Goal: Information Seeking & Learning: Find specific fact

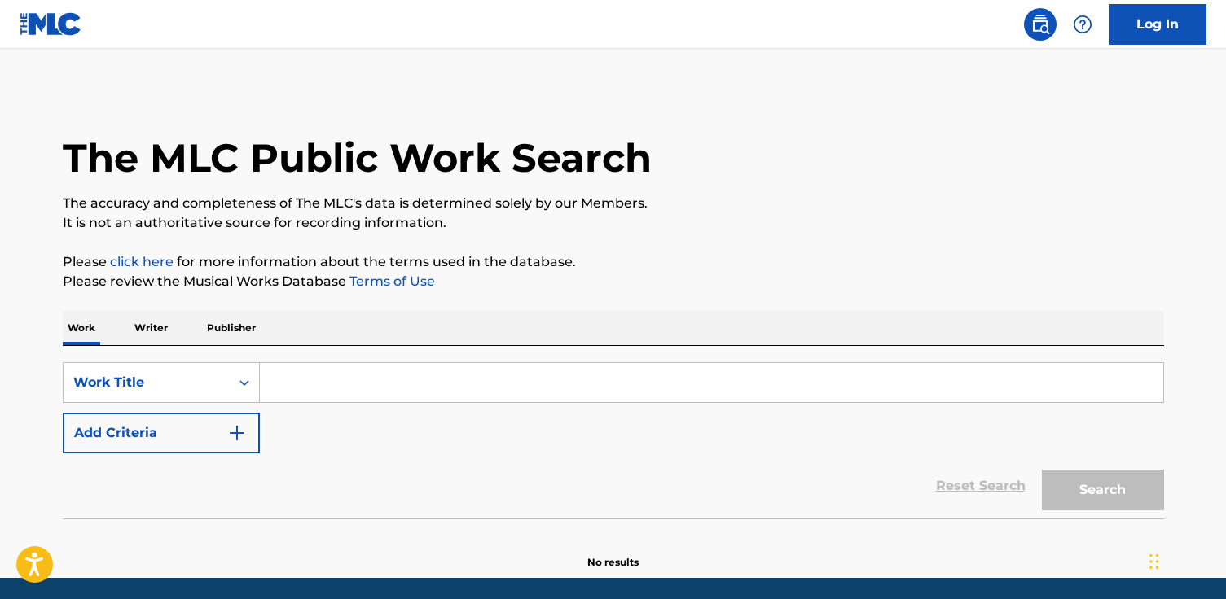
click at [334, 388] on input "Search Form" at bounding box center [711, 382] width 903 height 39
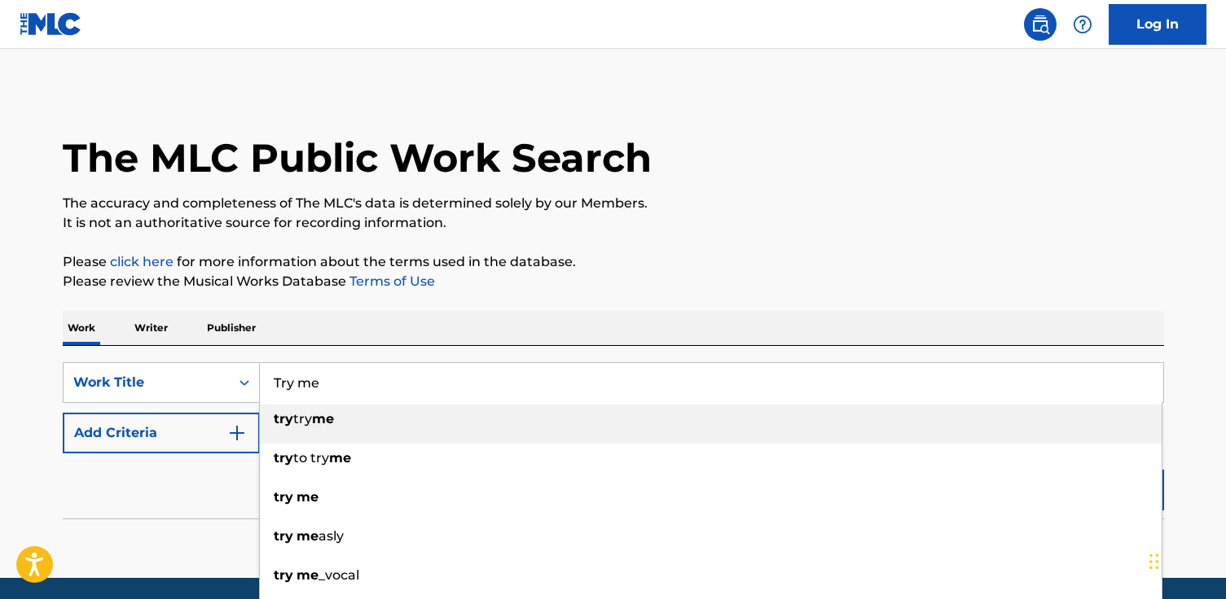
type input "Try me"
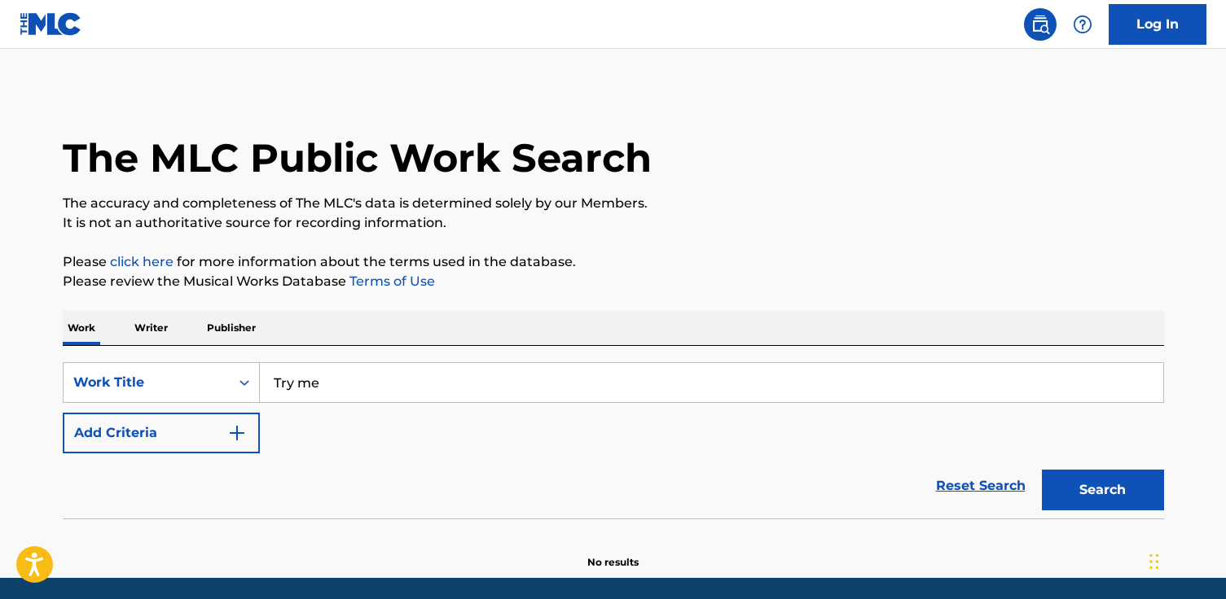
click at [487, 324] on div "Work Writer Publisher" at bounding box center [613, 328] width 1101 height 34
click at [239, 433] on img "Search Form" at bounding box center [237, 433] width 20 height 20
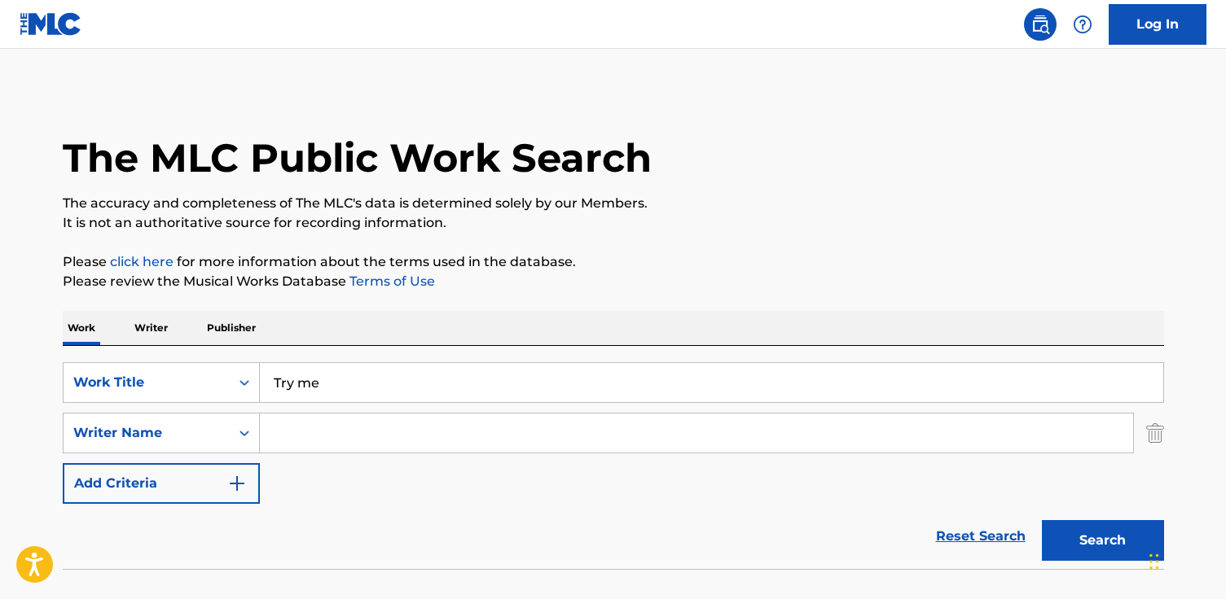
click at [324, 430] on input "Search Form" at bounding box center [696, 433] width 873 height 39
paste input "[PERSON_NAME]"
type input "[PERSON_NAME]"
click at [1042, 520] on button "Search" at bounding box center [1103, 540] width 122 height 41
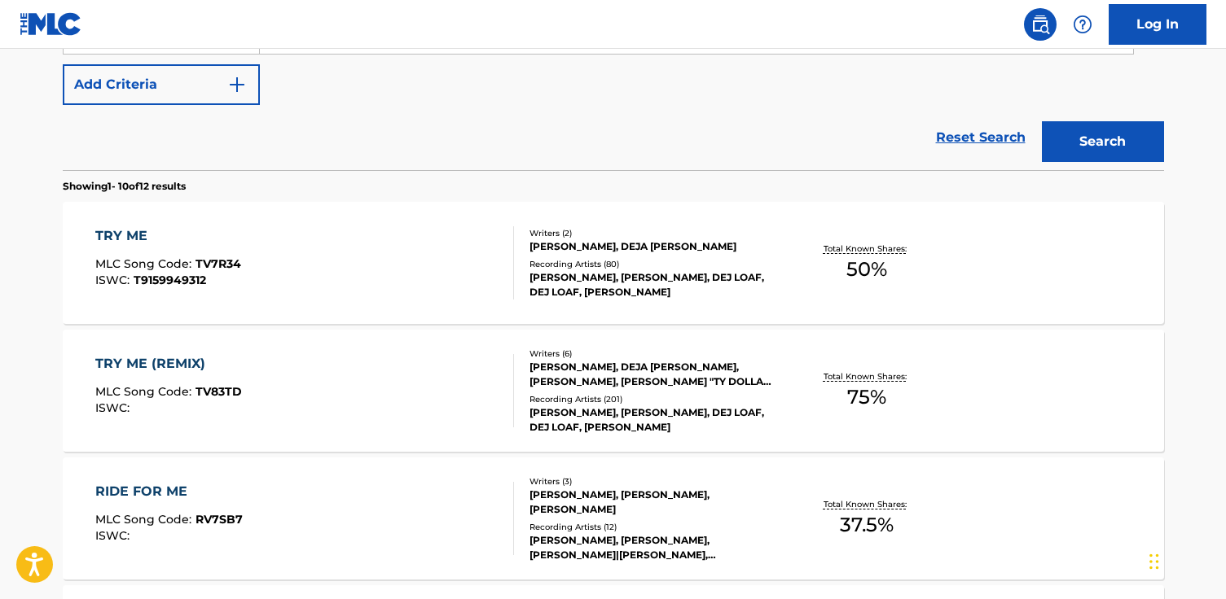
scroll to position [410, 0]
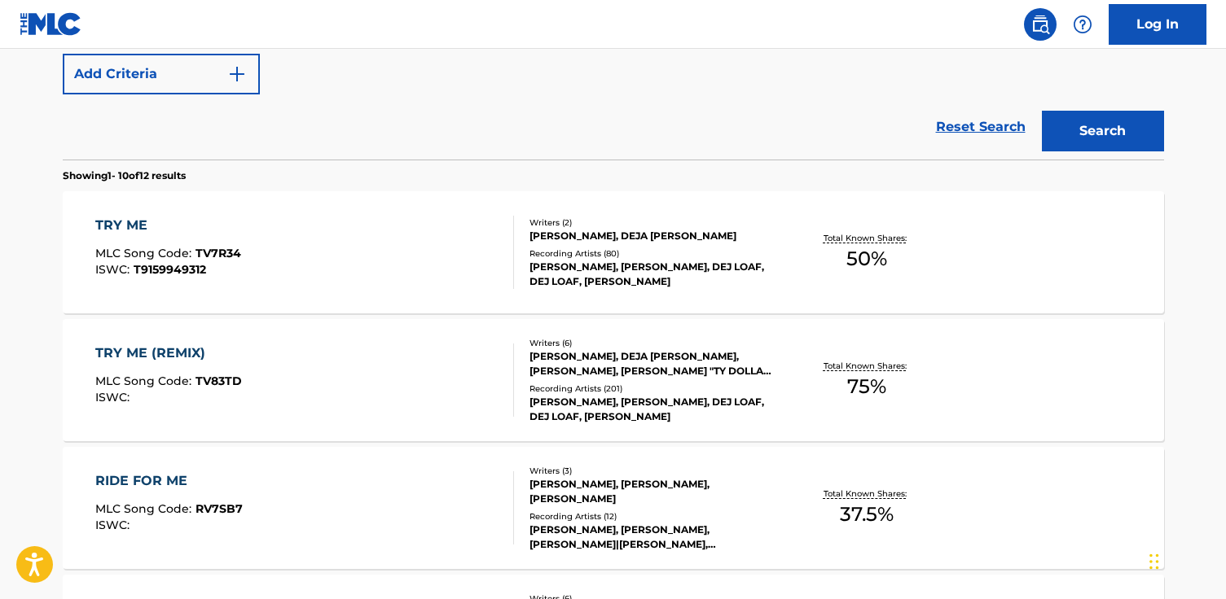
click at [116, 221] on div "TRY ME" at bounding box center [168, 226] width 146 height 20
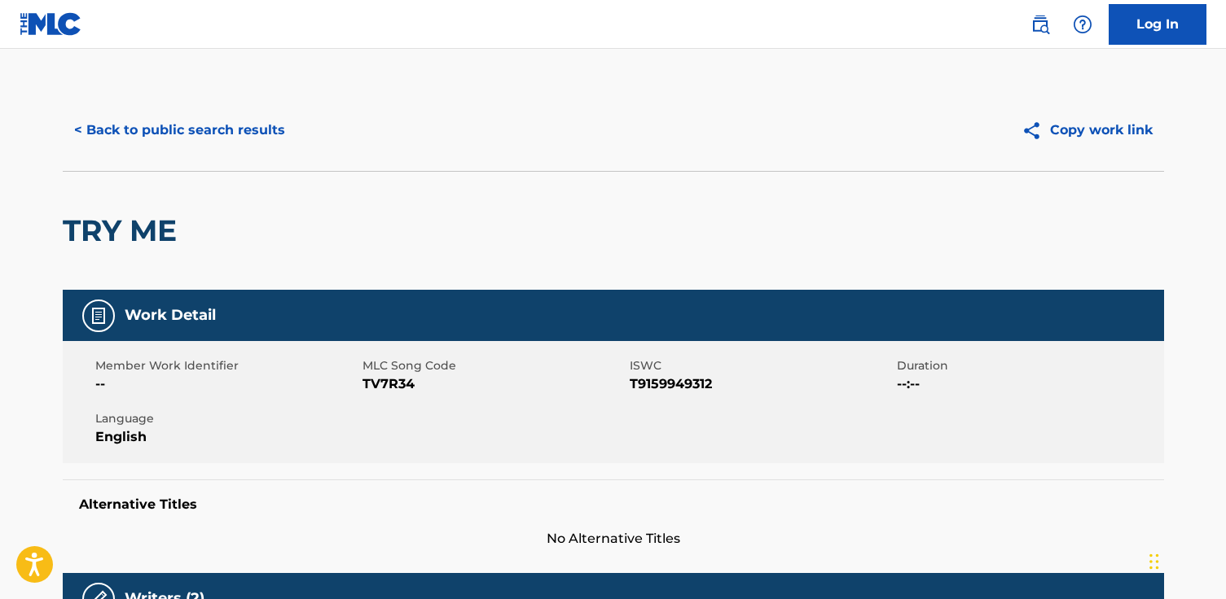
click at [248, 138] on button "< Back to public search results" at bounding box center [180, 130] width 234 height 41
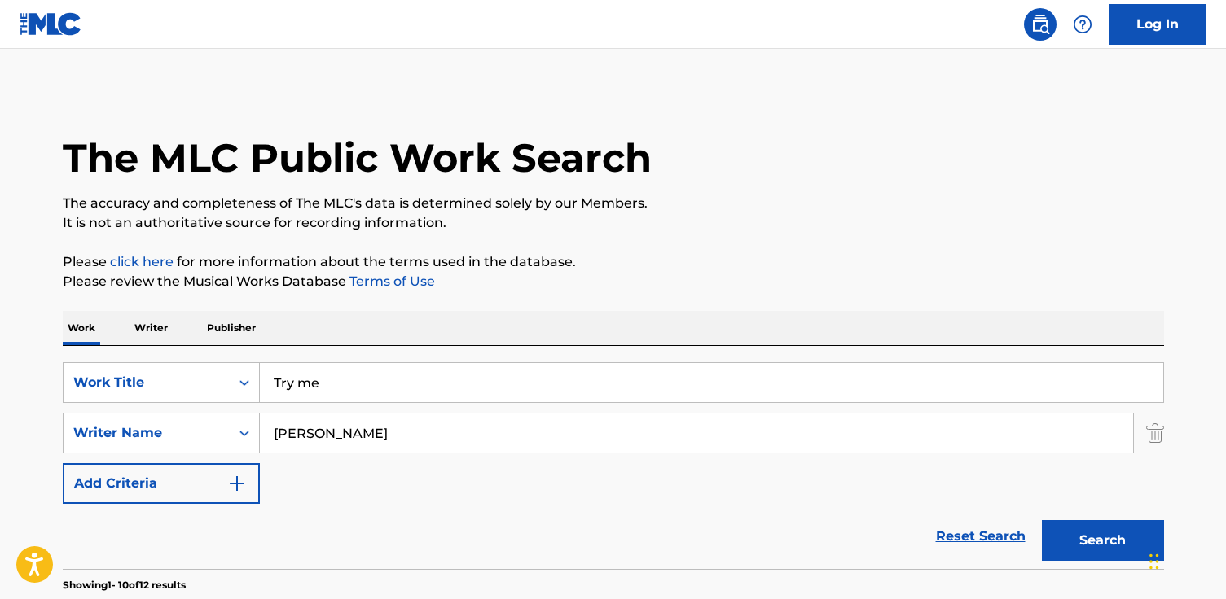
click at [402, 387] on input "Try me" at bounding box center [711, 382] width 903 height 39
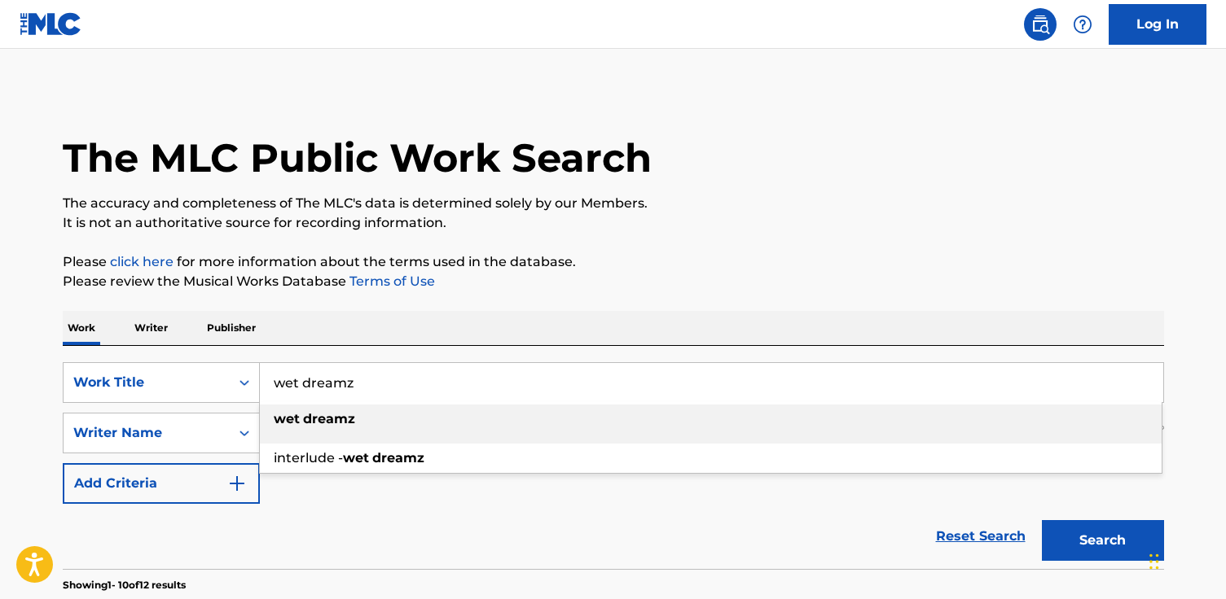
type input "wet dreamz"
click at [406, 426] on div "wet dreamz" at bounding box center [710, 419] width 901 height 29
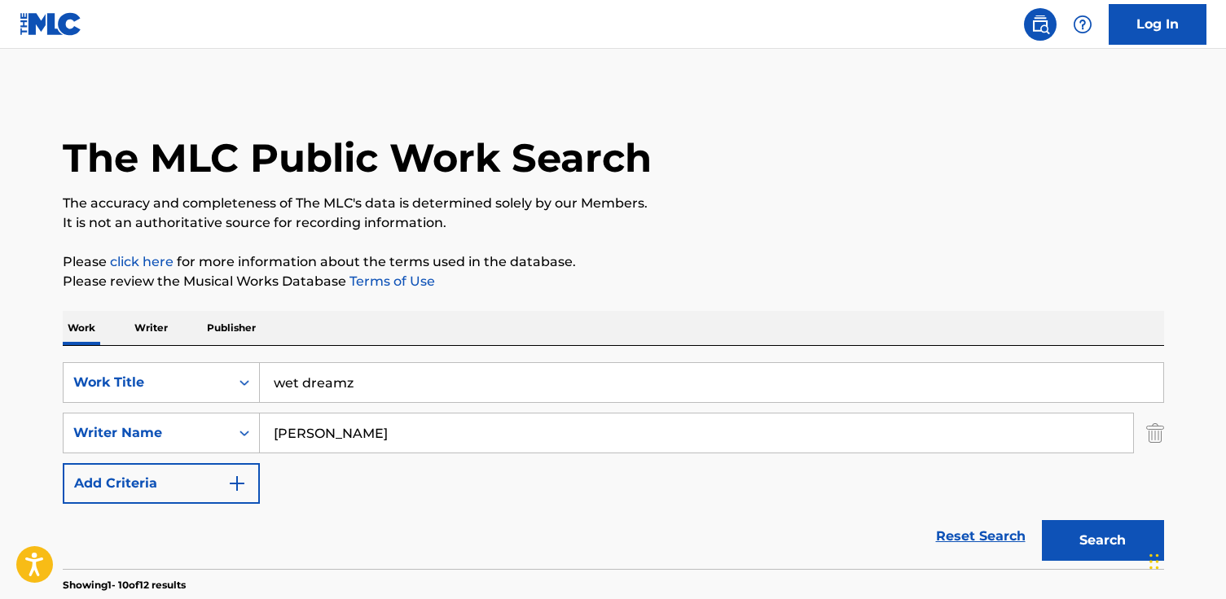
click at [396, 429] on input "[PERSON_NAME]" at bounding box center [696, 433] width 873 height 39
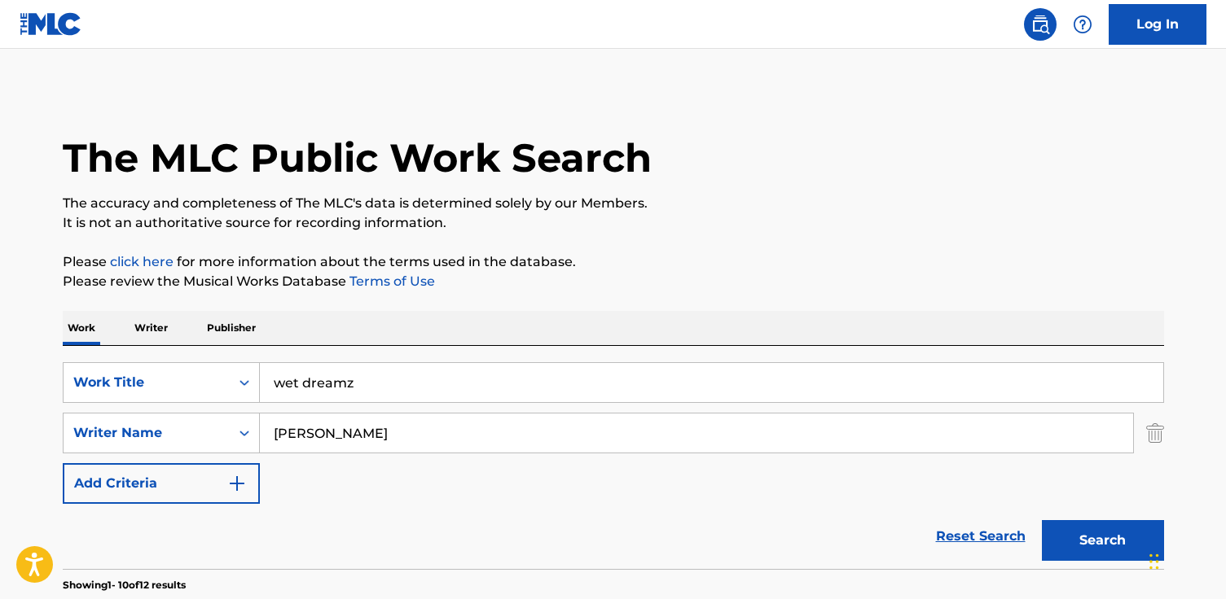
click at [396, 429] on input "[PERSON_NAME]" at bounding box center [696, 433] width 873 height 39
paste input "Jermaine Lamarr Cole"
click at [1042, 520] on button "Search" at bounding box center [1103, 540] width 122 height 41
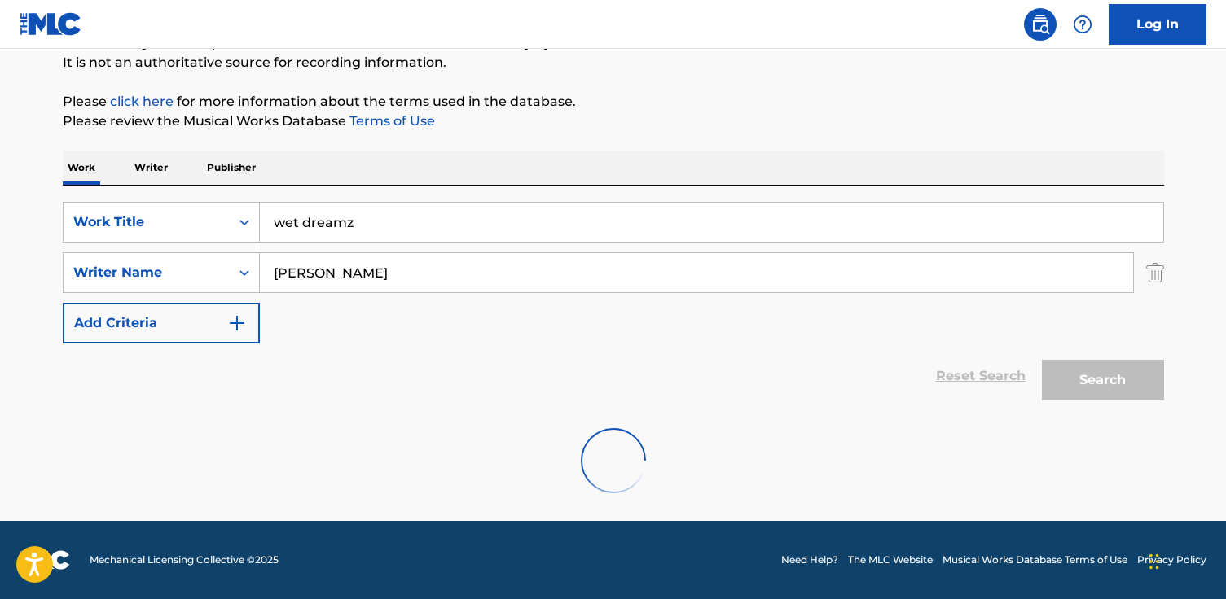
scroll to position [107, 0]
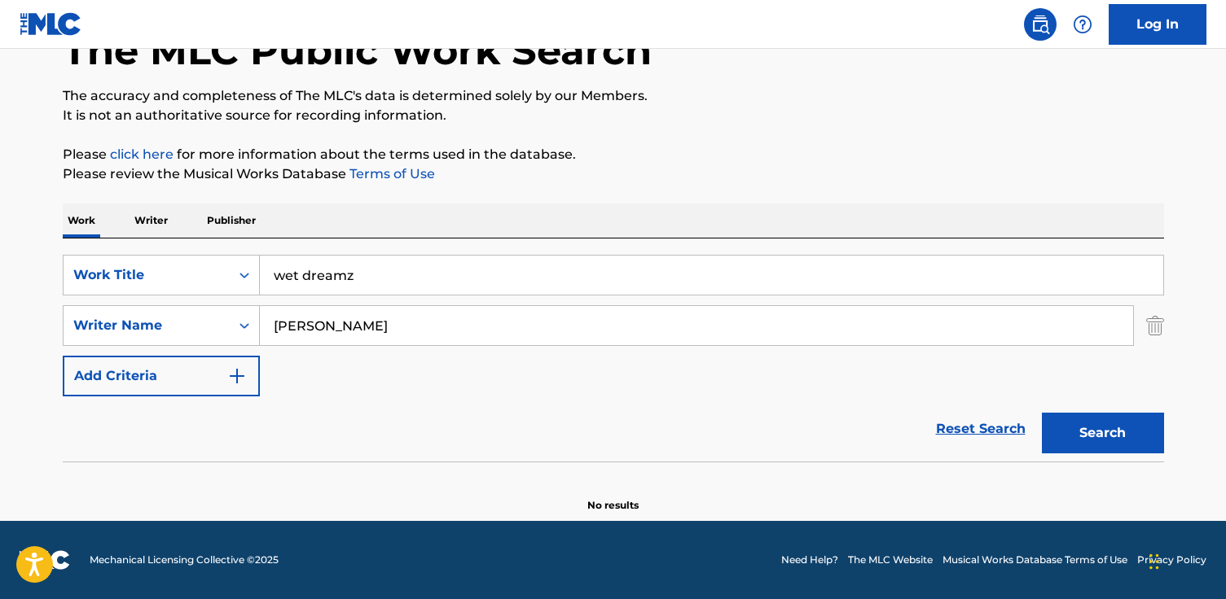
drag, startPoint x: 340, startPoint y: 324, endPoint x: 391, endPoint y: 328, distance: 50.7
click at [390, 329] on input "Jermaine Lamarr Cole" at bounding box center [696, 325] width 873 height 39
type input "Jermaine Cole"
click at [1042, 413] on button "Search" at bounding box center [1103, 433] width 122 height 41
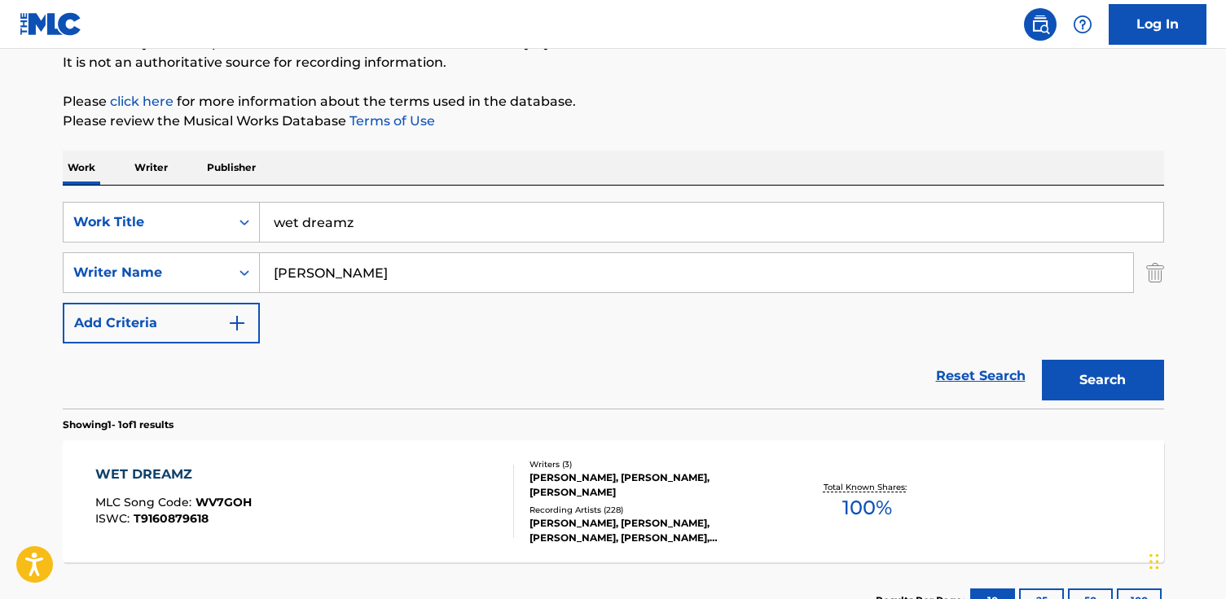
scroll to position [287, 0]
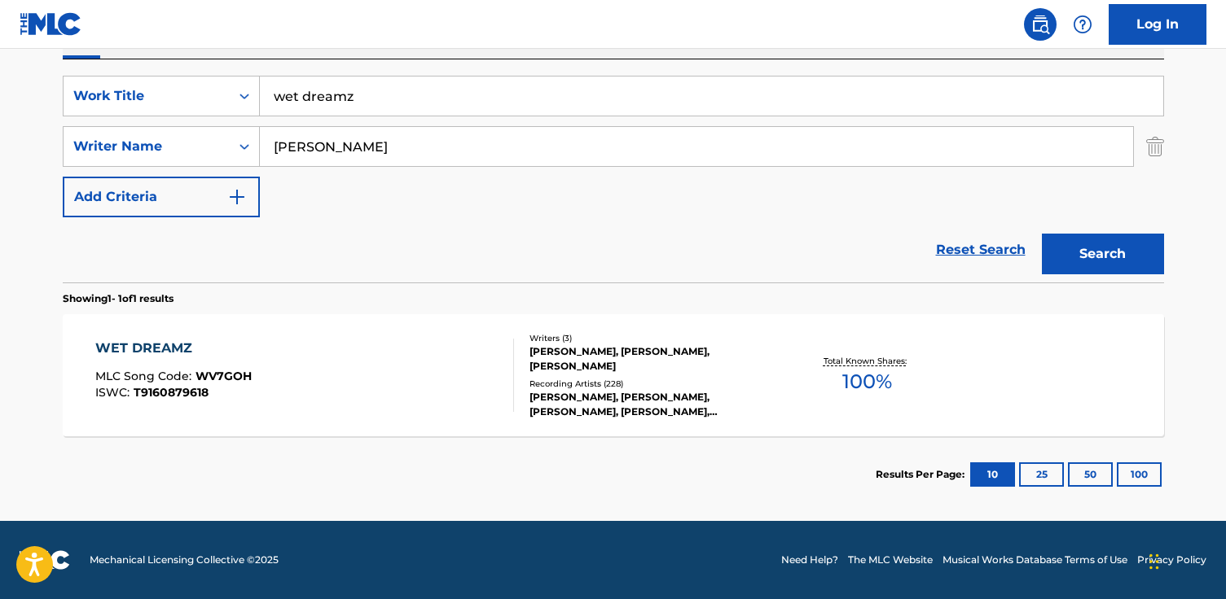
click at [178, 351] on div "WET DREAMZ" at bounding box center [173, 349] width 156 height 20
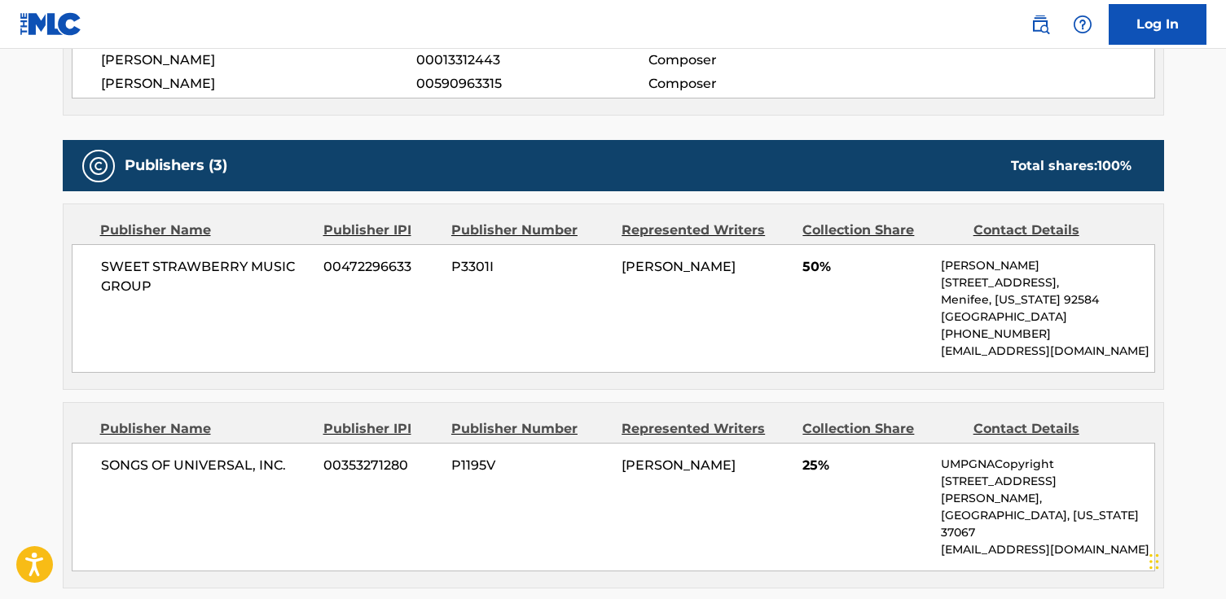
scroll to position [664, 0]
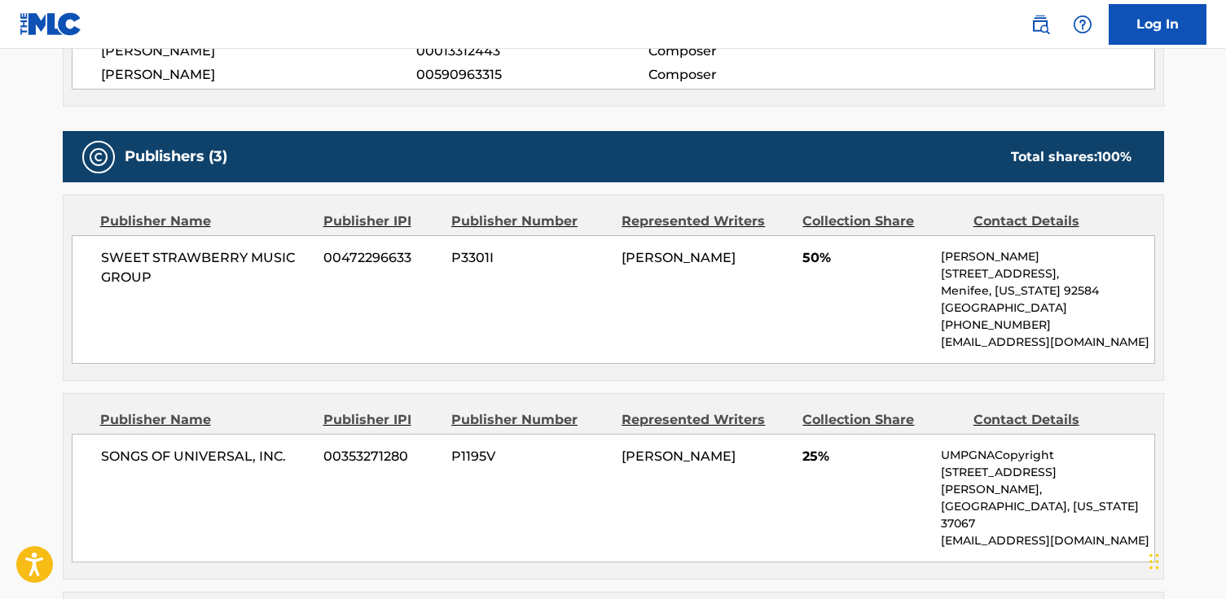
click at [246, 239] on div "SWEET STRAWBERRY MUSIC GROUP 00472296633 P3301I CHARLES W SIMMONS 50% Charles S…" at bounding box center [613, 299] width 1083 height 129
click at [246, 257] on span "SWEET STRAWBERRY MUSIC GROUP" at bounding box center [206, 267] width 211 height 39
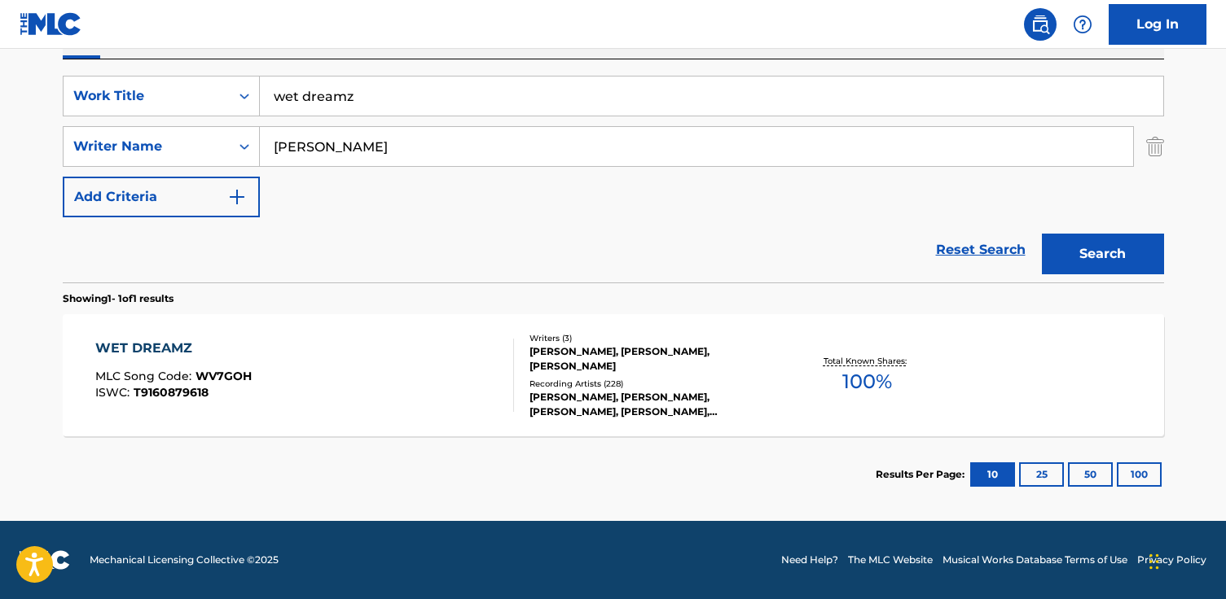
scroll to position [287, 0]
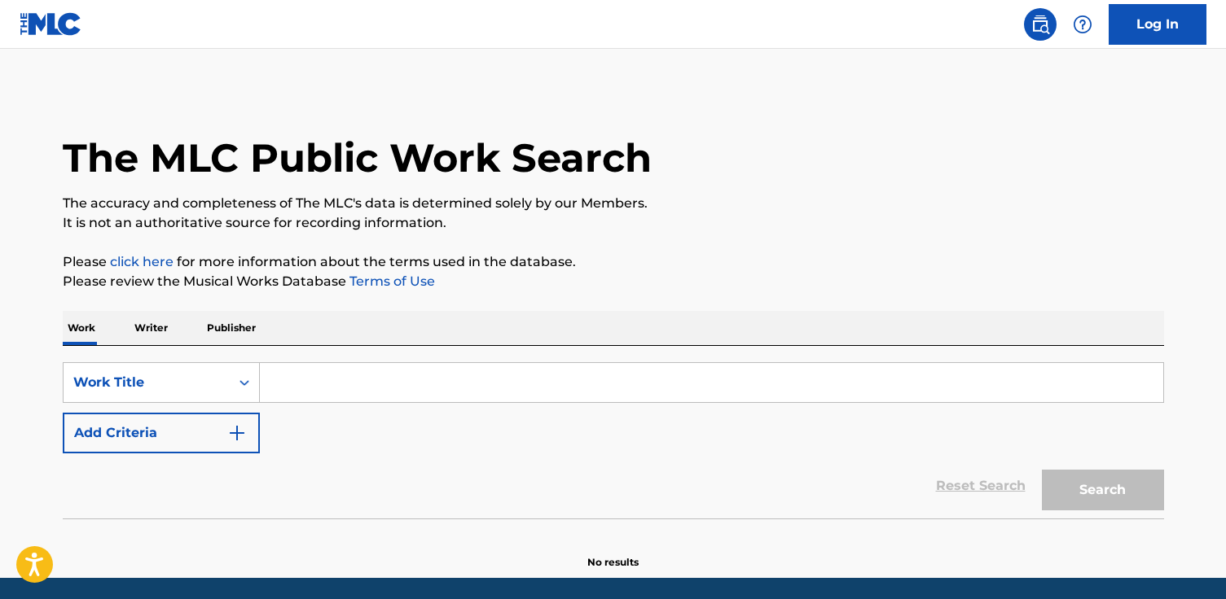
click at [337, 382] on input "Search Form" at bounding box center [711, 382] width 903 height 39
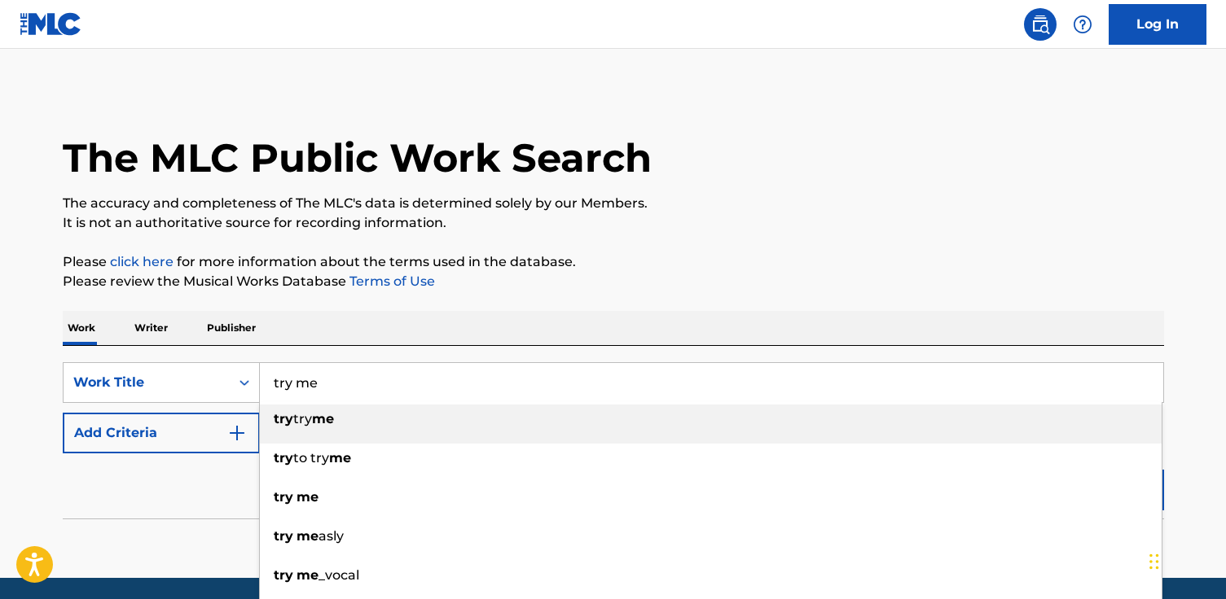
type input "try me"
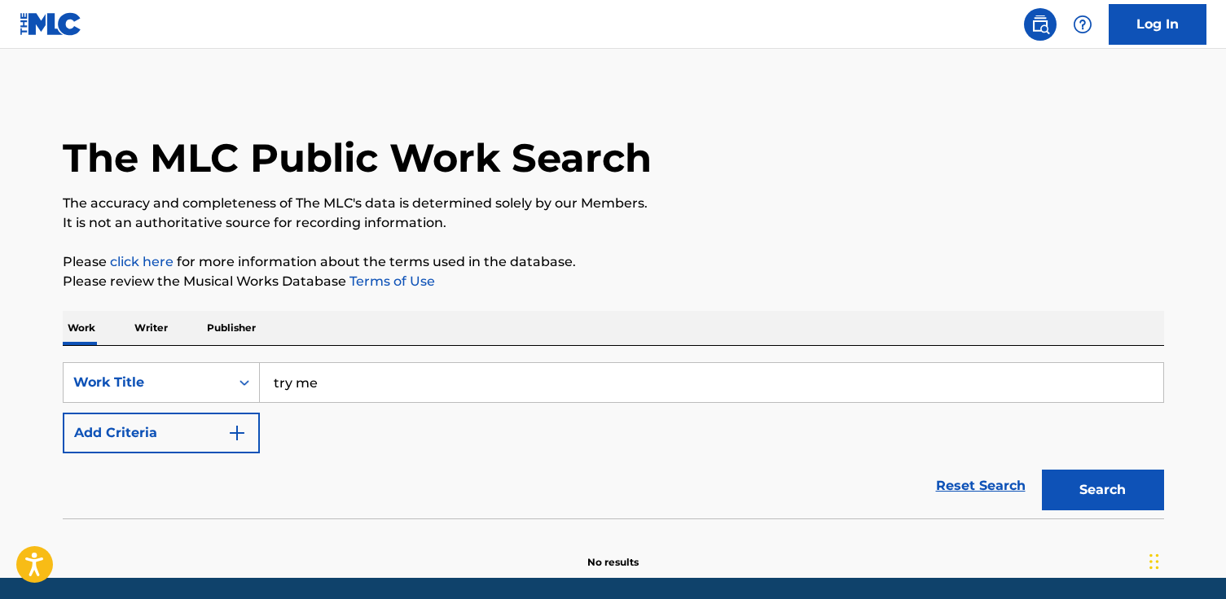
click at [198, 481] on div "Reset Search Search" at bounding box center [613, 486] width 1101 height 65
click at [240, 446] on button "Add Criteria" at bounding box center [161, 433] width 197 height 41
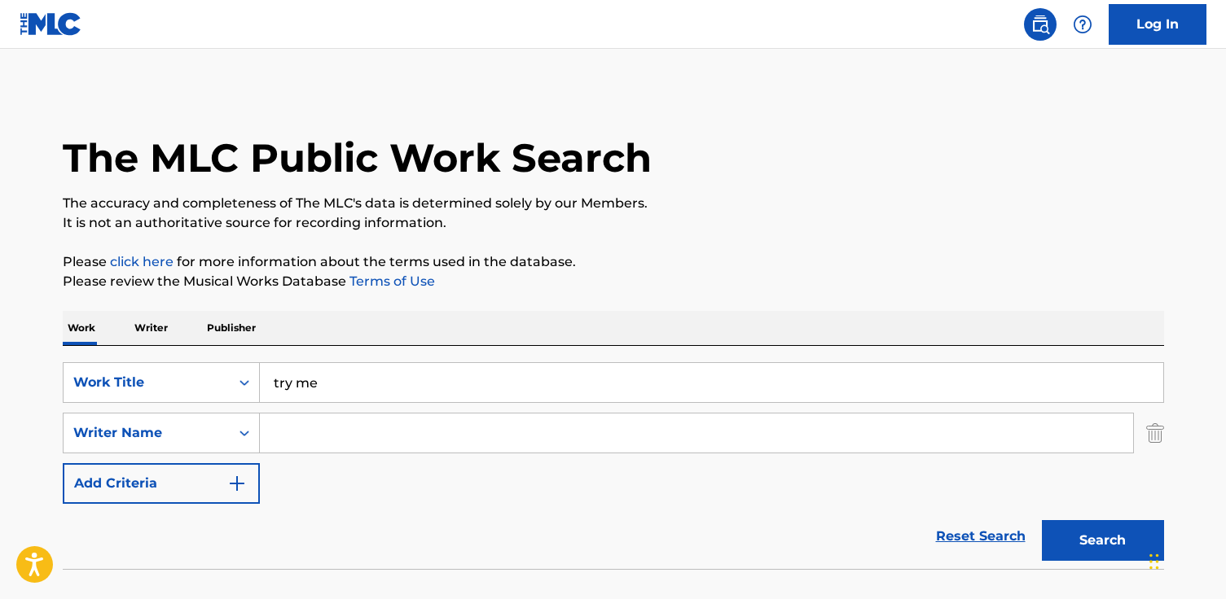
click at [295, 452] on input "Search Form" at bounding box center [696, 433] width 873 height 39
paste input "[PERSON_NAME]"
type input "[PERSON_NAME]"
click at [1042, 520] on button "Search" at bounding box center [1103, 540] width 122 height 41
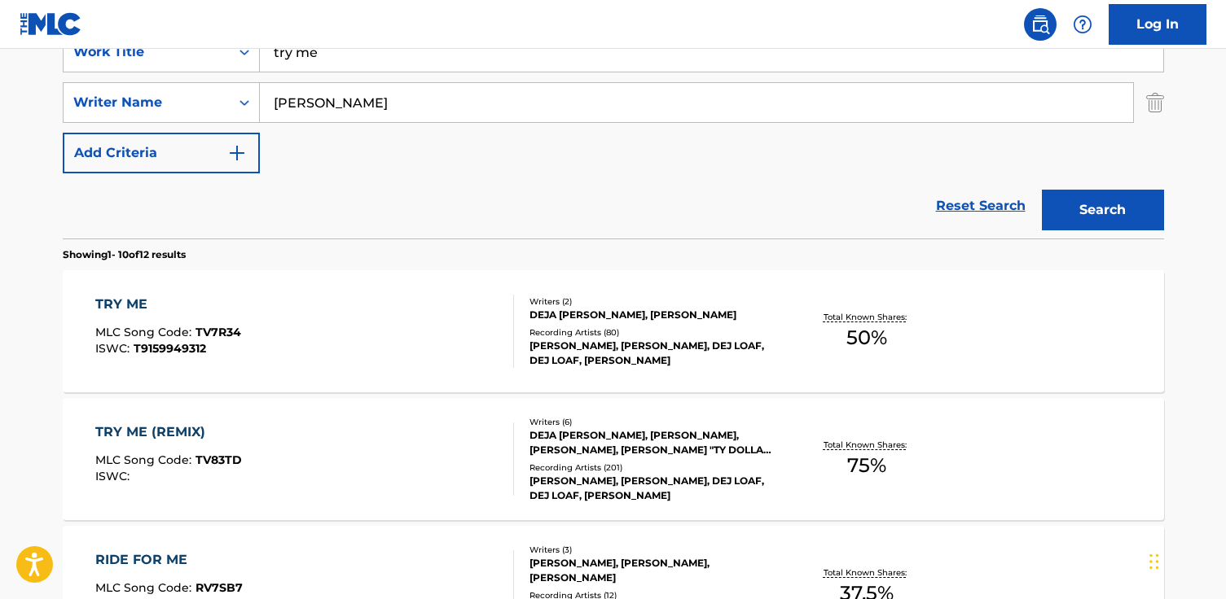
scroll to position [335, 0]
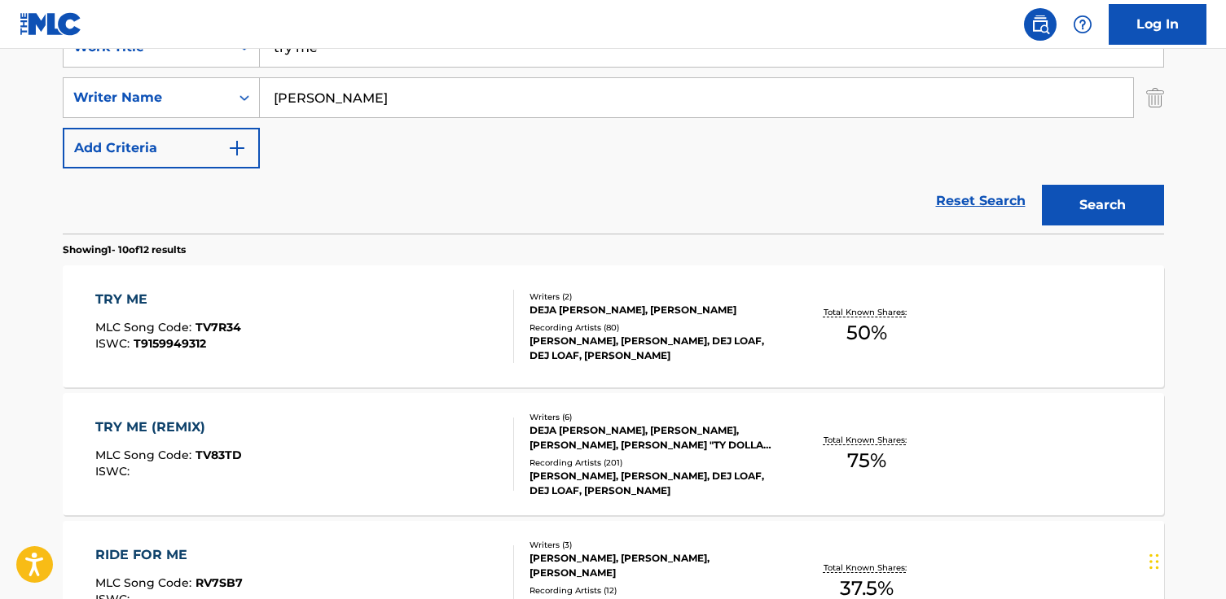
click at [134, 301] on div "TRY ME" at bounding box center [168, 300] width 146 height 20
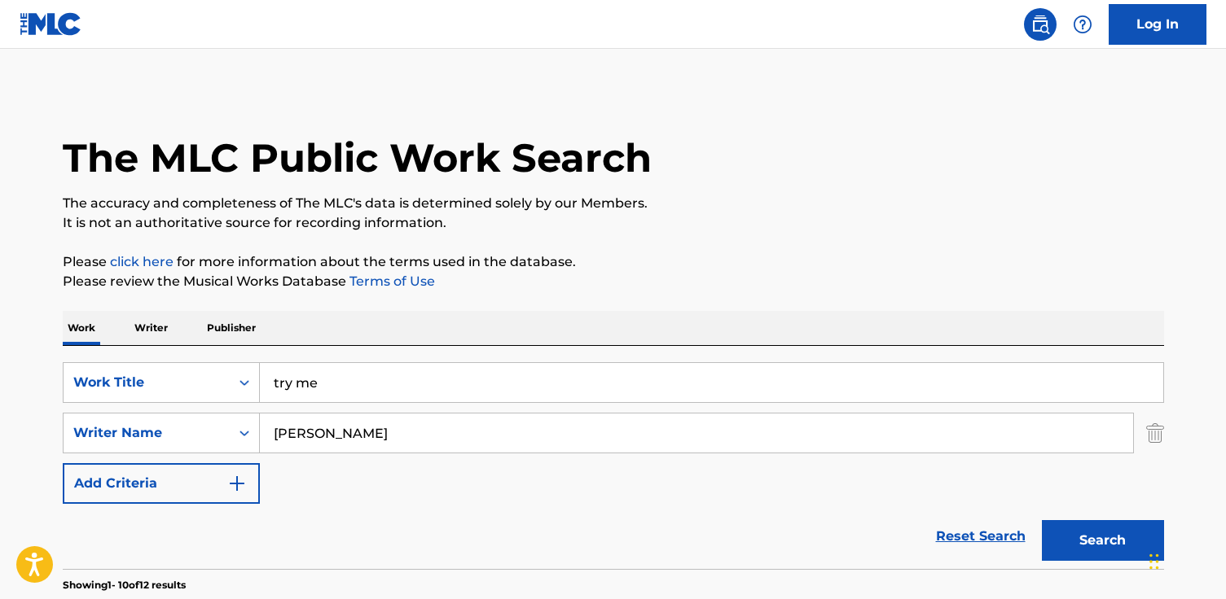
scroll to position [335, 0]
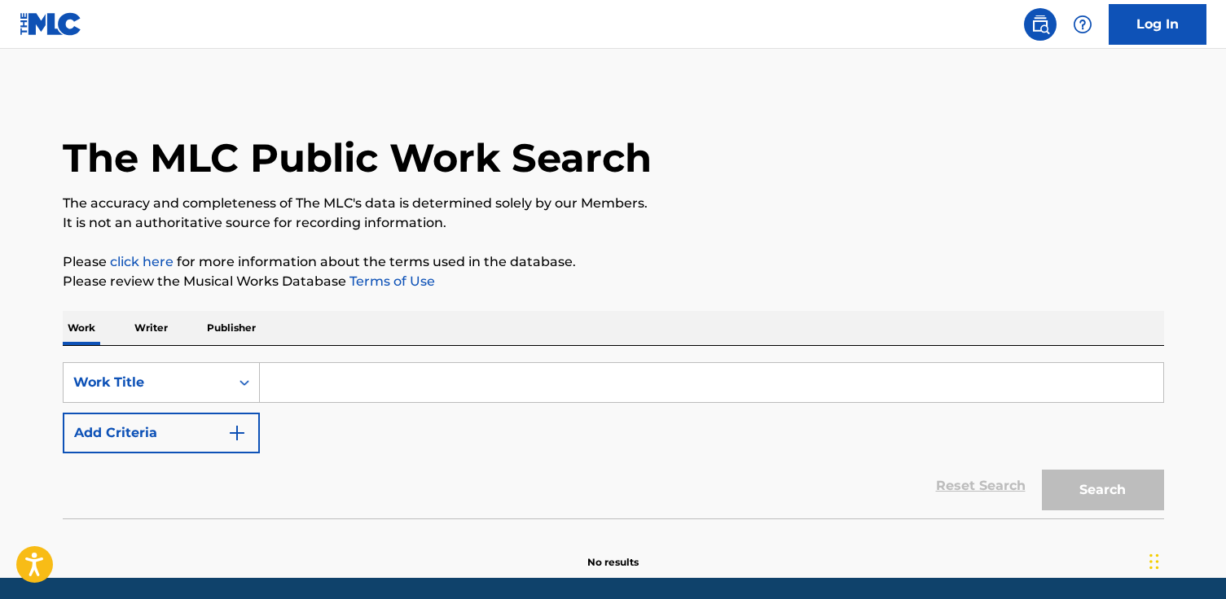
click at [322, 371] on input "Search Form" at bounding box center [711, 382] width 903 height 39
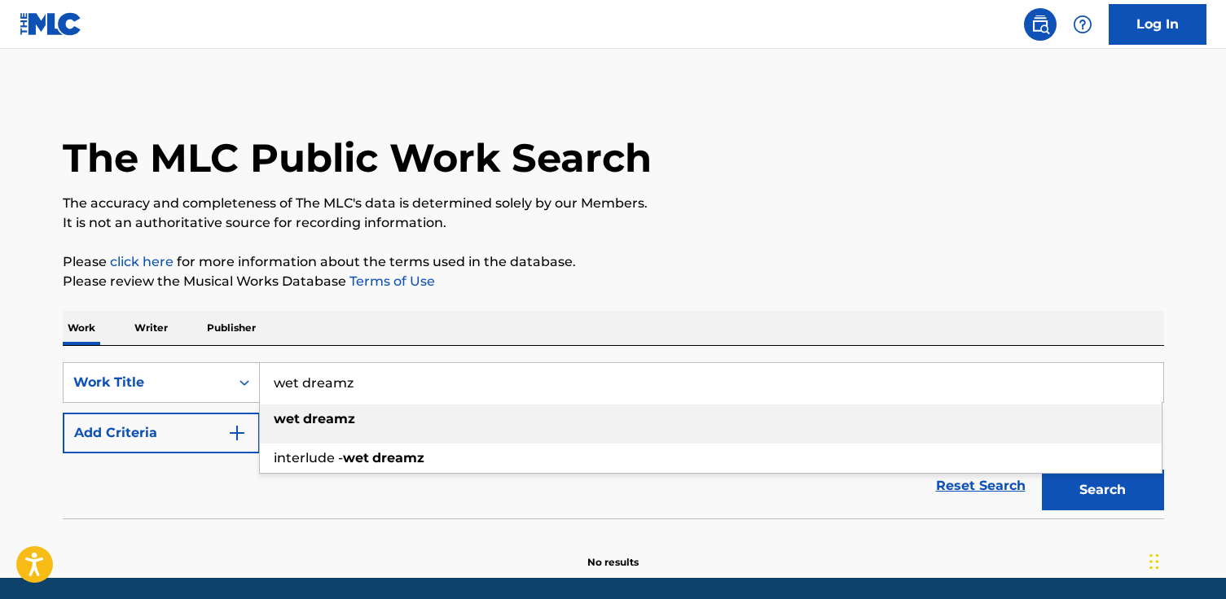
type input "wet dreamz"
click at [390, 418] on div "wet dreamz" at bounding box center [710, 419] width 901 height 29
click at [239, 437] on img "Search Form" at bounding box center [237, 433] width 20 height 20
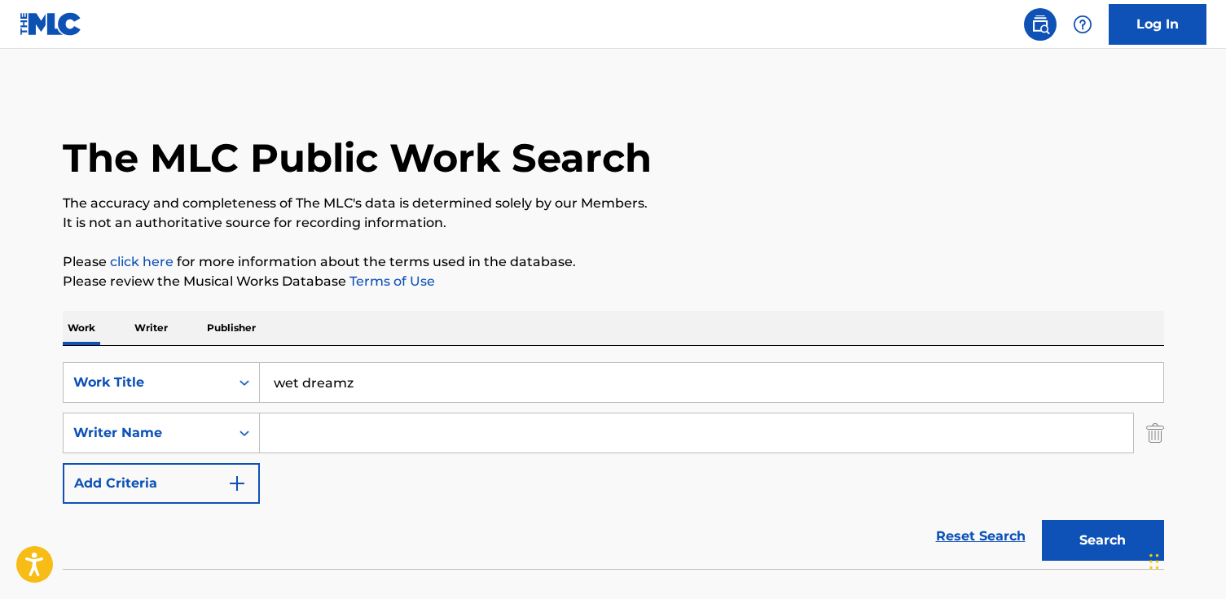
click at [287, 442] on input "Search Form" at bounding box center [696, 433] width 873 height 39
drag, startPoint x: 342, startPoint y: 435, endPoint x: 385, endPoint y: 437, distance: 43.2
click at [385, 437] on input "[PERSON_NAME]" at bounding box center [696, 433] width 873 height 39
drag, startPoint x: 385, startPoint y: 437, endPoint x: 329, endPoint y: 435, distance: 56.2
click at [329, 436] on input "[PERSON_NAME]" at bounding box center [696, 433] width 873 height 39
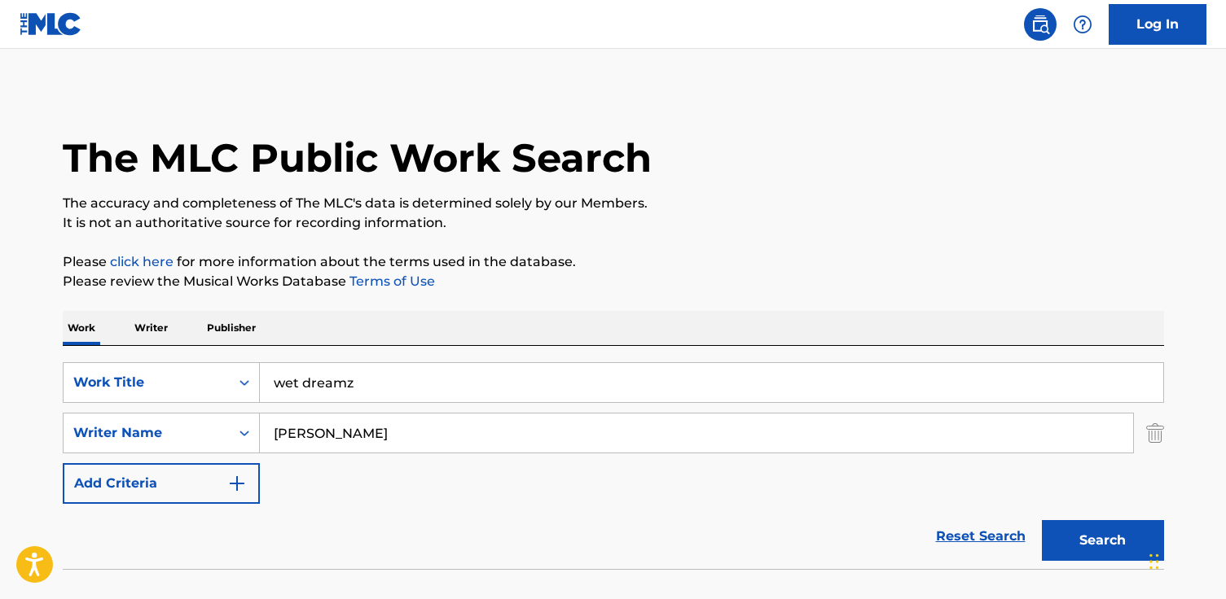
type input "[PERSON_NAME]"
click at [1042, 520] on button "Search" at bounding box center [1103, 540] width 122 height 41
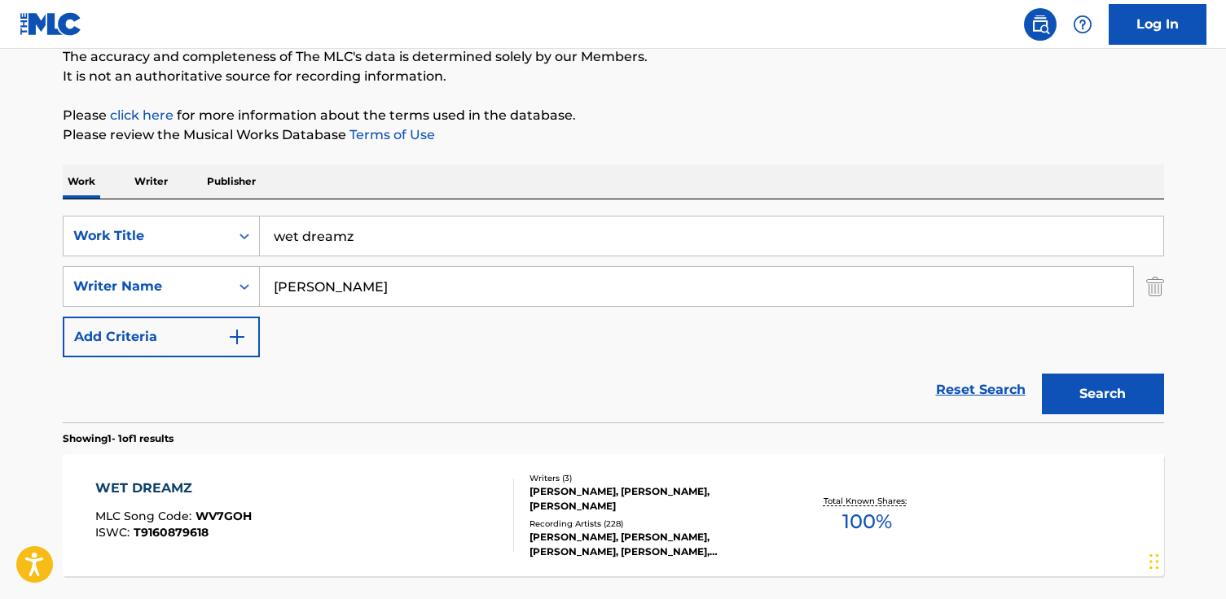
scroll to position [236, 0]
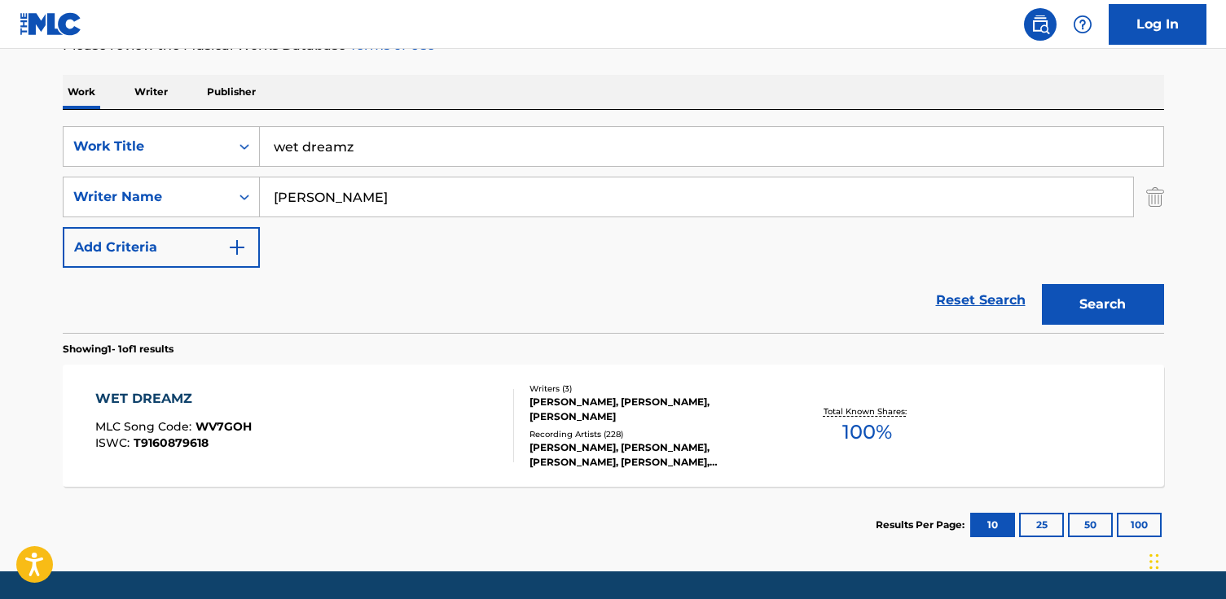
click at [159, 396] on div "WET DREAMZ" at bounding box center [173, 399] width 156 height 20
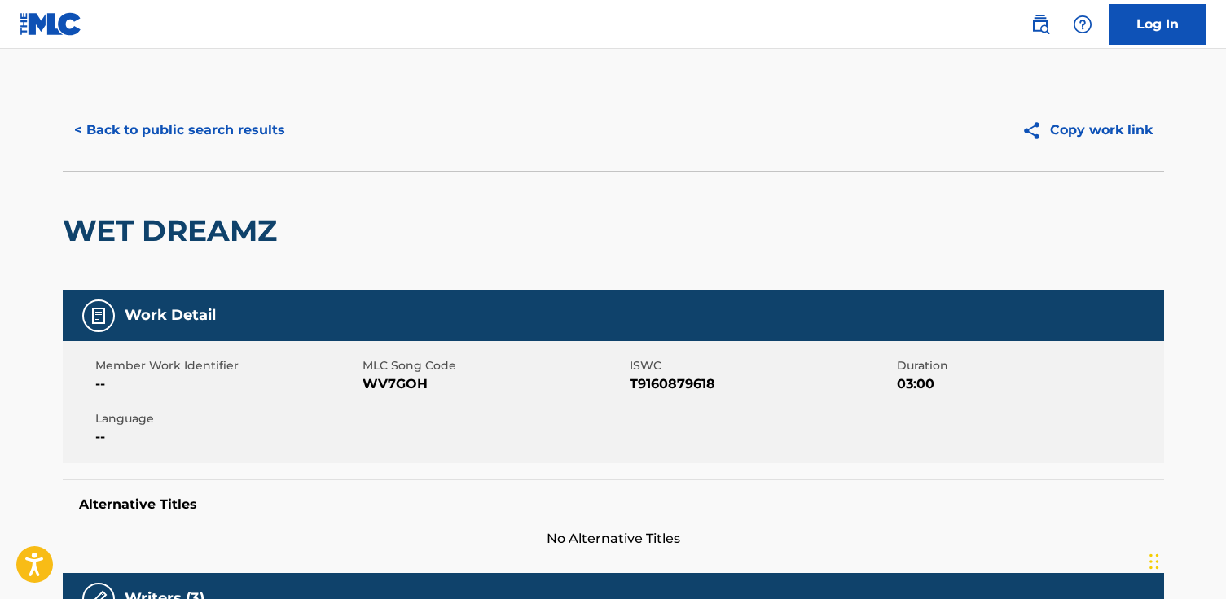
click at [177, 134] on button "< Back to public search results" at bounding box center [180, 130] width 234 height 41
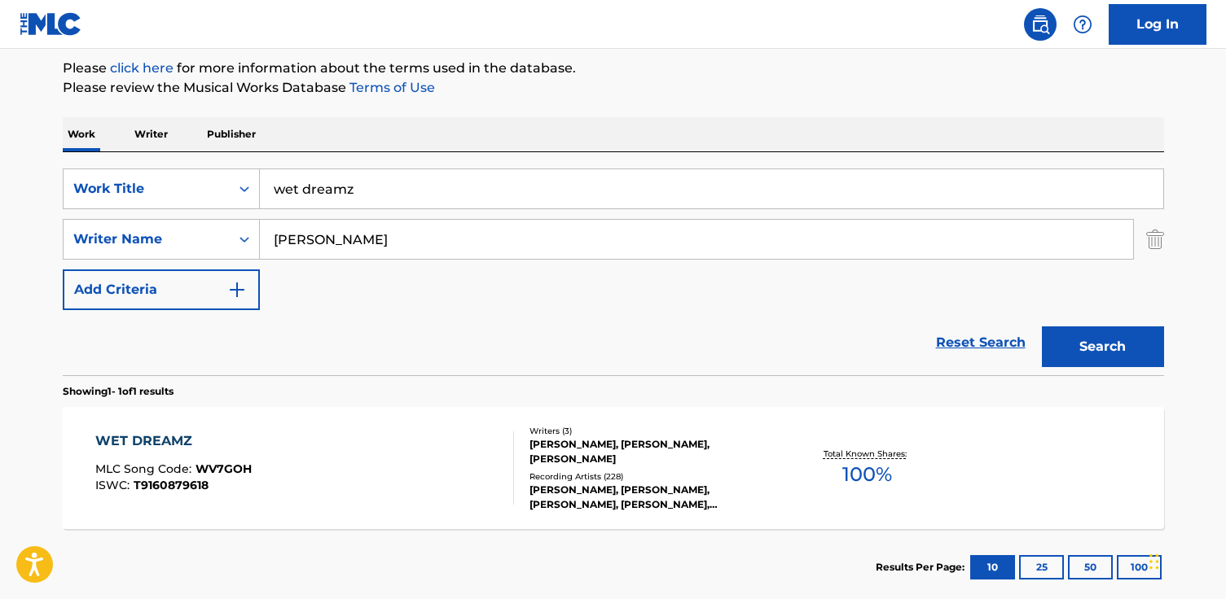
click at [391, 195] on input "wet dreamz" at bounding box center [711, 188] width 903 height 39
type input "w"
paste input "Classic Man"
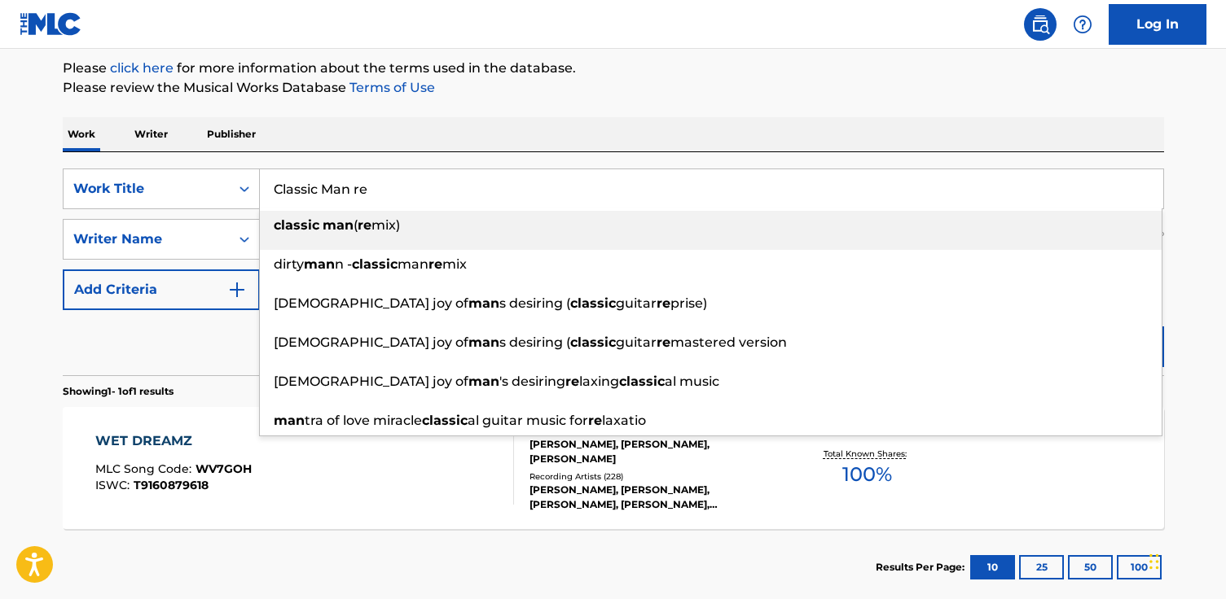
click at [390, 228] on span "mix)" at bounding box center [385, 224] width 29 height 15
type input "classic man (remix)"
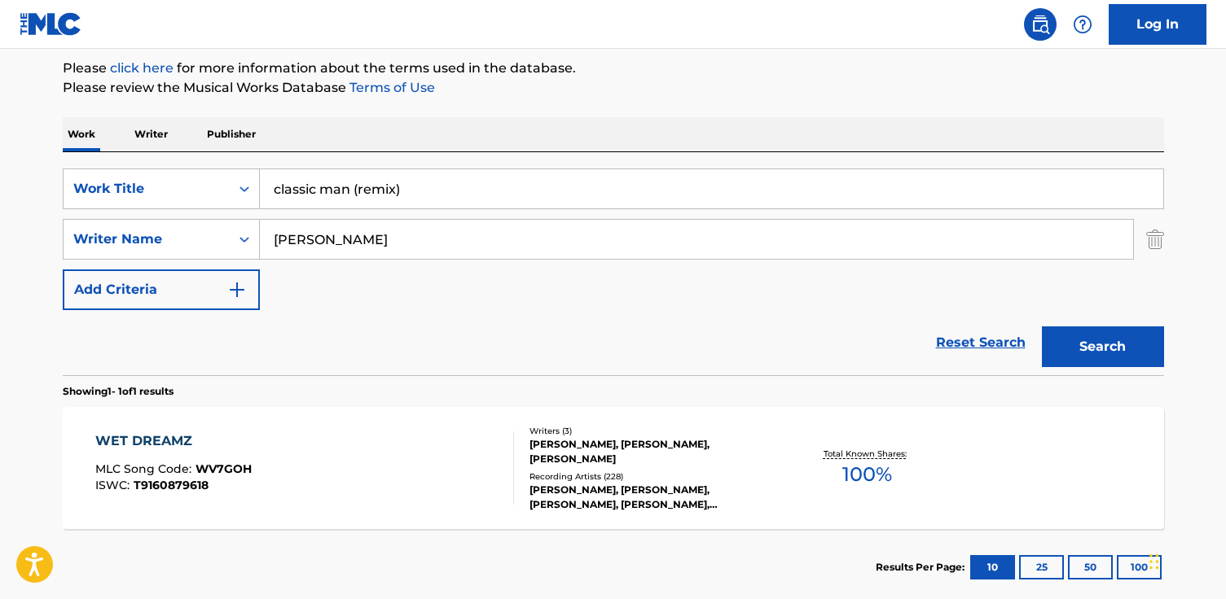
click at [379, 237] on input "Jermaine Cole" at bounding box center [696, 239] width 873 height 39
paste input "Jidenna Theodore Mobisson"
drag, startPoint x: 330, startPoint y: 241, endPoint x: 393, endPoint y: 242, distance: 63.5
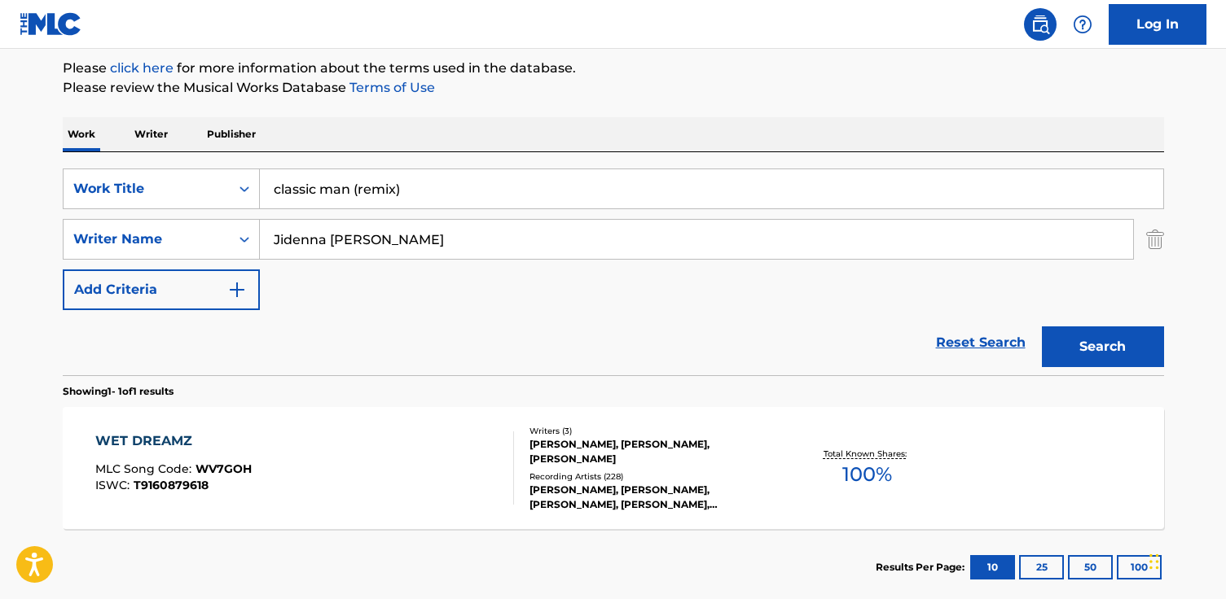
click at [393, 242] on input "Jidenna Theodore Mobisson" at bounding box center [696, 239] width 873 height 39
type input "Jidenna Mobisson"
click at [1042, 327] on button "Search" at bounding box center [1103, 347] width 122 height 41
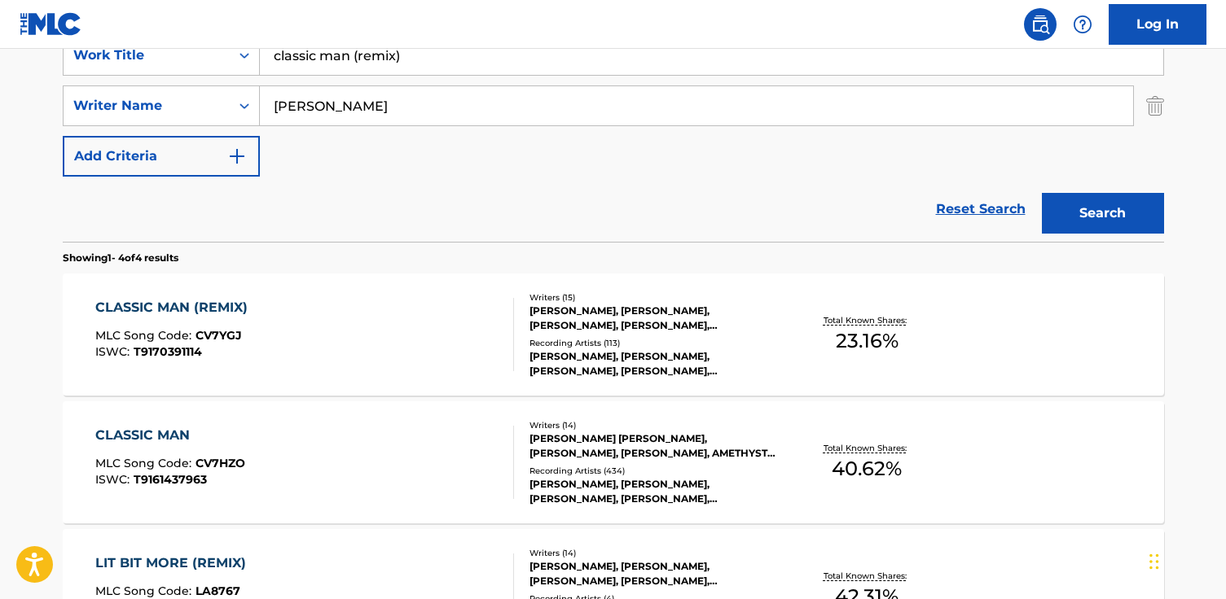
scroll to position [350, 0]
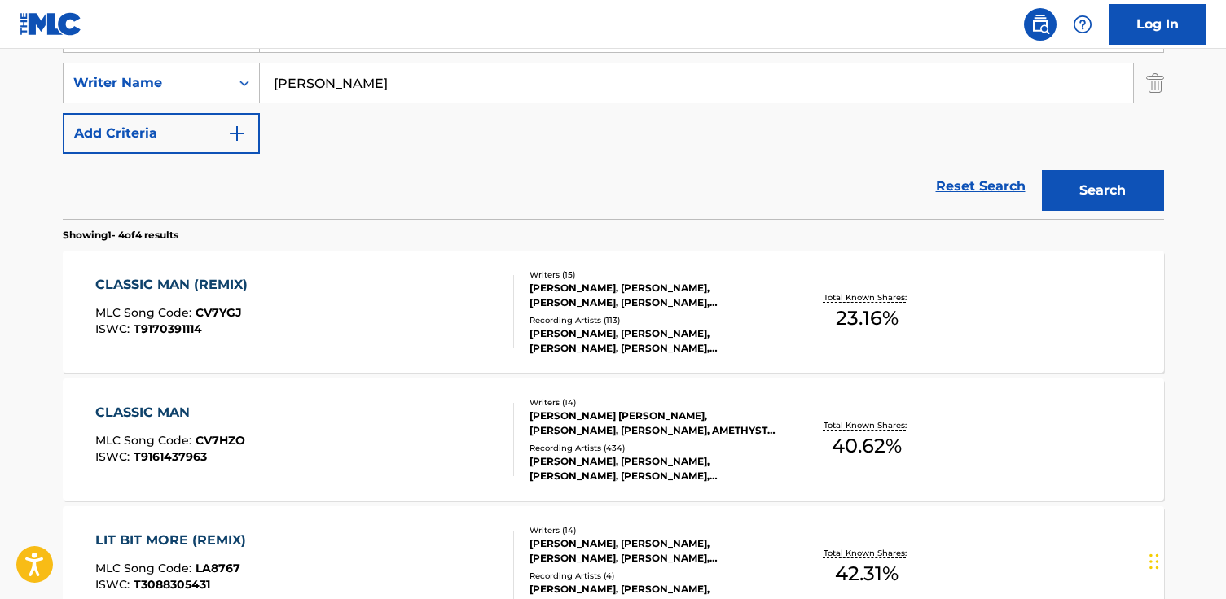
click at [177, 413] on div "CLASSIC MAN" at bounding box center [170, 413] width 150 height 20
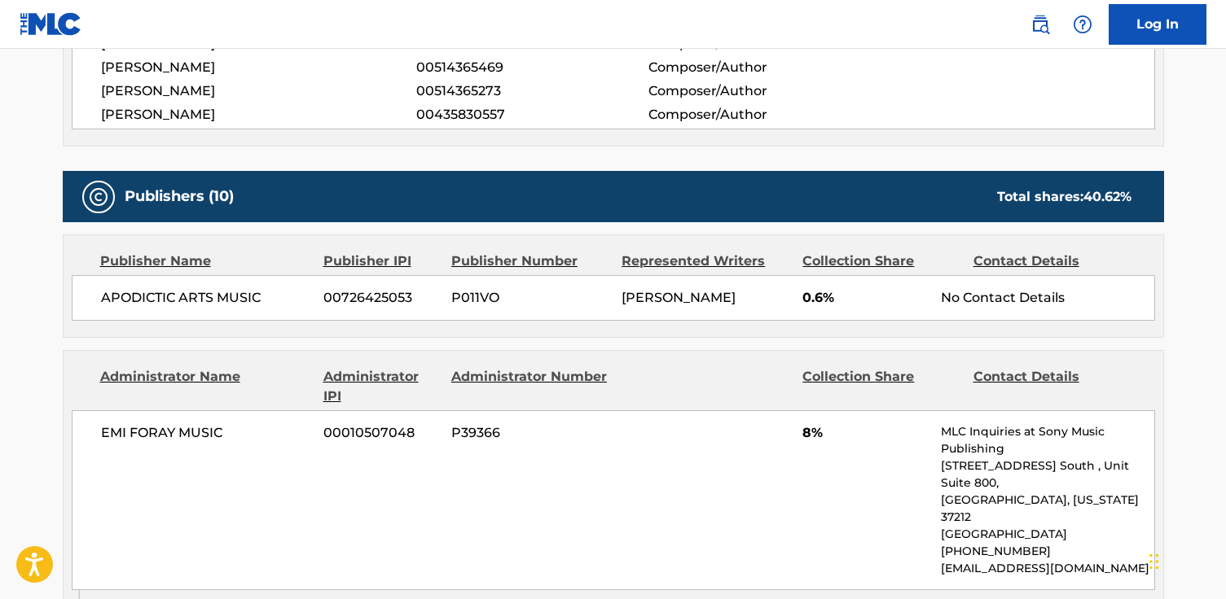
scroll to position [920, 0]
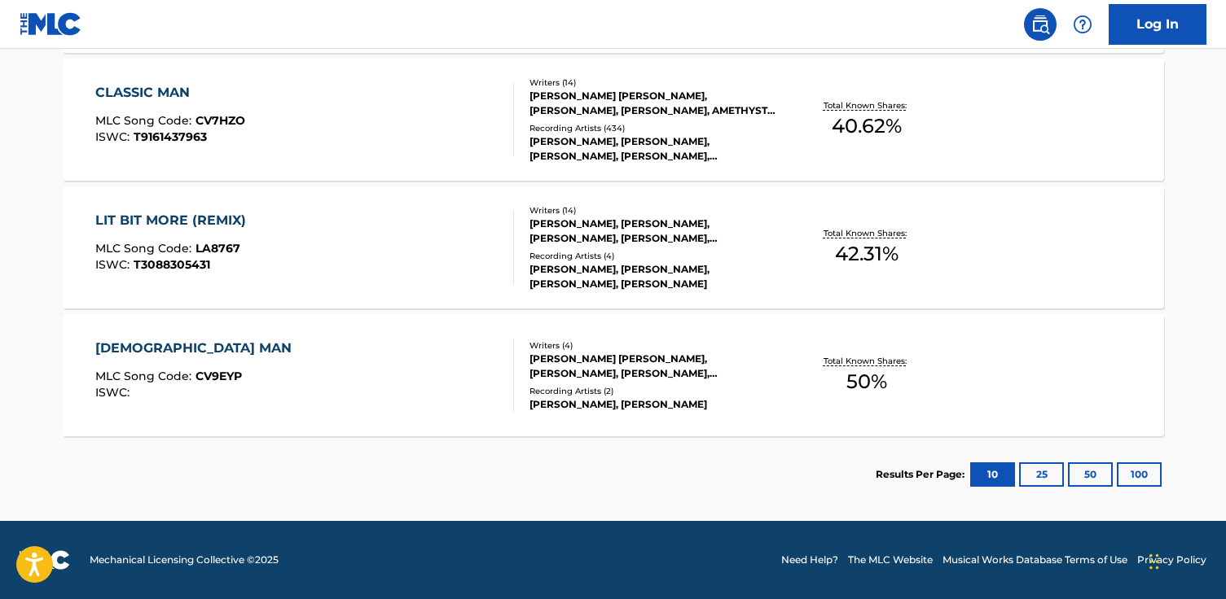
scroll to position [350, 0]
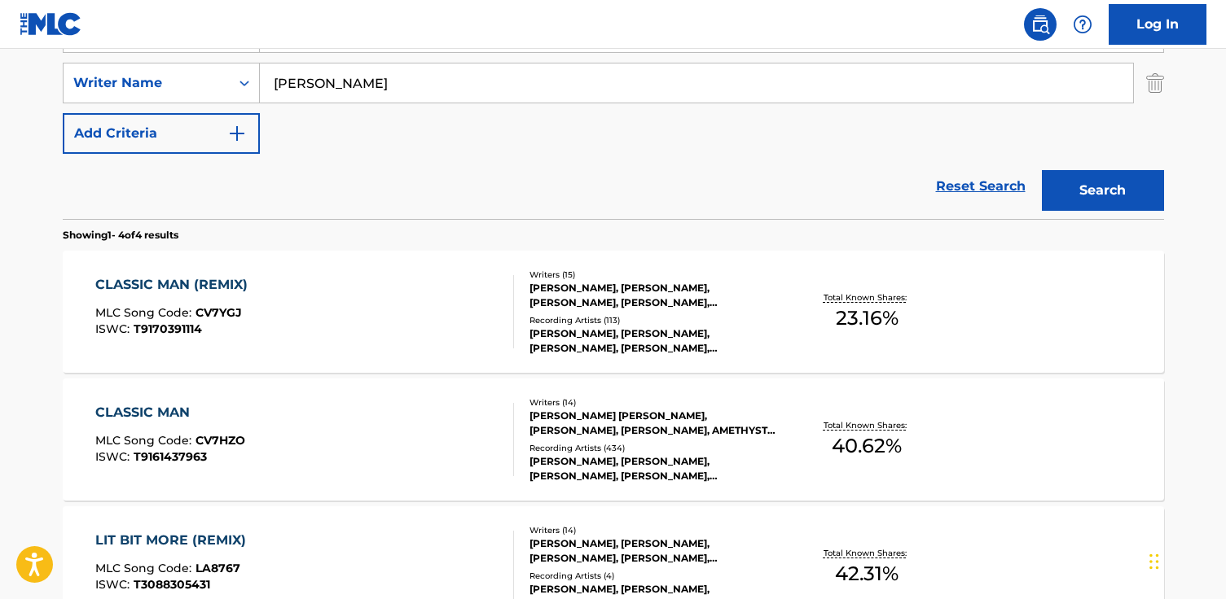
click at [129, 299] on div "CLASSIC MAN (REMIX) MLC Song Code : CV7YGJ ISWC : T9170391114" at bounding box center [175, 311] width 160 height 73
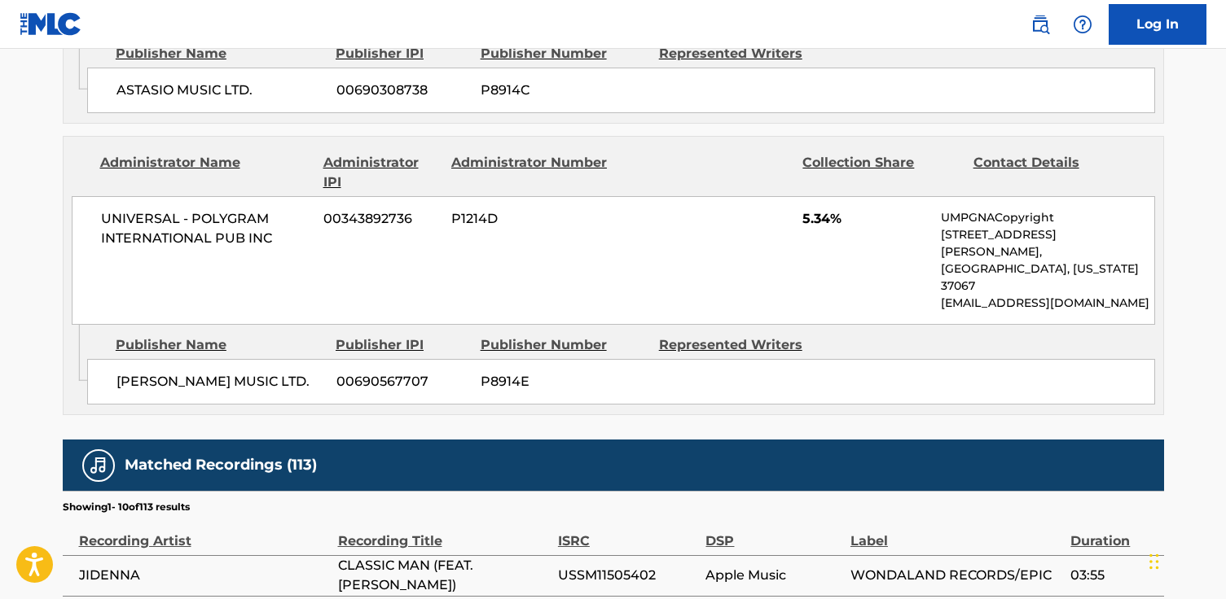
scroll to position [1925, 0]
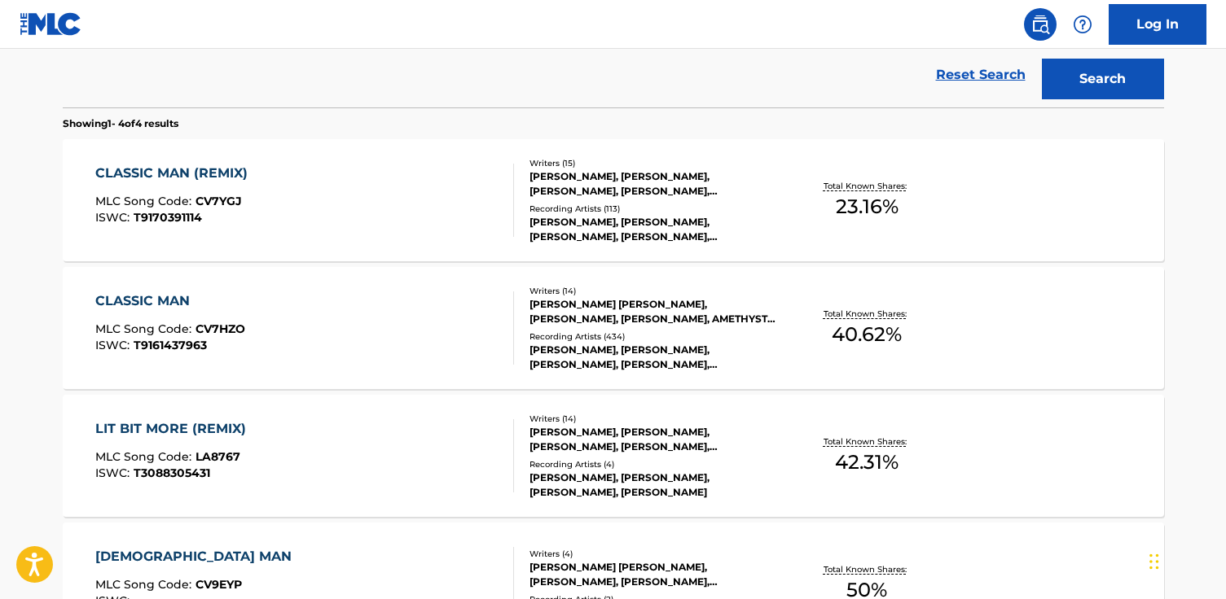
scroll to position [463, 0]
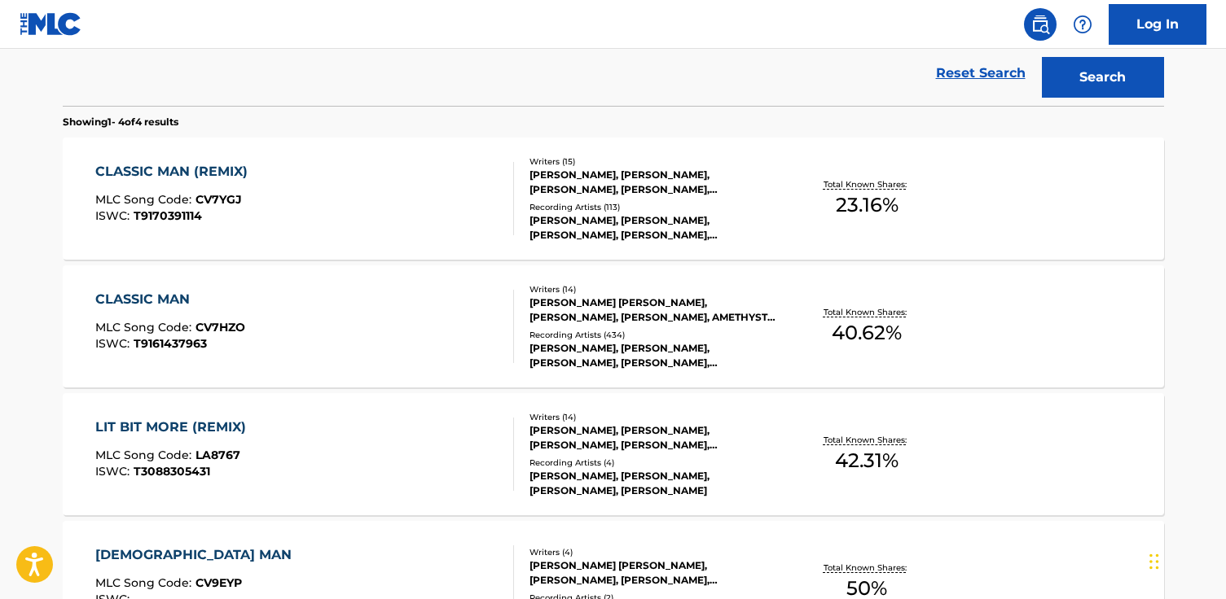
click at [170, 300] on div "CLASSIC MAN" at bounding box center [170, 300] width 150 height 20
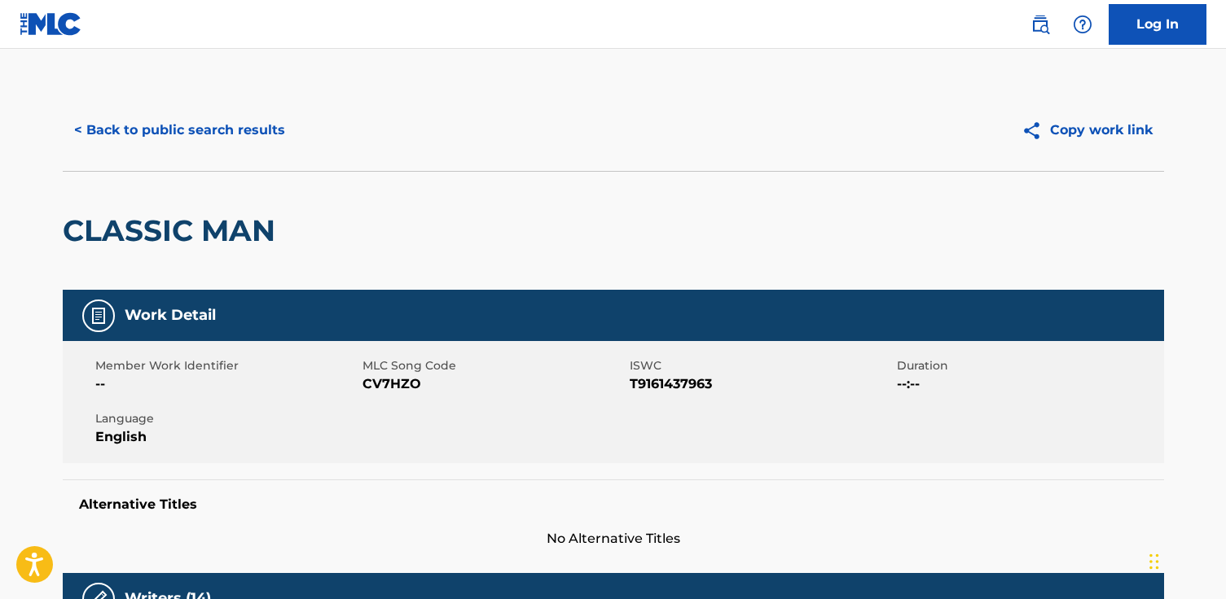
click at [212, 125] on button "< Back to public search results" at bounding box center [180, 130] width 234 height 41
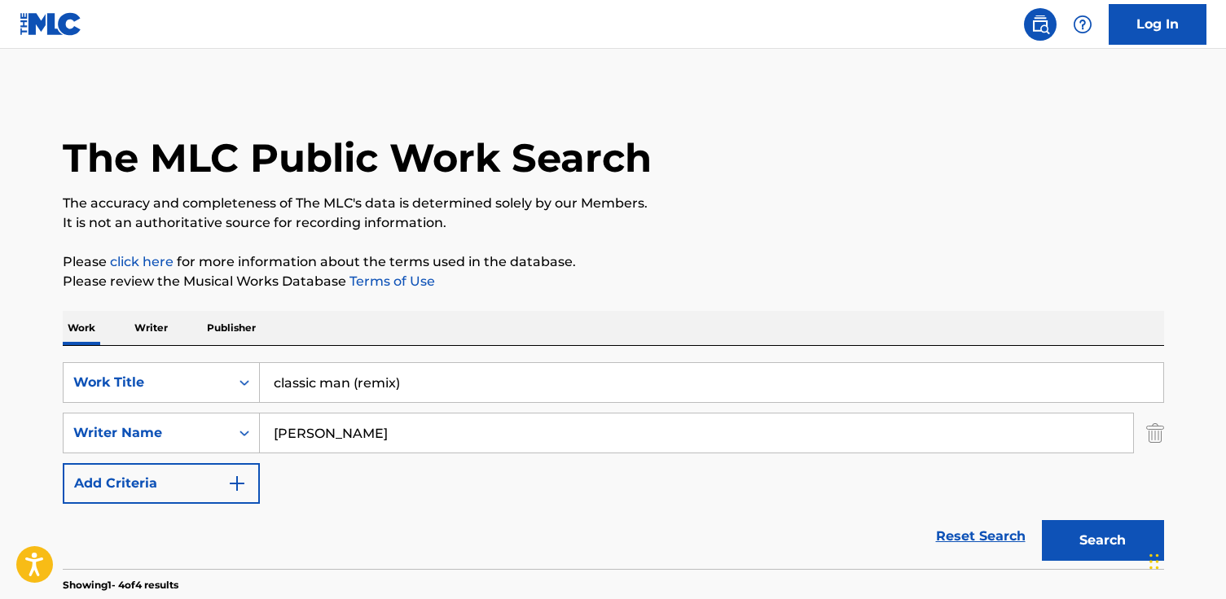
click at [374, 431] on input "Jidenna Mobisson" at bounding box center [696, 433] width 873 height 39
click at [375, 432] on input "Jidenna Mobisson" at bounding box center [696, 433] width 873 height 39
click at [402, 381] on input "classic man (remix)" at bounding box center [711, 382] width 903 height 39
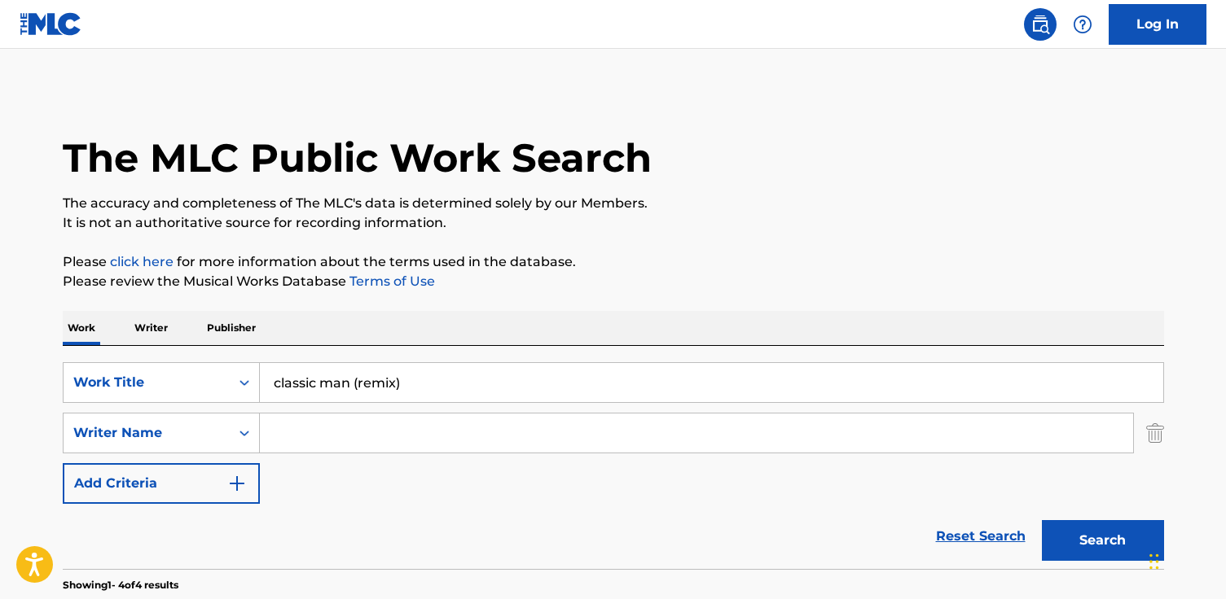
click at [402, 381] on input "classic man (remix)" at bounding box center [711, 382] width 903 height 39
type input "pound-town"
click at [375, 421] on input "Search Form" at bounding box center [696, 433] width 873 height 39
paste input "Janae Nierah Wherry"
drag, startPoint x: 317, startPoint y: 432, endPoint x: 363, endPoint y: 440, distance: 47.0
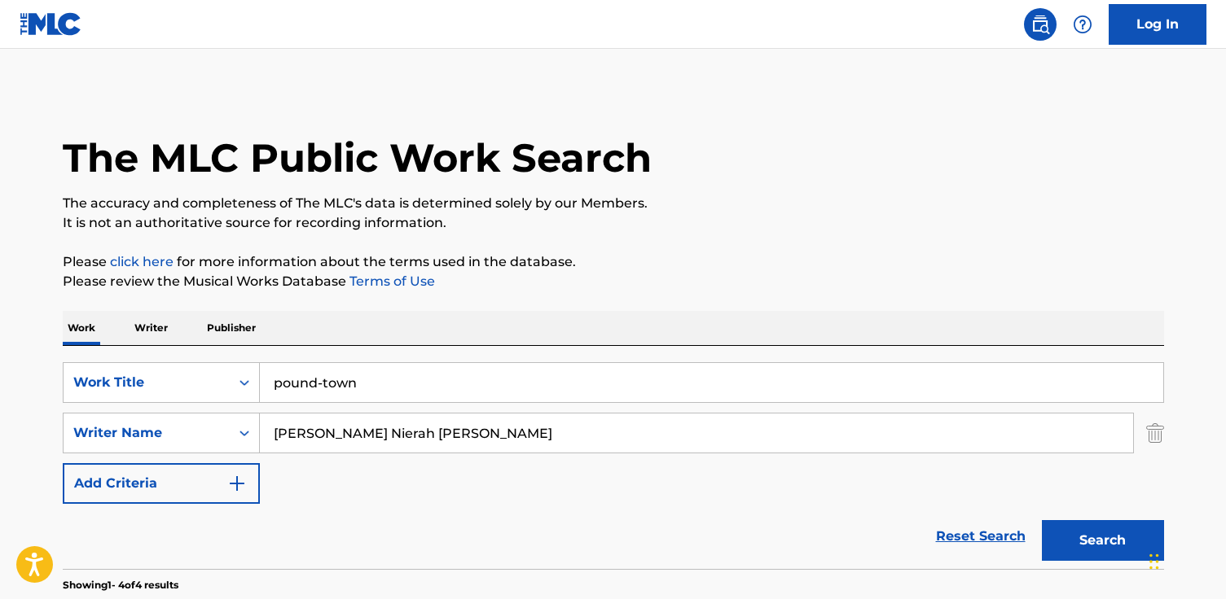
click at [363, 440] on input "Janae Nierah Wherry" at bounding box center [696, 433] width 873 height 39
type input "Janae Wherry"
click at [1042, 520] on button "Search" at bounding box center [1103, 540] width 122 height 41
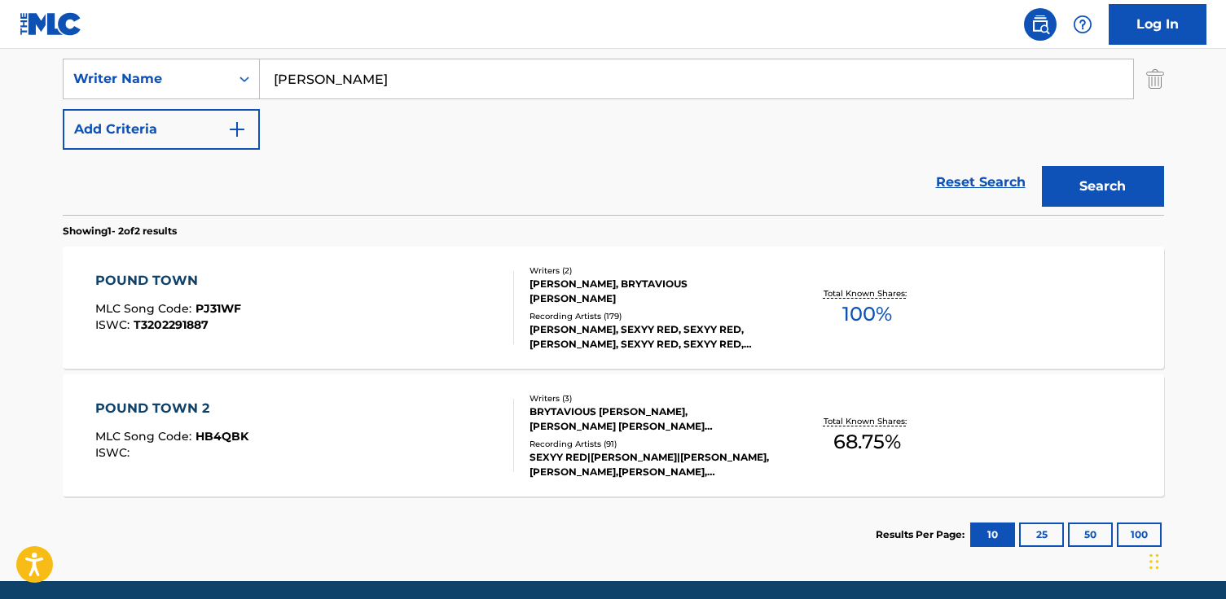
scroll to position [414, 0]
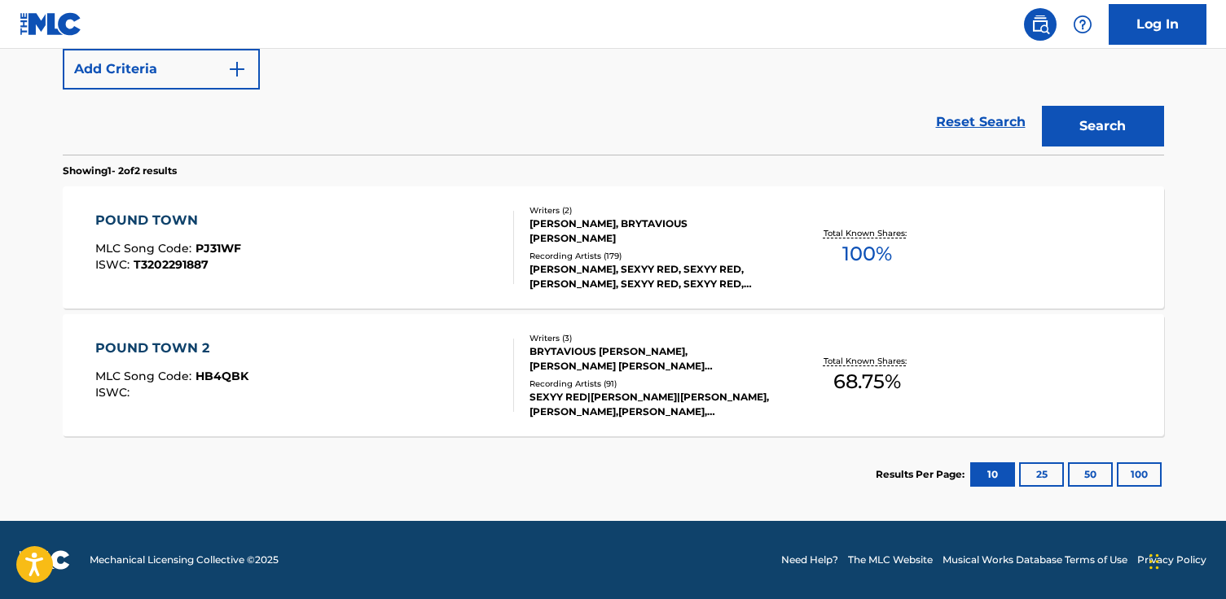
click at [166, 213] on div "POUND TOWN" at bounding box center [168, 221] width 146 height 20
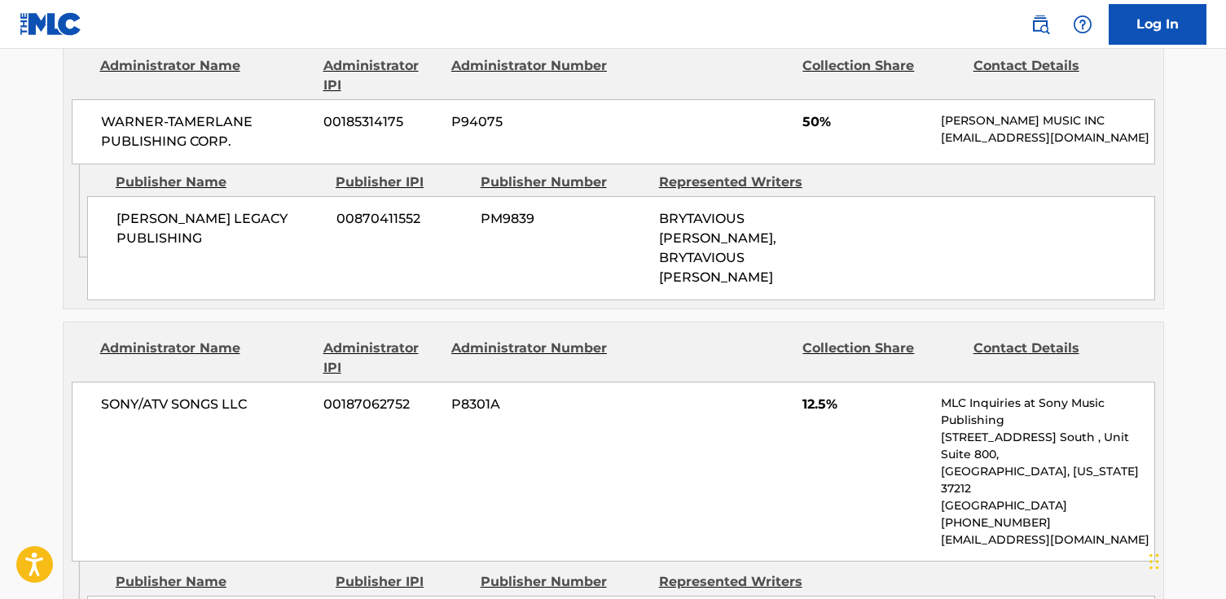
scroll to position [1099, 0]
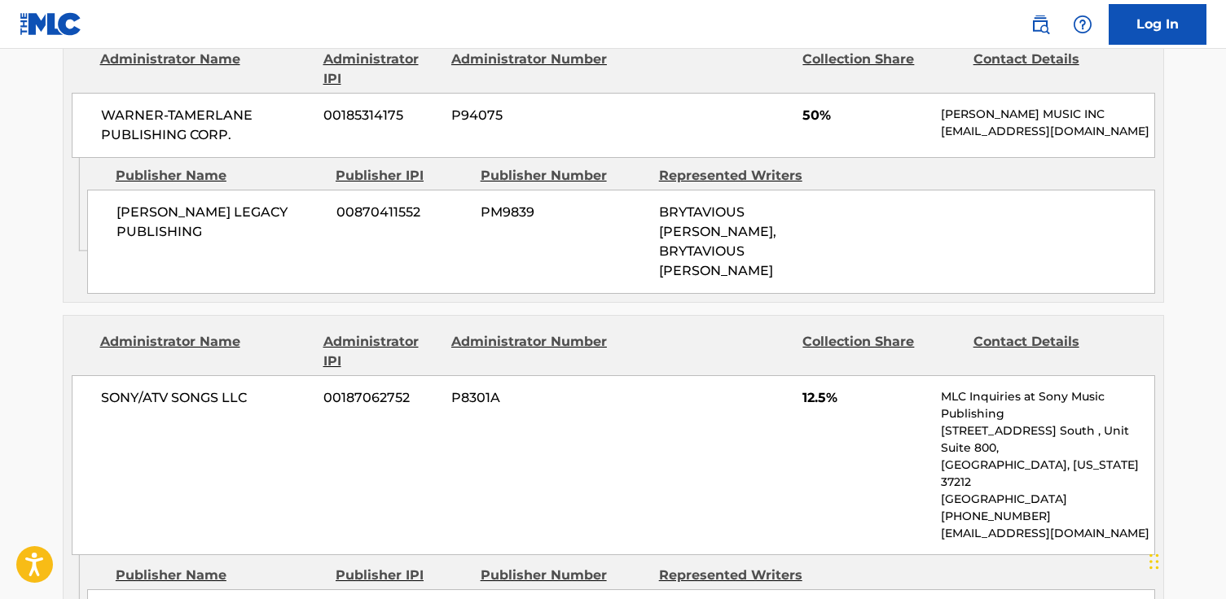
click at [185, 392] on span "SONY/ATV SONGS LLC" at bounding box center [206, 398] width 211 height 20
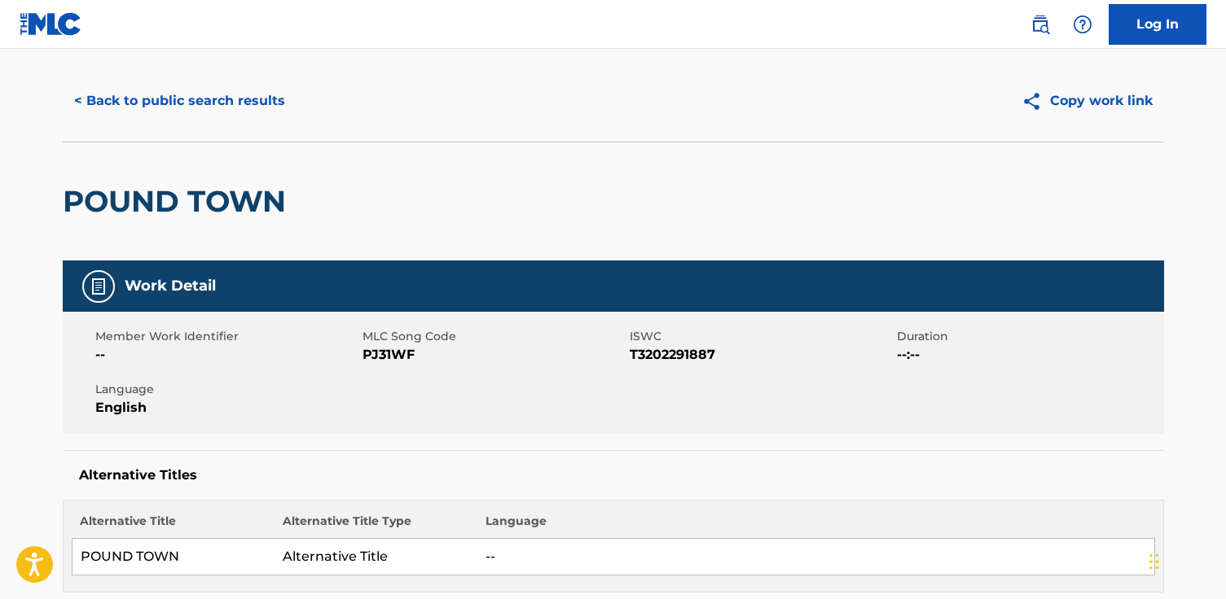
scroll to position [0, 0]
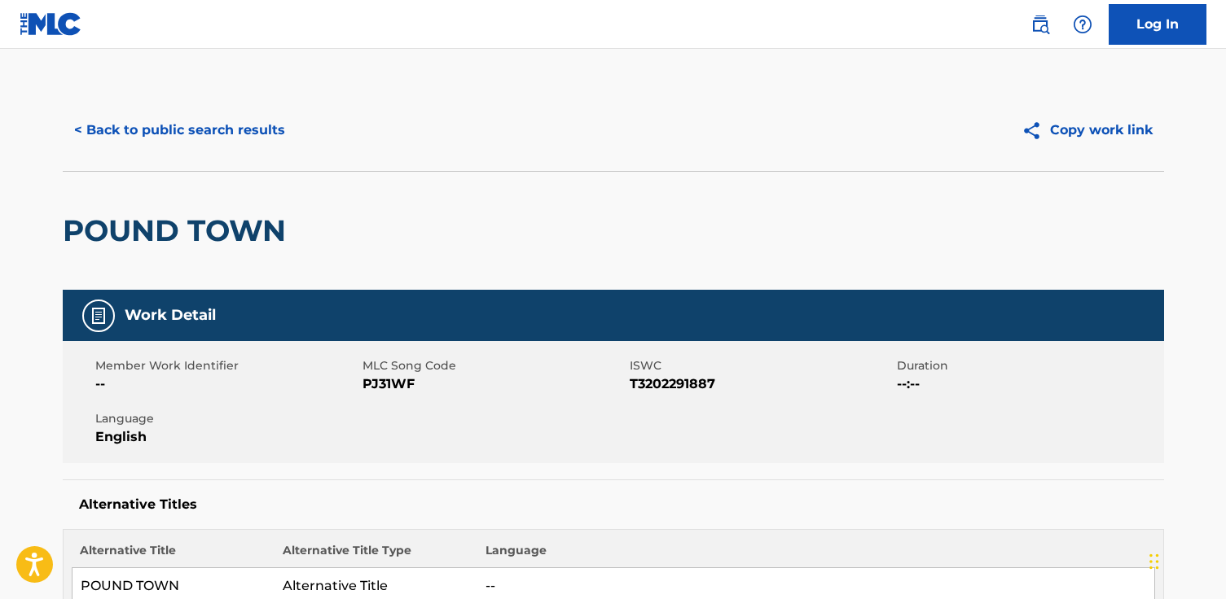
click at [207, 122] on button "< Back to public search results" at bounding box center [180, 130] width 234 height 41
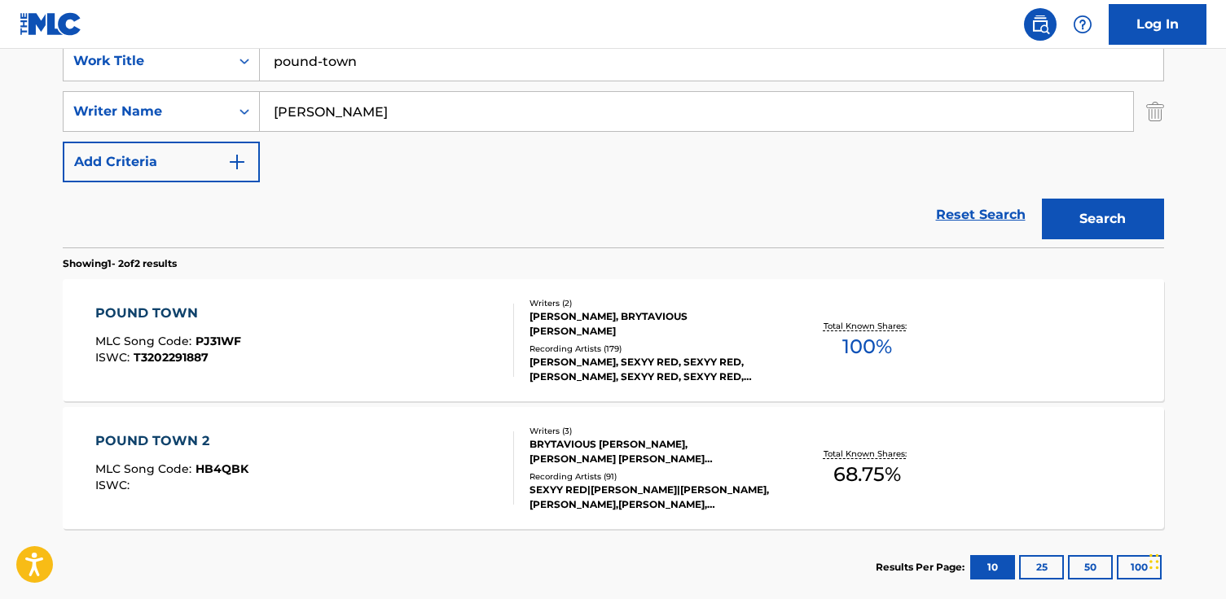
click at [378, 74] on input "pound-town" at bounding box center [711, 61] width 903 height 39
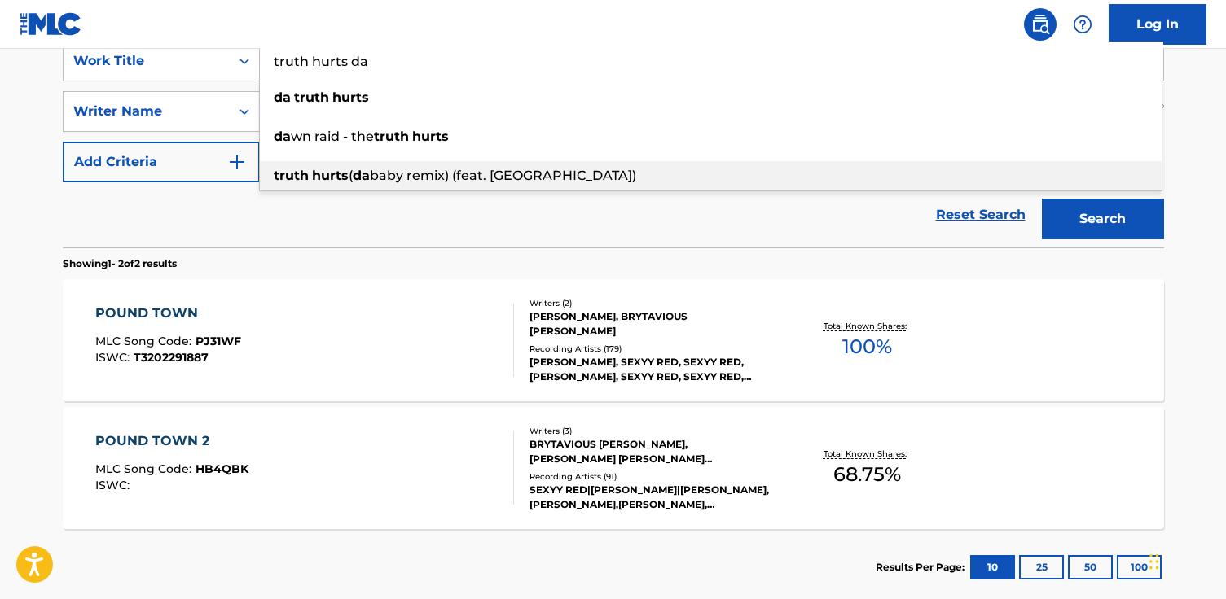
click at [370, 180] on strong "da" at bounding box center [361, 175] width 17 height 15
type input "truth hurts (dababy remix) (feat. dababy)"
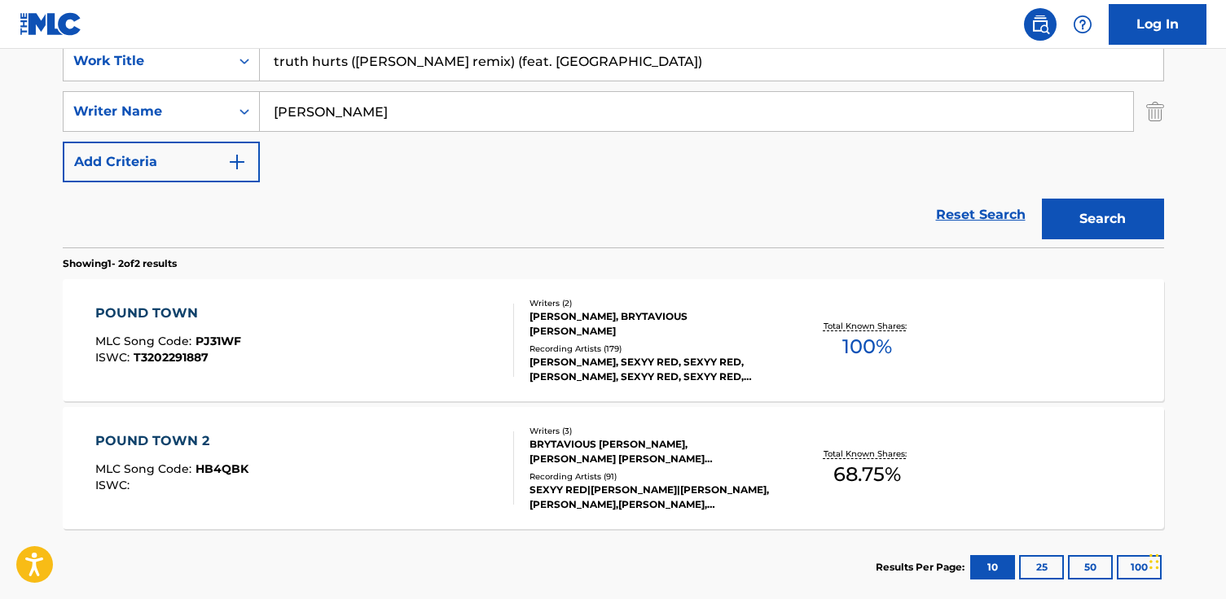
click at [366, 125] on input "Janae Wherry" at bounding box center [696, 111] width 873 height 39
paste input "Melissa Viviane Jefferson"
drag, startPoint x: 329, startPoint y: 111, endPoint x: 374, endPoint y: 114, distance: 44.9
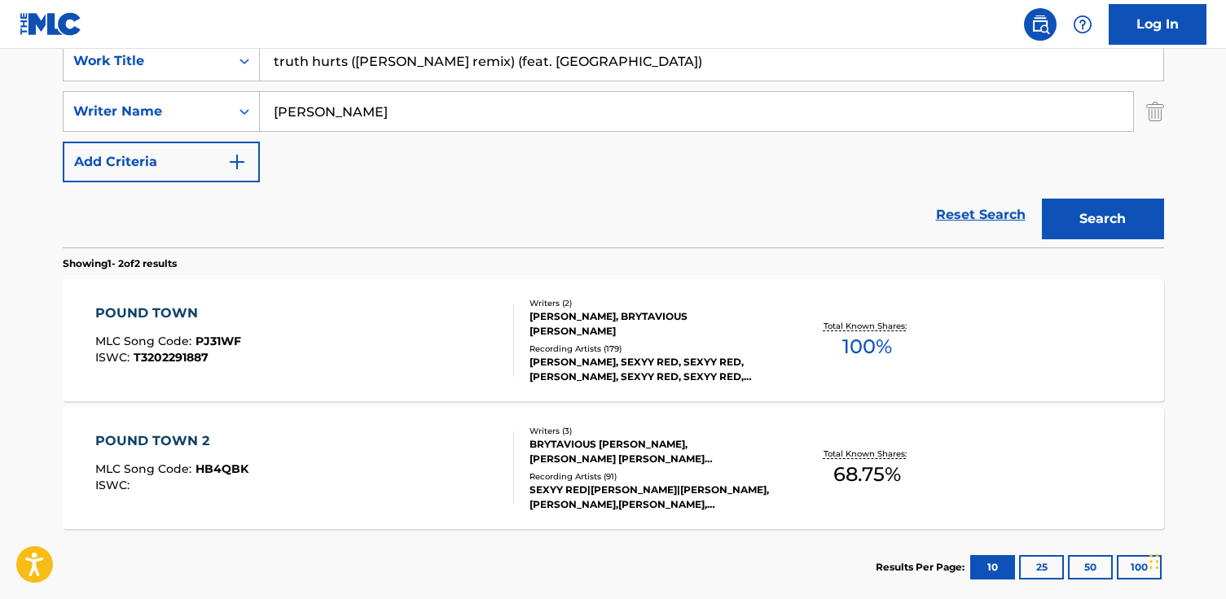
click at [374, 114] on input "Melissa Viviane Jefferson" at bounding box center [696, 111] width 873 height 39
type input "Melissa Jefferson"
click at [1042, 199] on button "Search" at bounding box center [1103, 219] width 122 height 41
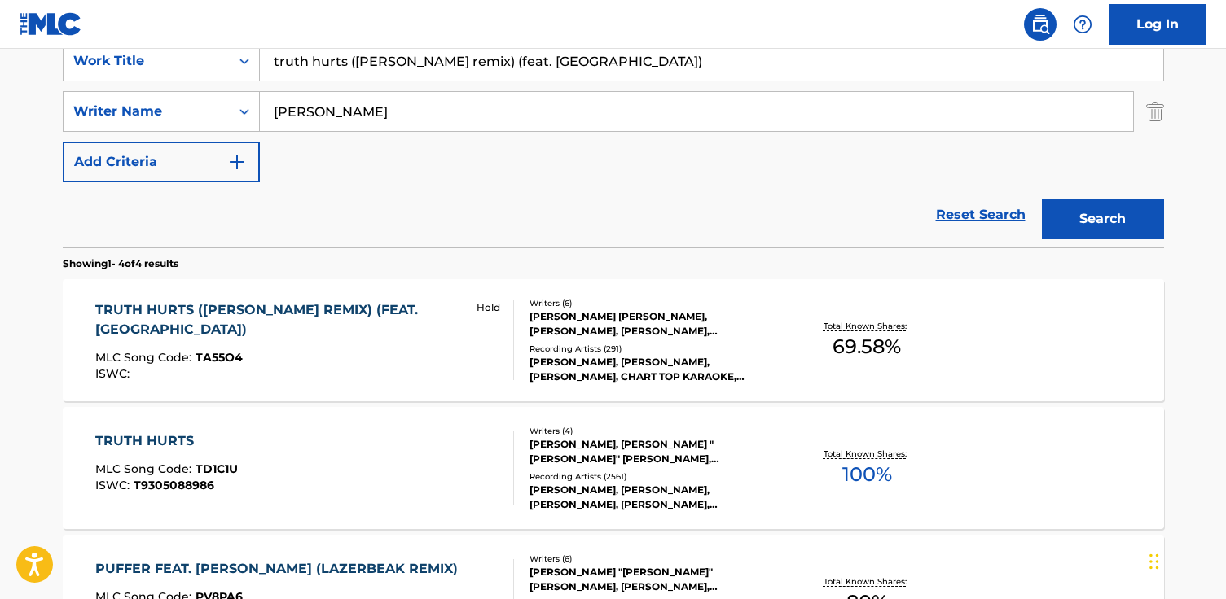
click at [224, 311] on div "TRUTH HURTS (DABABY REMIX) (FEAT. DABABY)" at bounding box center [278, 319] width 366 height 39
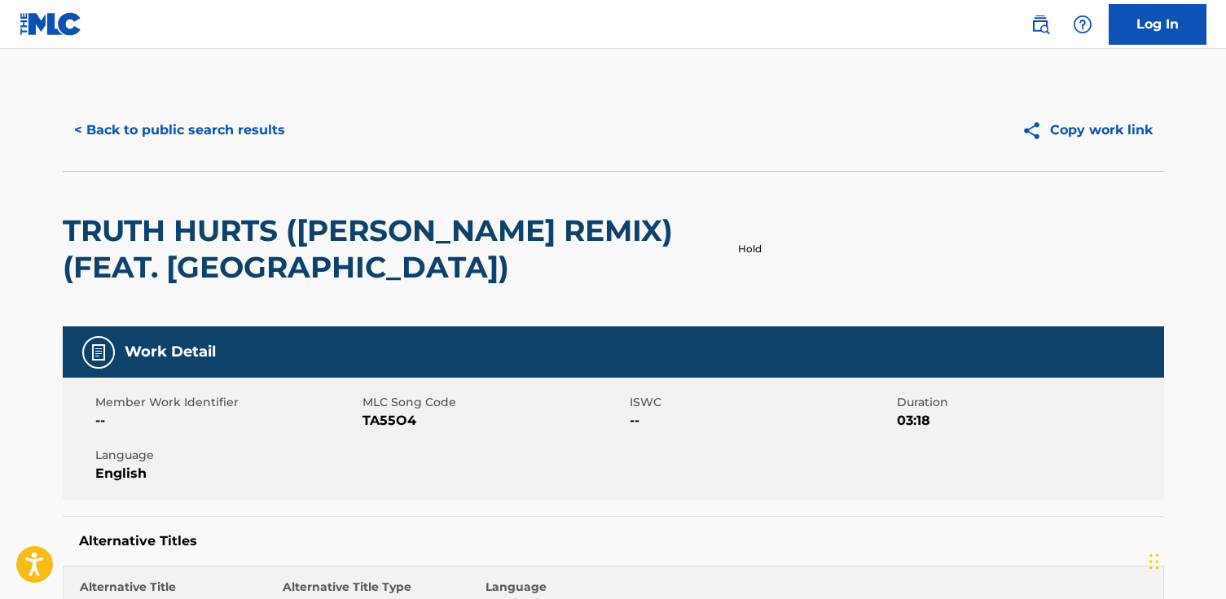
click at [173, 137] on button "< Back to public search results" at bounding box center [180, 130] width 234 height 41
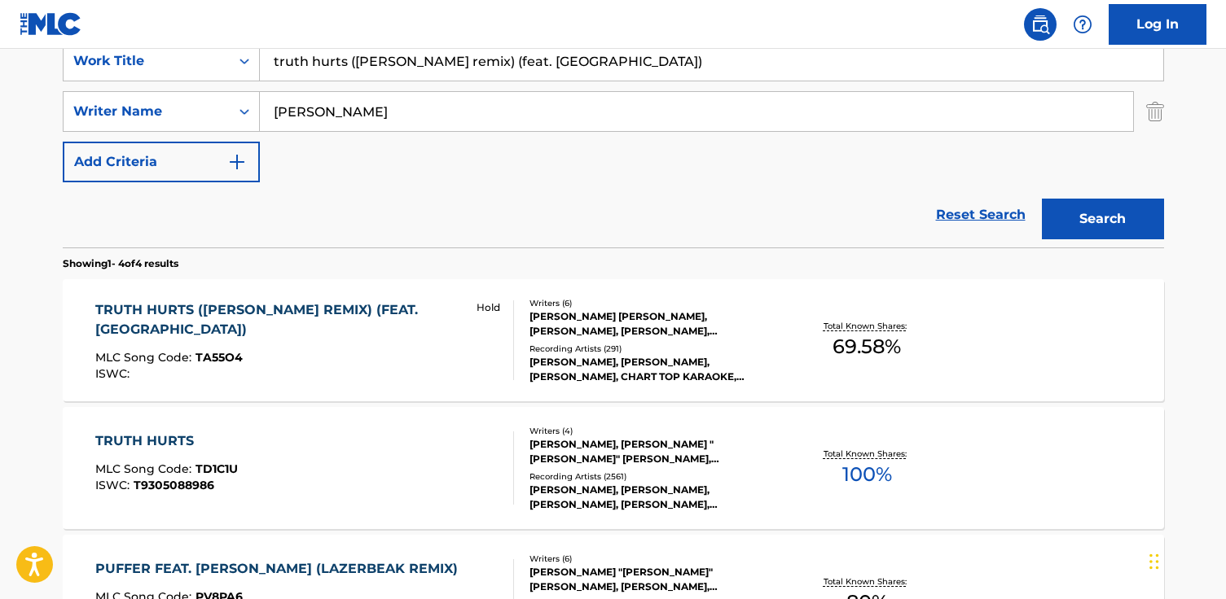
click at [566, 65] on input "truth hurts (dababy remix) (feat. dababy)" at bounding box center [711, 61] width 903 height 39
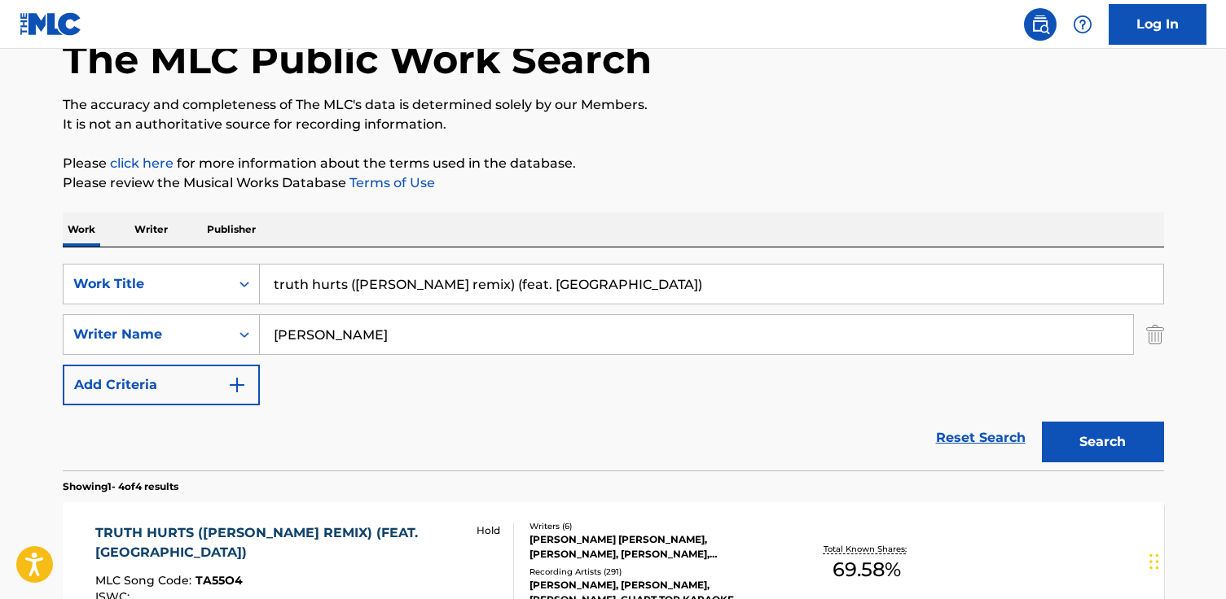
scroll to position [104, 0]
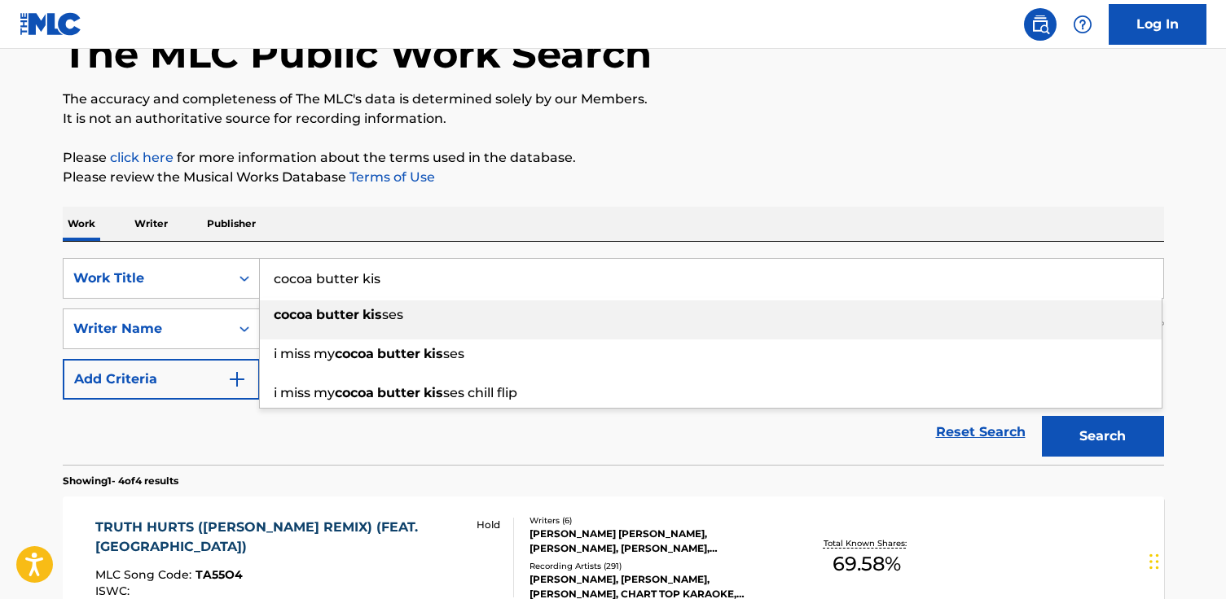
click at [386, 318] on span "ses" at bounding box center [392, 314] width 21 height 15
type input "cocoa butter kisses"
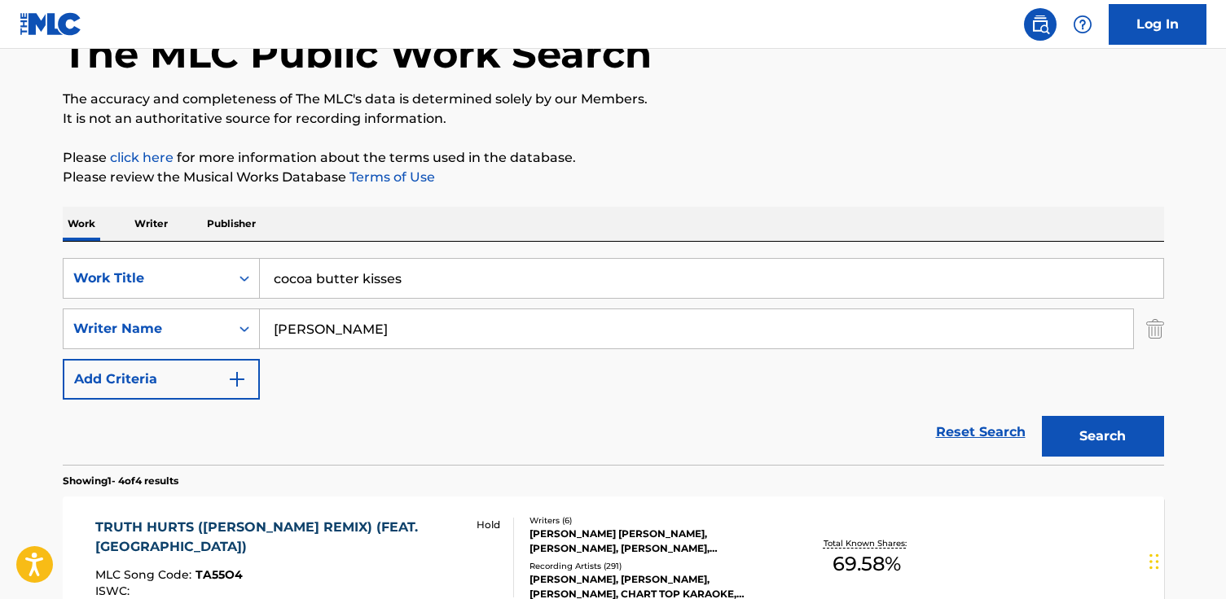
click at [366, 332] on input "Melissa Jefferson" at bounding box center [696, 328] width 873 height 39
paste input "Chancelor Johnathan Bennet"
drag, startPoint x: 343, startPoint y: 331, endPoint x: 416, endPoint y: 335, distance: 73.4
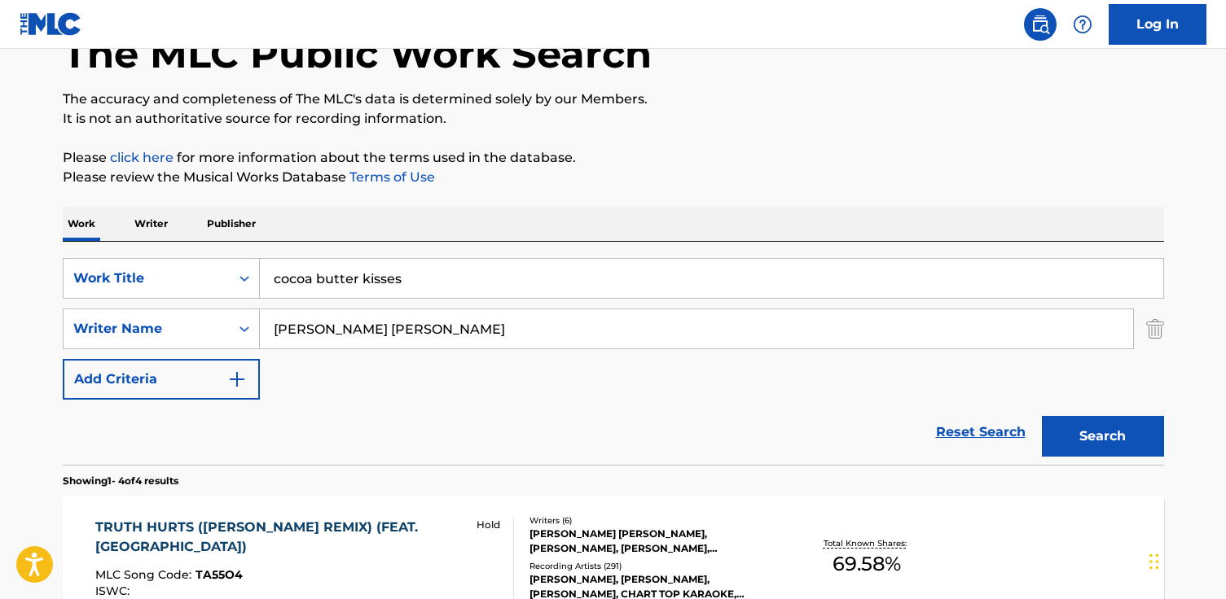
click at [418, 336] on input "Chancelor Johnathan Bennet" at bounding box center [696, 328] width 873 height 39
type input "Chancelor Bennet"
click at [1042, 416] on button "Search" at bounding box center [1103, 436] width 122 height 41
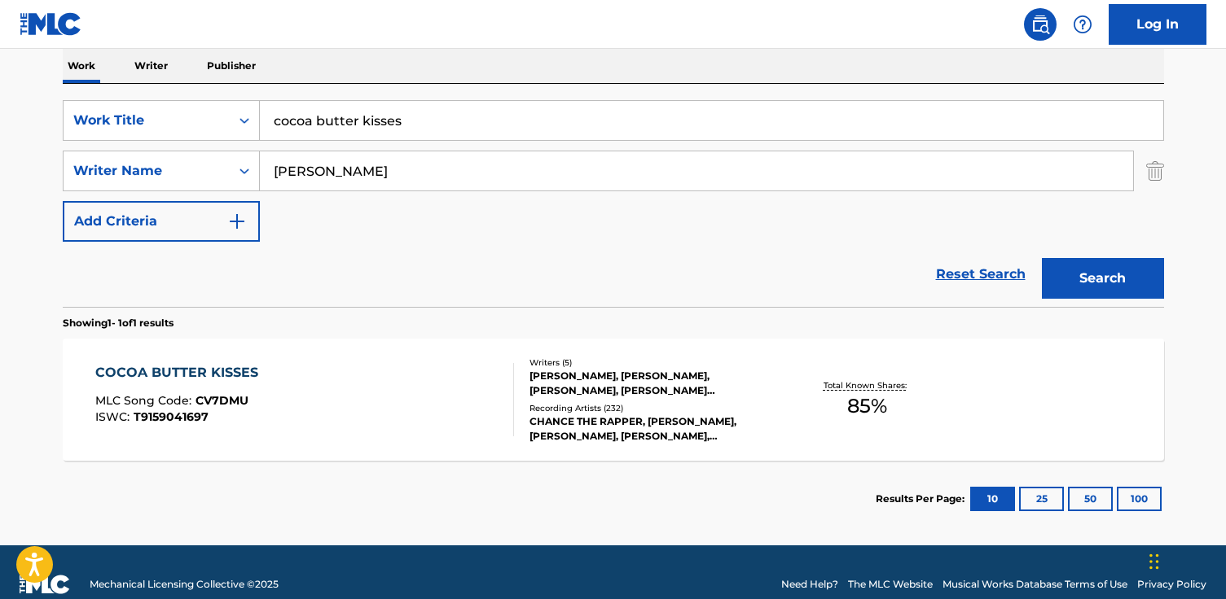
scroll to position [279, 0]
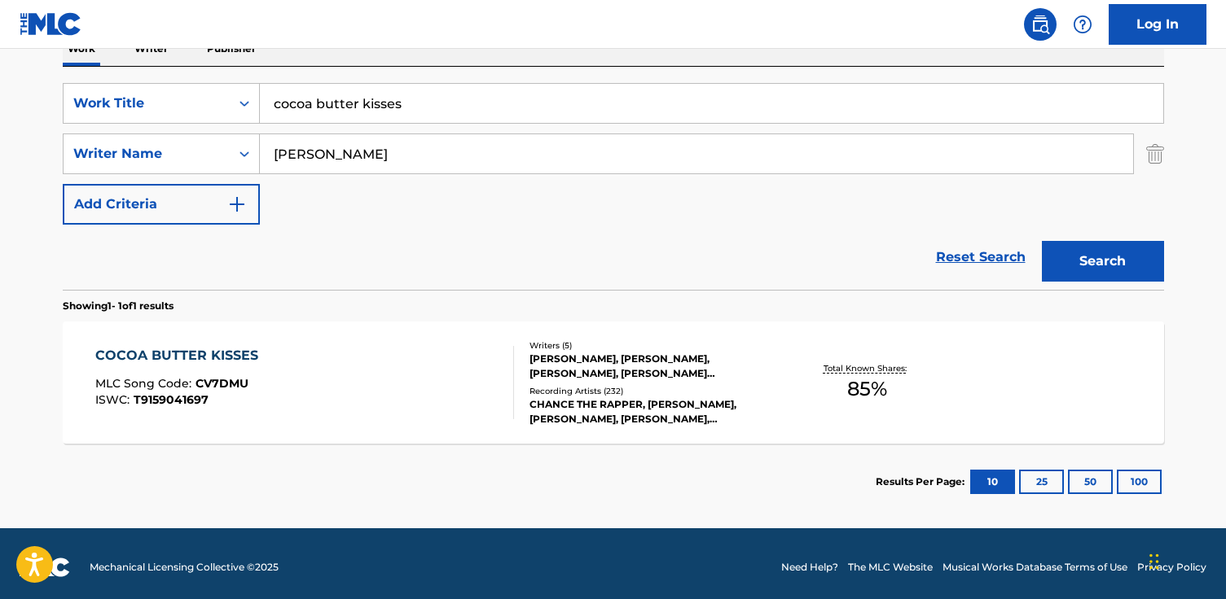
click at [236, 353] on div "COCOA BUTTER KISSES" at bounding box center [180, 356] width 171 height 20
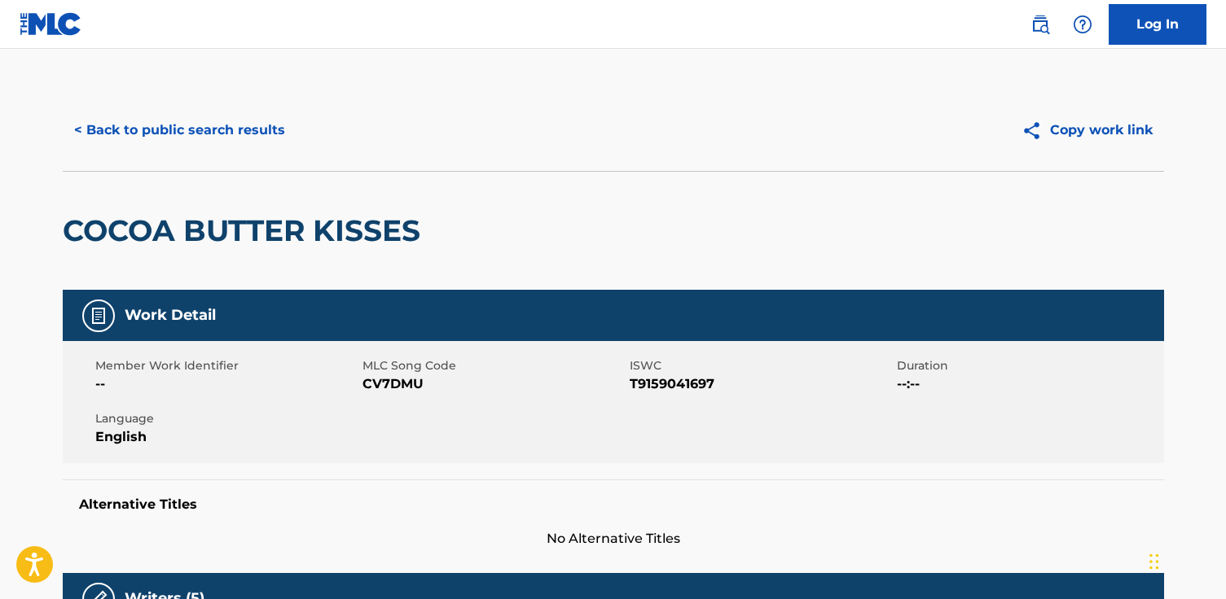
click at [154, 115] on button "< Back to public search results" at bounding box center [180, 130] width 234 height 41
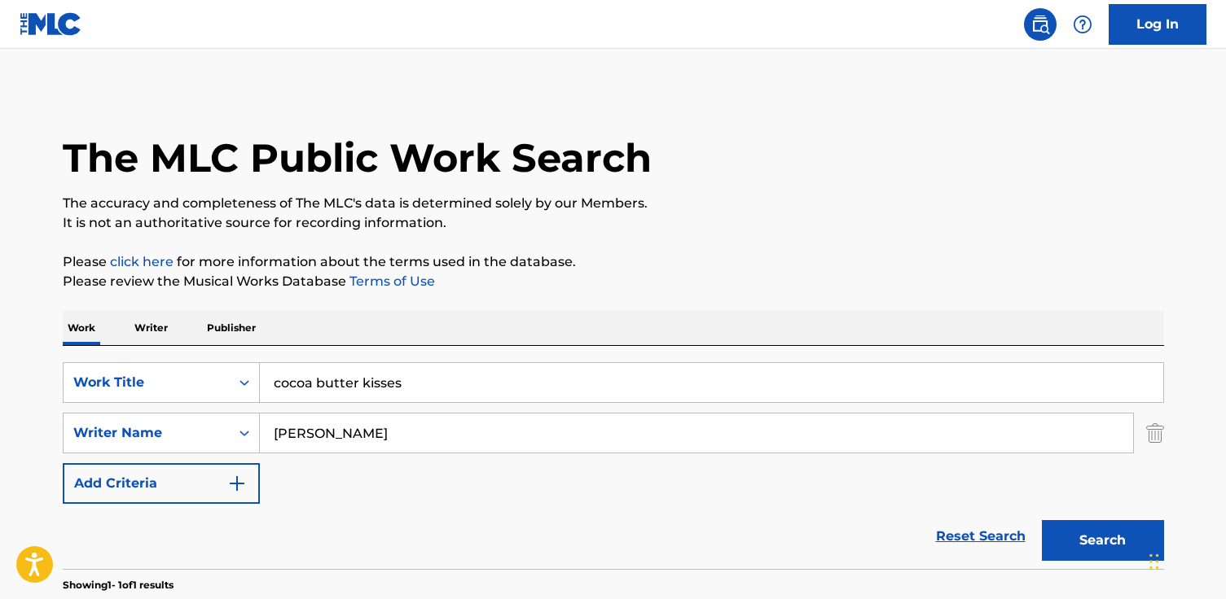
scroll to position [194, 0]
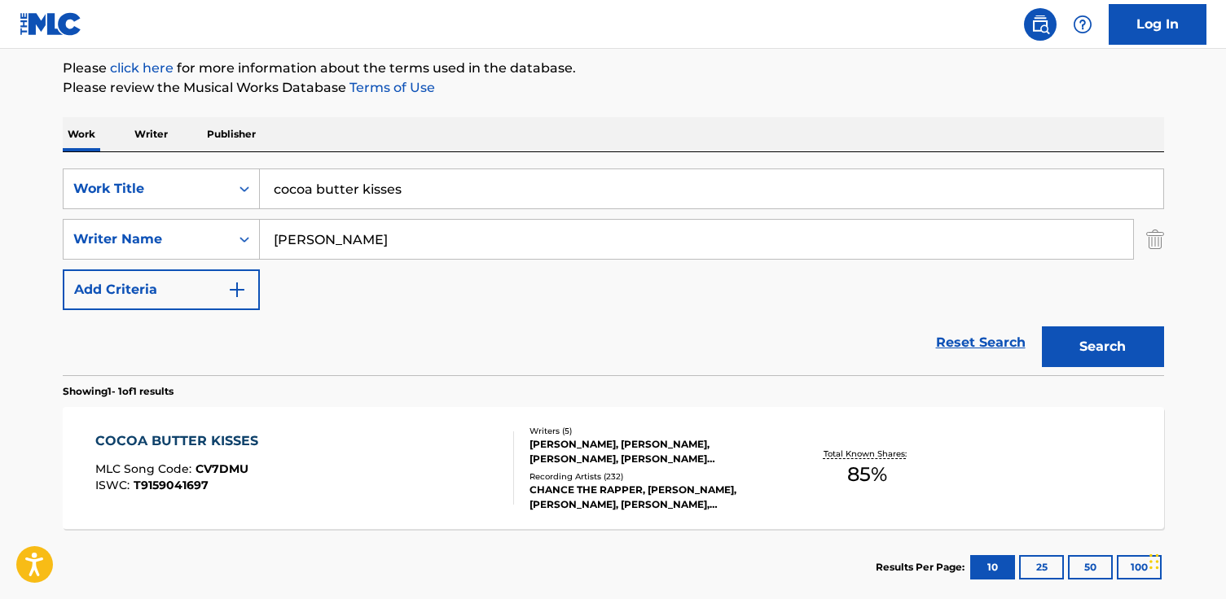
click at [321, 186] on input "cocoa butter kisses" at bounding box center [711, 188] width 903 height 39
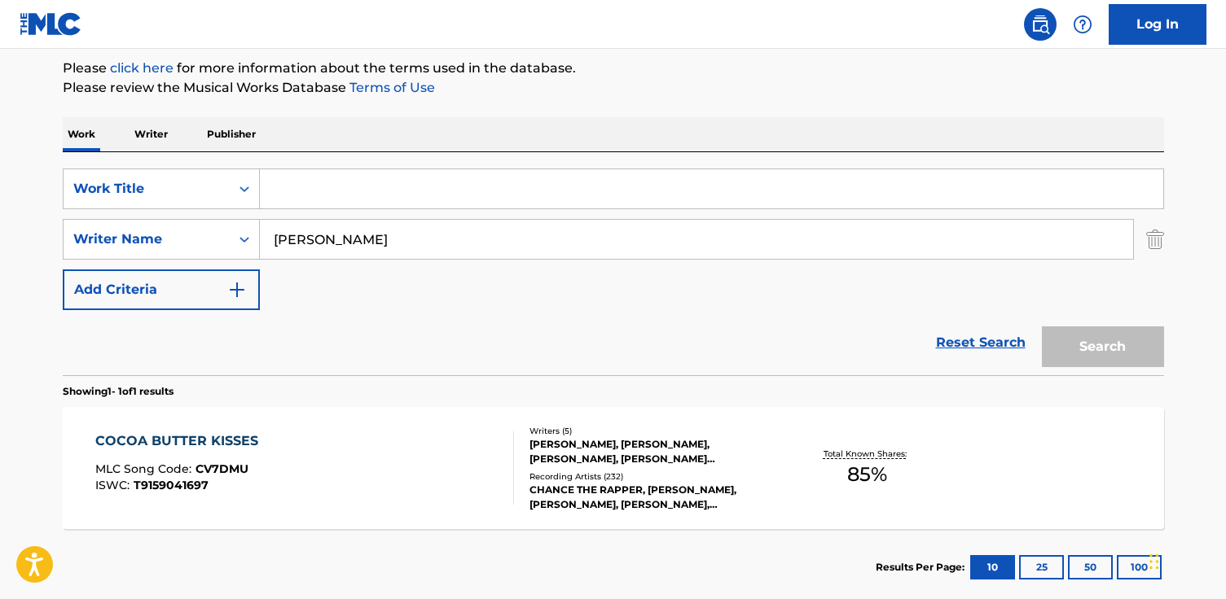
paste input "Yonce Freestyle"
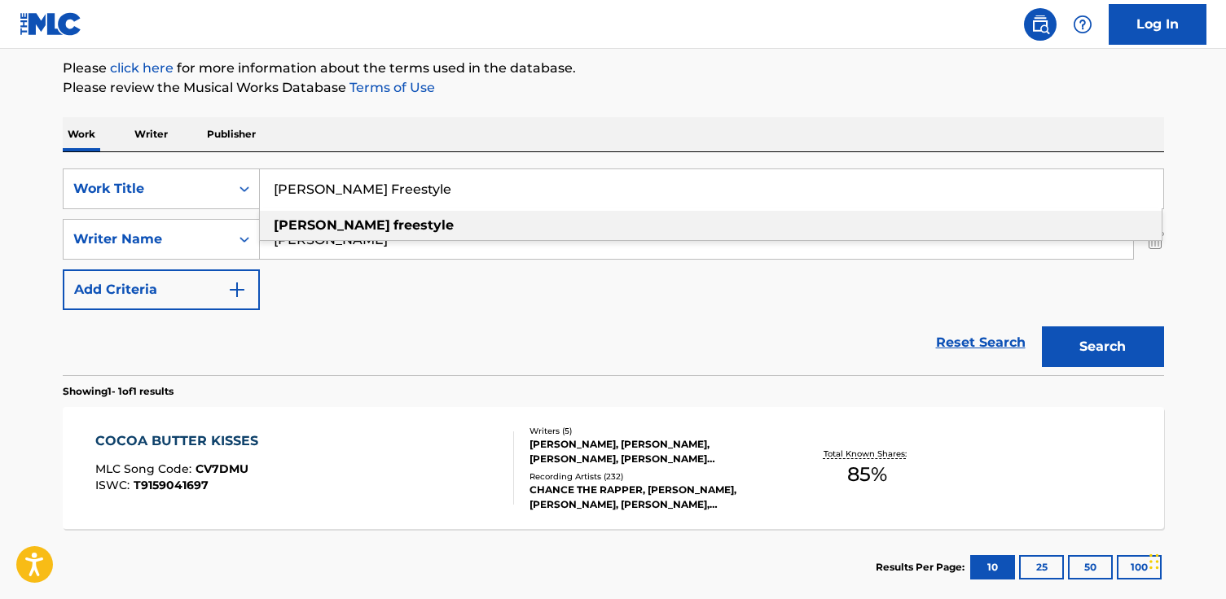
click at [311, 227] on strong "yonce" at bounding box center [332, 224] width 116 height 15
type input "yonce freestyle"
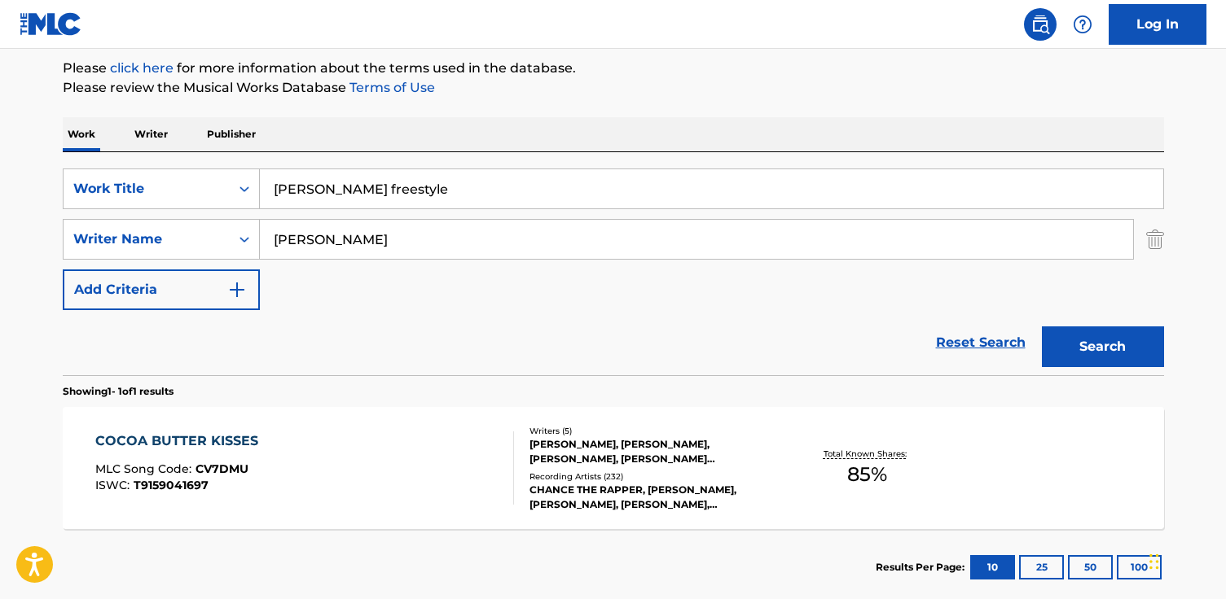
click at [314, 243] on input "Chancelor Bennet" at bounding box center [696, 239] width 873 height 39
paste input "Kevin Jerome Gilyard"
click at [1042, 327] on button "Search" at bounding box center [1103, 347] width 122 height 41
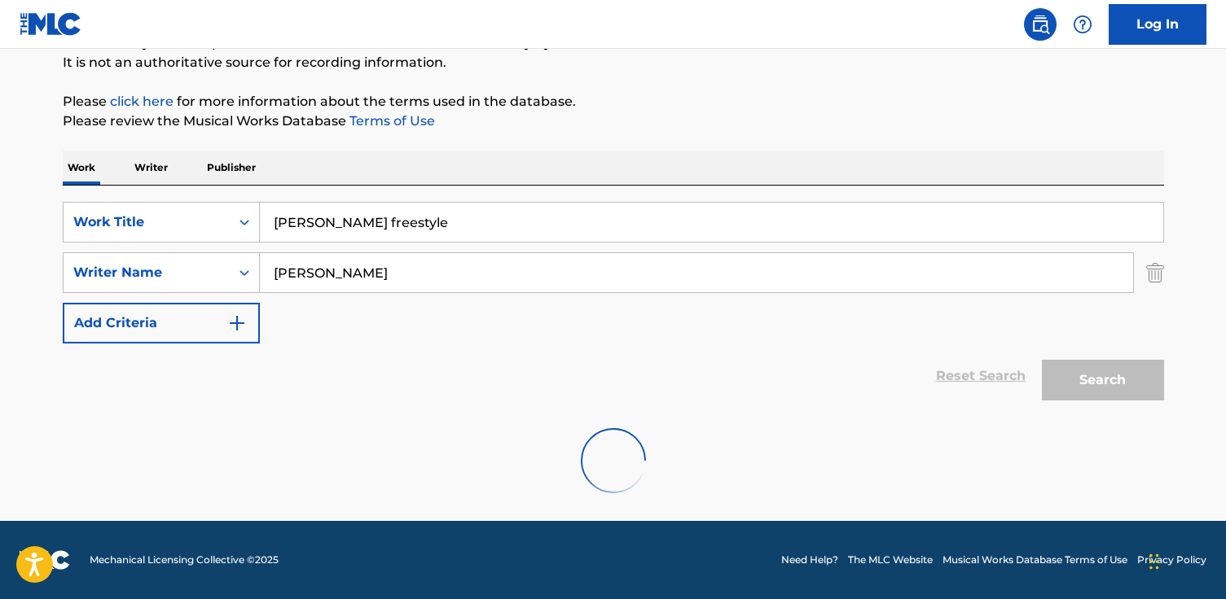
scroll to position [107, 0]
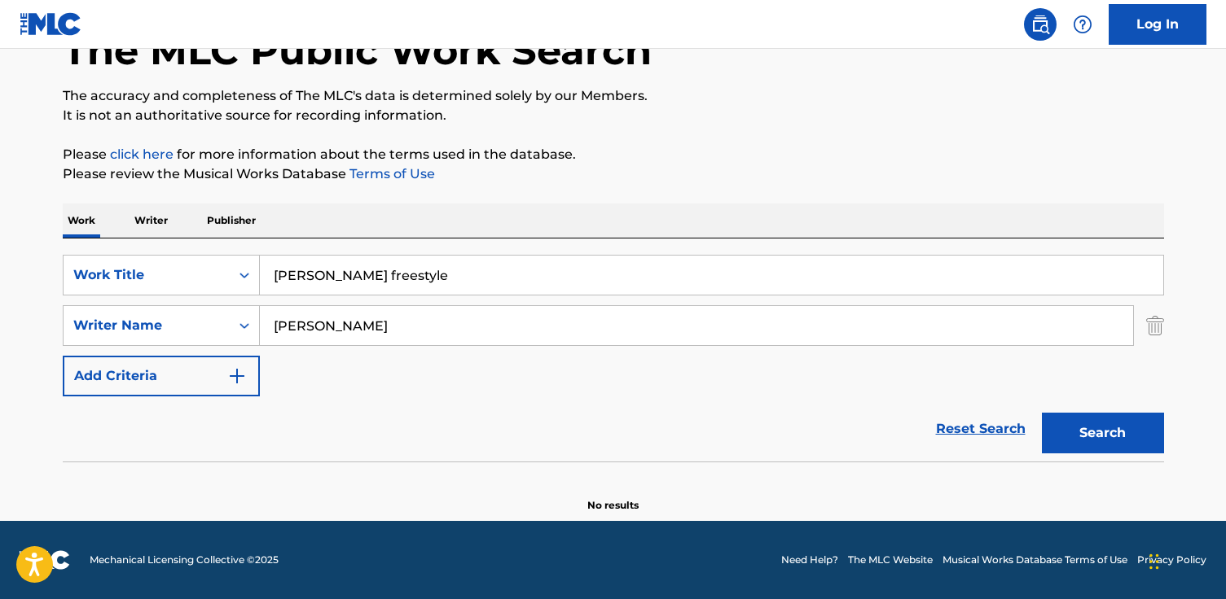
drag, startPoint x: 315, startPoint y: 327, endPoint x: 362, endPoint y: 327, distance: 47.2
click at [362, 328] on input "Kevin Jerome Gilyard" at bounding box center [696, 325] width 873 height 39
click at [1042, 413] on button "Search" at bounding box center [1103, 433] width 122 height 41
paste input "Kevin Jerome Gilyard"
drag, startPoint x: 313, startPoint y: 326, endPoint x: 435, endPoint y: 320, distance: 122.3
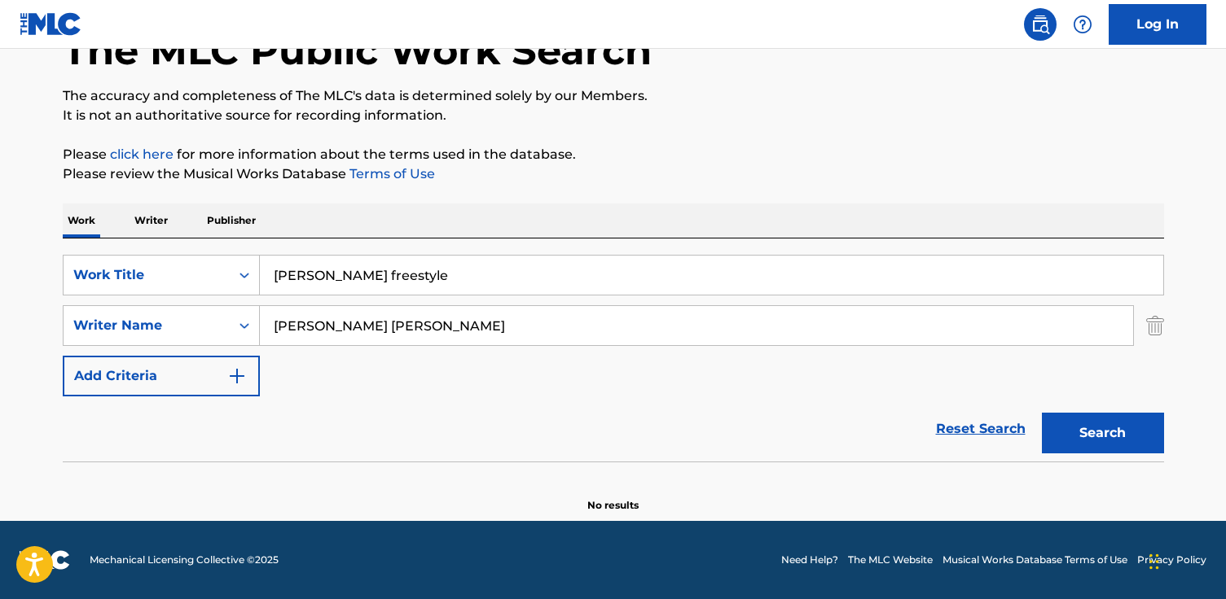
click at [436, 322] on input "KevinKevin Jerome Gilyard Gilyard" at bounding box center [696, 325] width 873 height 39
click at [314, 319] on input "KevinKevin Jerome Gilyard Gilyard" at bounding box center [696, 325] width 873 height 39
drag, startPoint x: 314, startPoint y: 318, endPoint x: 538, endPoint y: 319, distance: 224.8
click at [538, 319] on input "KevinKevin Jerome Gilyard Gilyard" at bounding box center [696, 325] width 873 height 39
type input "Kevin gates"
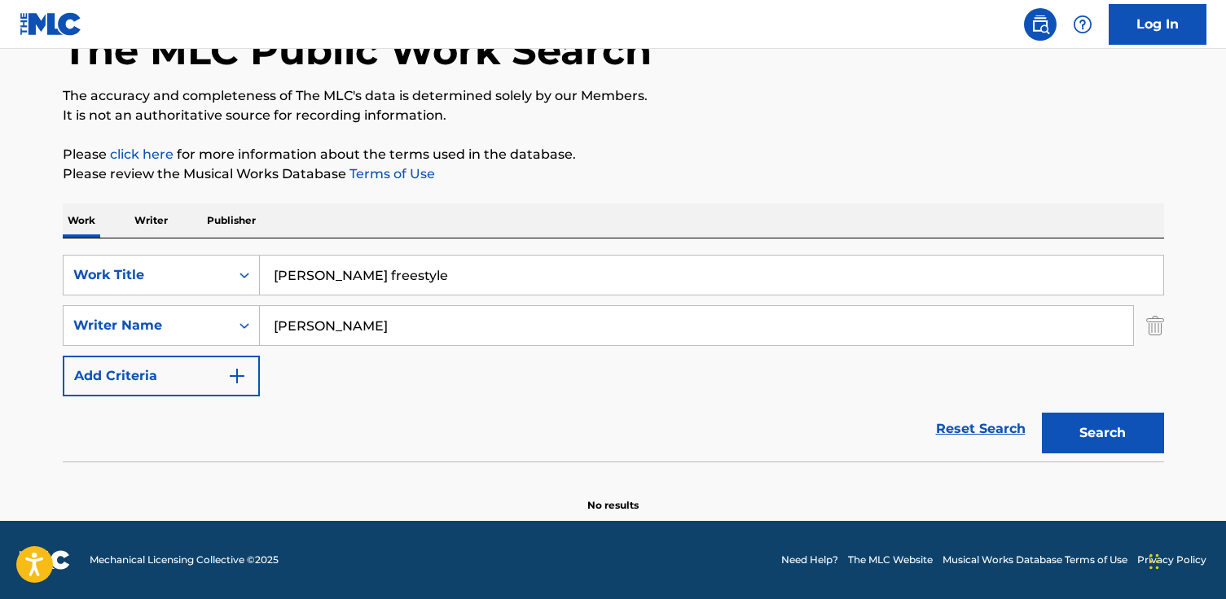
click at [1042, 413] on button "Search" at bounding box center [1103, 433] width 122 height 41
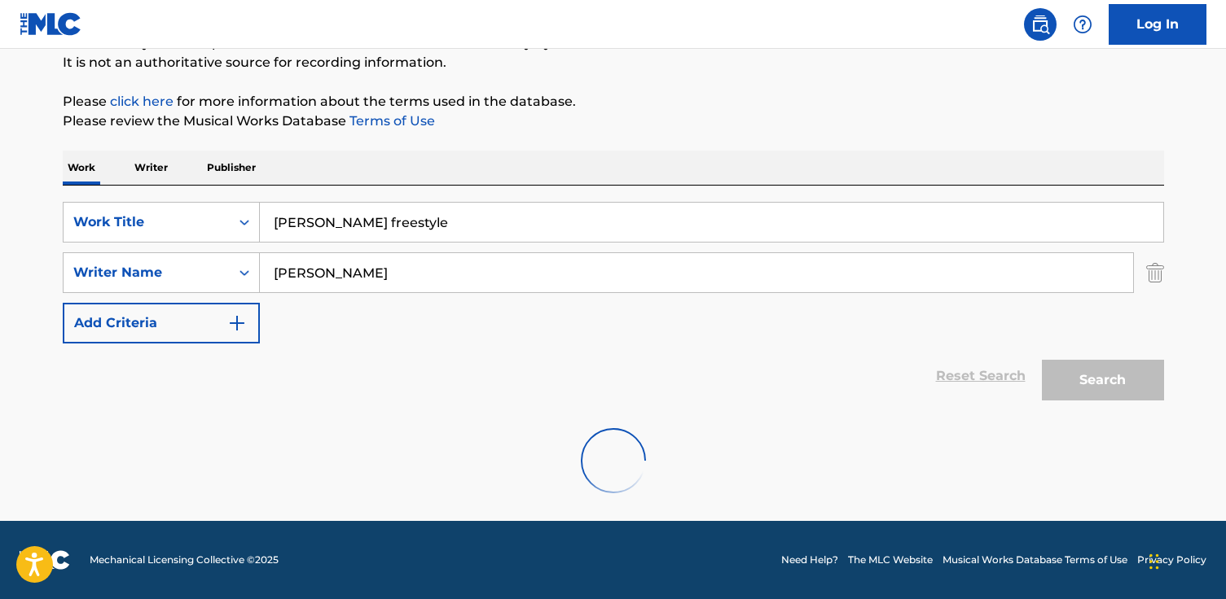
scroll to position [194, 0]
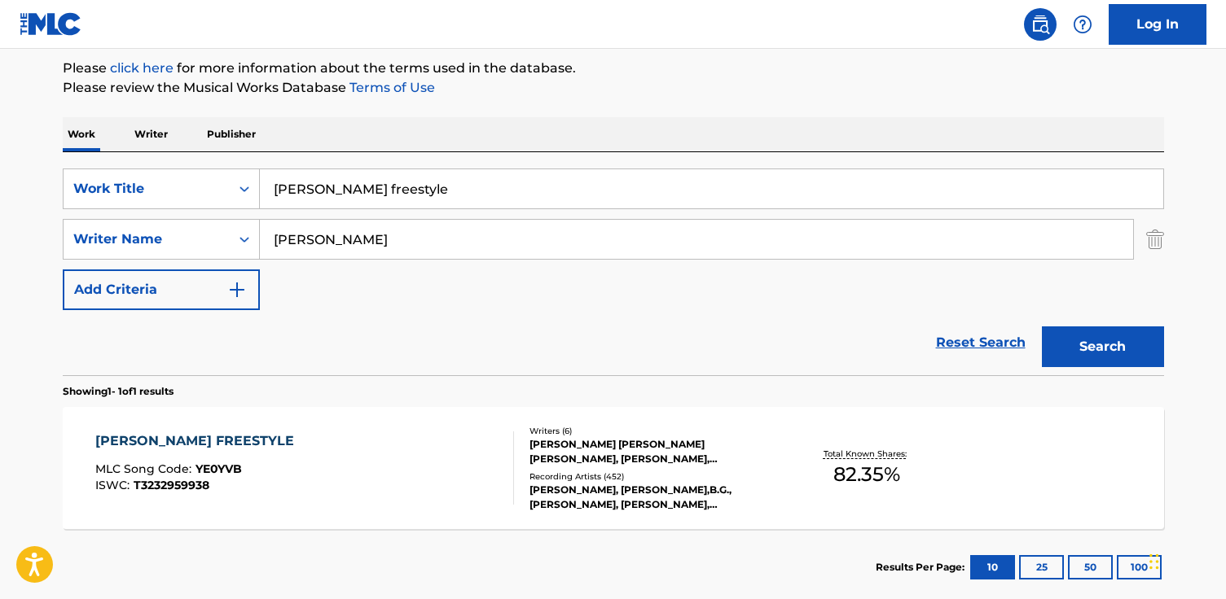
click at [197, 435] on div "YONCE FREESTYLE" at bounding box center [198, 442] width 207 height 20
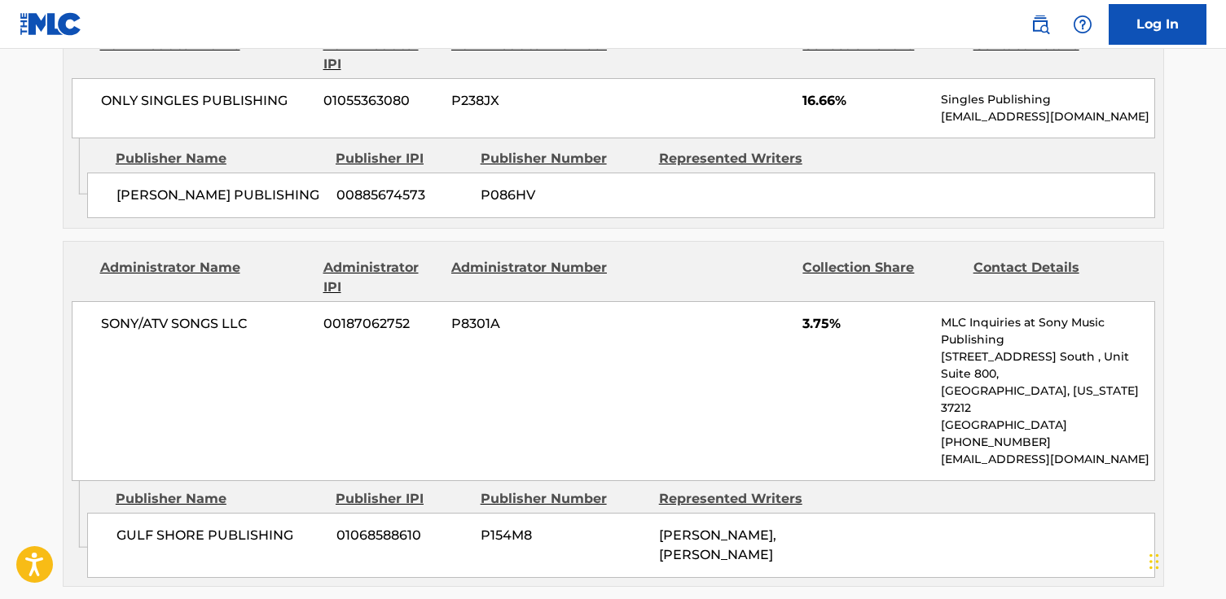
scroll to position [1981, 0]
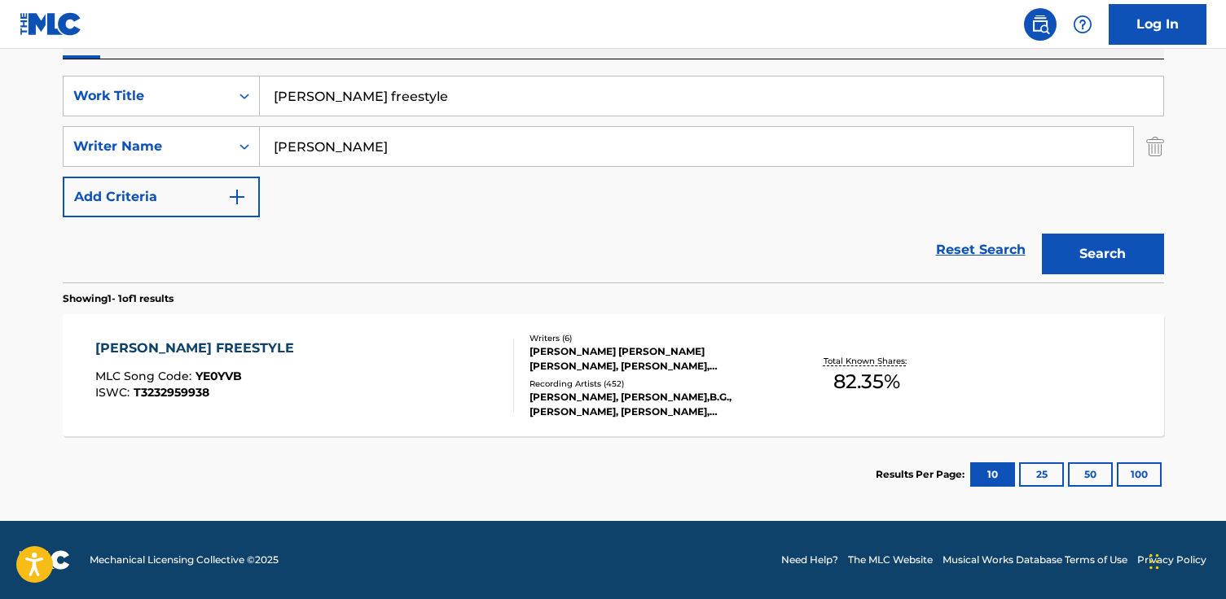
click at [583, 357] on div "ERIC LOUIS JR GRIMES, MARCELLUS KEVIN GATES, JESSE MORRIS, JACOB DANIEL SCLAVER…" at bounding box center [652, 358] width 246 height 29
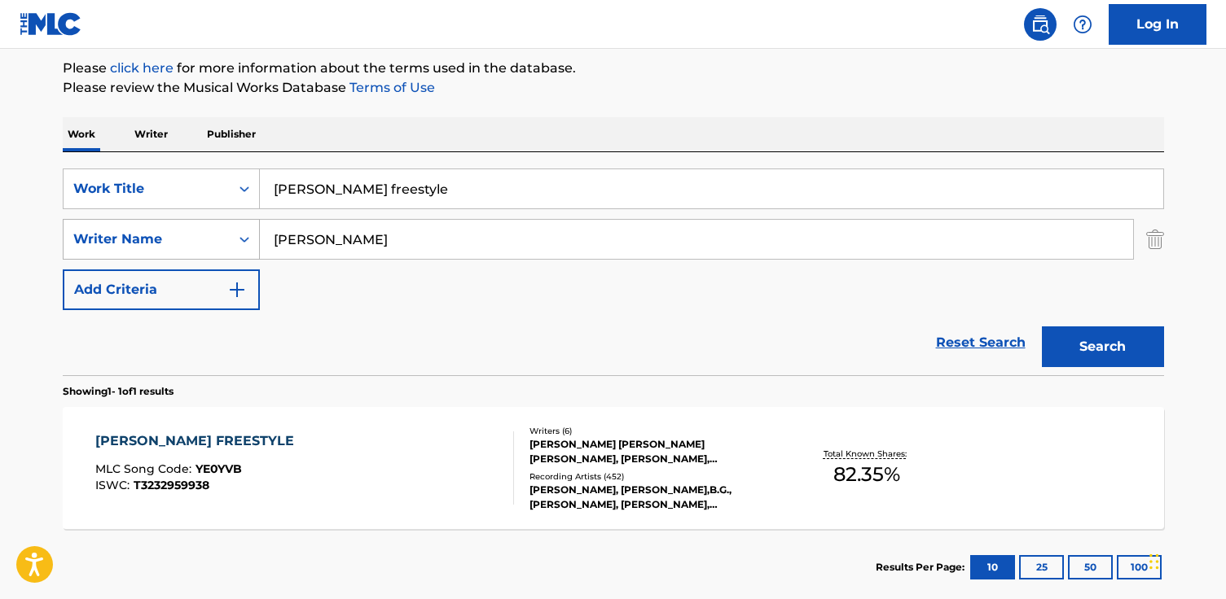
scroll to position [287, 0]
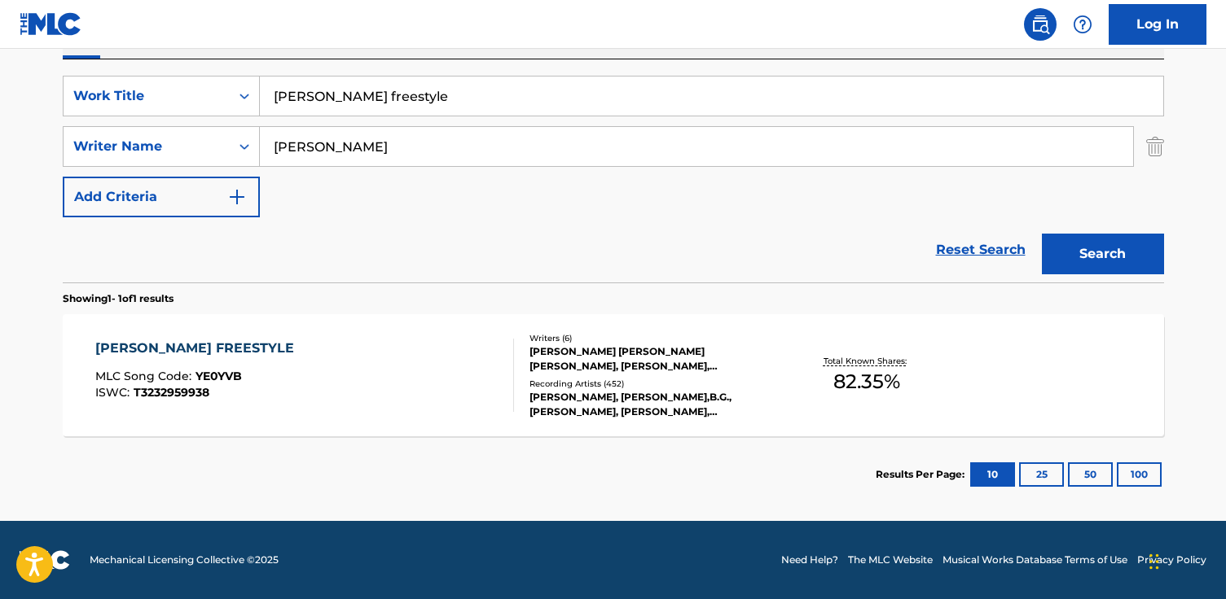
click at [298, 153] on input "Kevin gates" at bounding box center [696, 146] width 873 height 39
click at [163, 340] on div "YONCE FREESTYLE" at bounding box center [198, 349] width 207 height 20
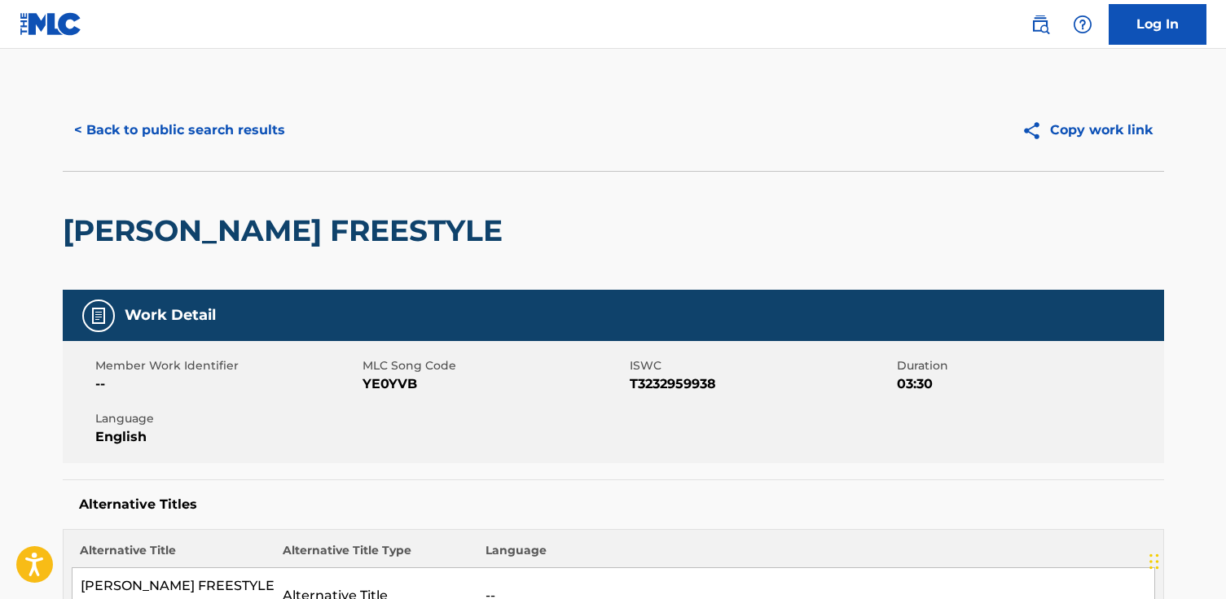
click at [193, 140] on button "< Back to public search results" at bounding box center [180, 130] width 234 height 41
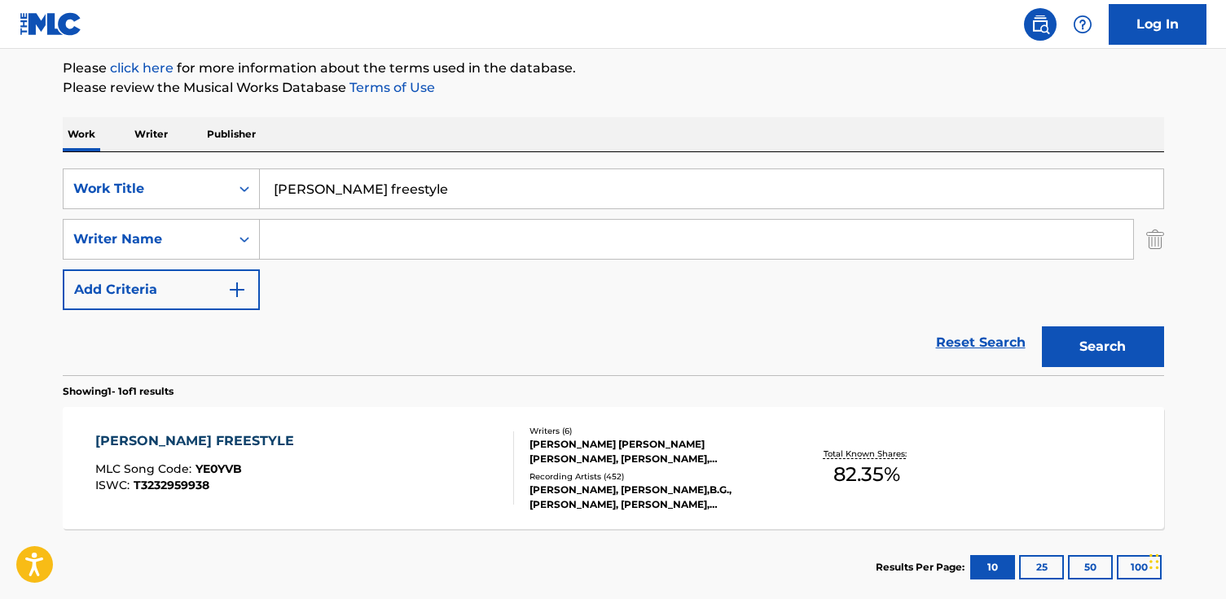
click at [446, 191] on input "yonce freestyle" at bounding box center [711, 188] width 903 height 39
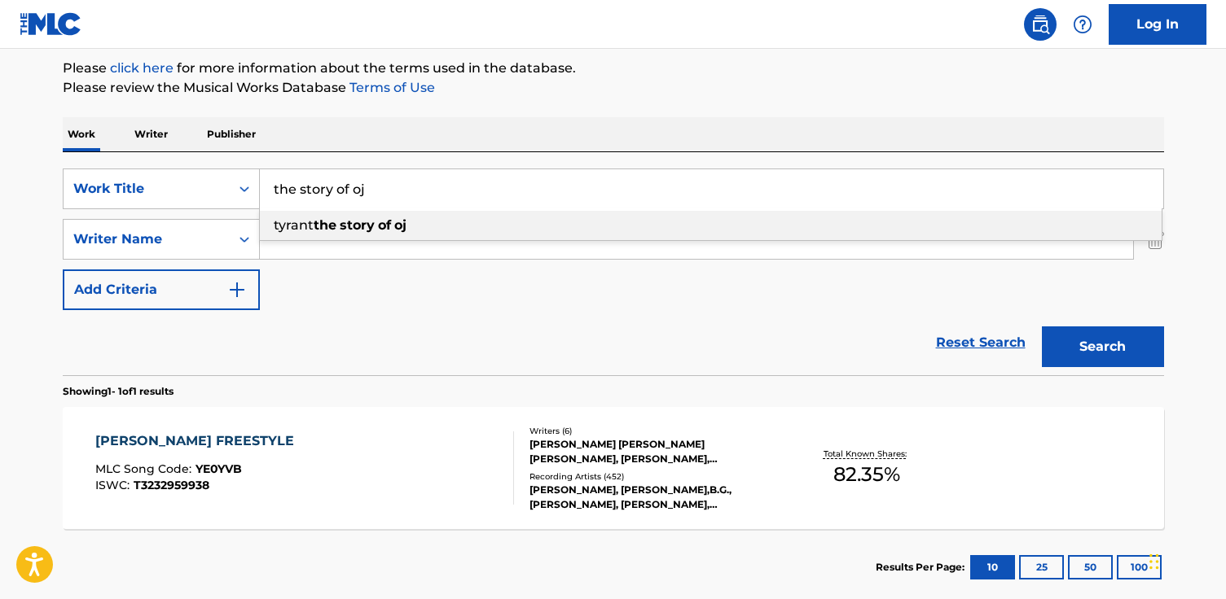
click at [412, 221] on div "tyrant the story of oj" at bounding box center [710, 225] width 901 height 29
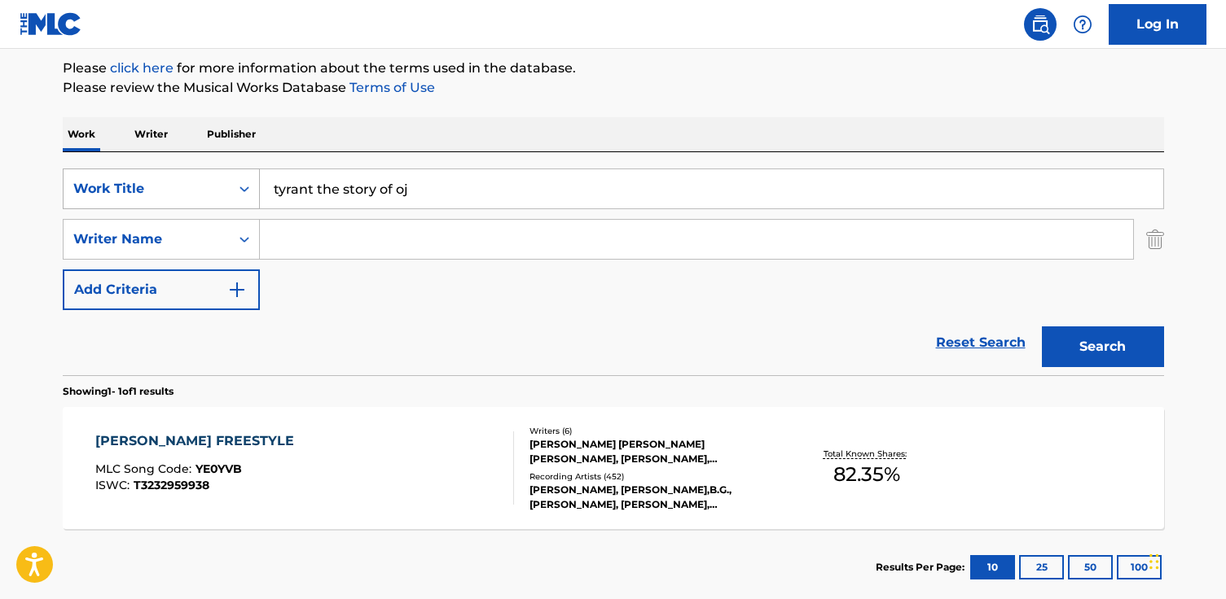
drag, startPoint x: 314, startPoint y: 193, endPoint x: 257, endPoint y: 192, distance: 56.2
click at [257, 192] on div "SearchWithCriteria01c7bd8b-19e8-46b4-99c7-23475af7f2d0 Work Title tyrant the st…" at bounding box center [613, 189] width 1101 height 41
drag, startPoint x: 306, startPoint y: 191, endPoint x: 247, endPoint y: 188, distance: 59.5
click at [247, 188] on div "SearchWithCriteria01c7bd8b-19e8-46b4-99c7-23475af7f2d0 Work Title tyrant the st…" at bounding box center [613, 189] width 1101 height 41
type input "the story of oj"
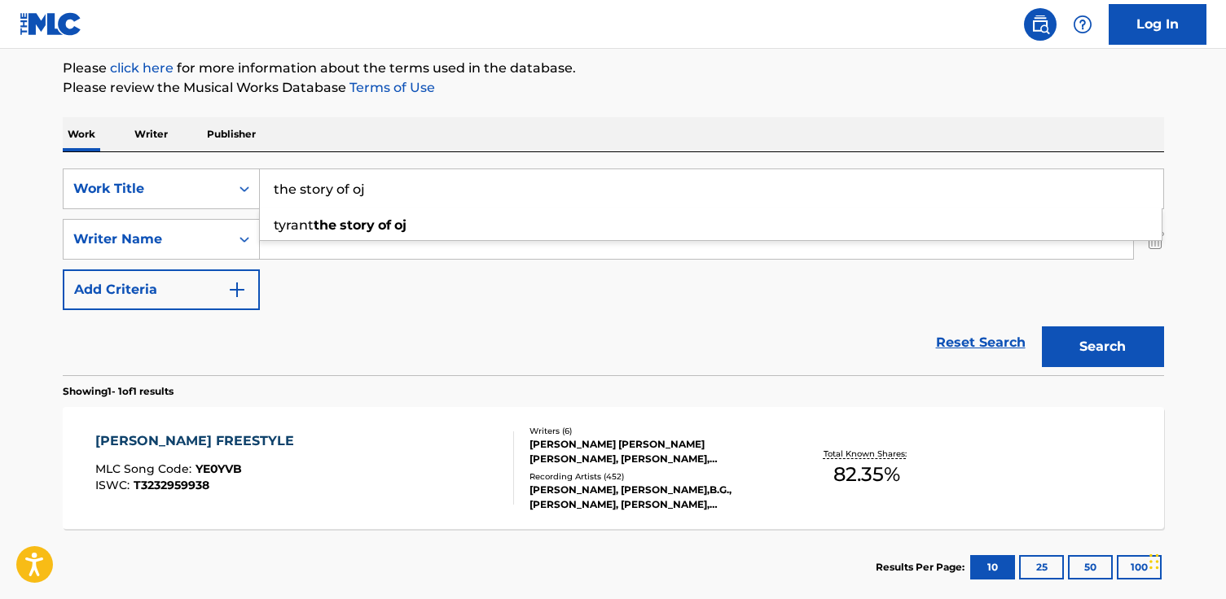
click at [268, 261] on div "SearchWithCriteria01c7bd8b-19e8-46b4-99c7-23475af7f2d0 Work Title the story of …" at bounding box center [613, 240] width 1101 height 142
click at [289, 249] on input "Search Form" at bounding box center [696, 239] width 873 height 39
paste input "Shawn Corey Carter"
click at [1042, 327] on button "Search" at bounding box center [1103, 347] width 122 height 41
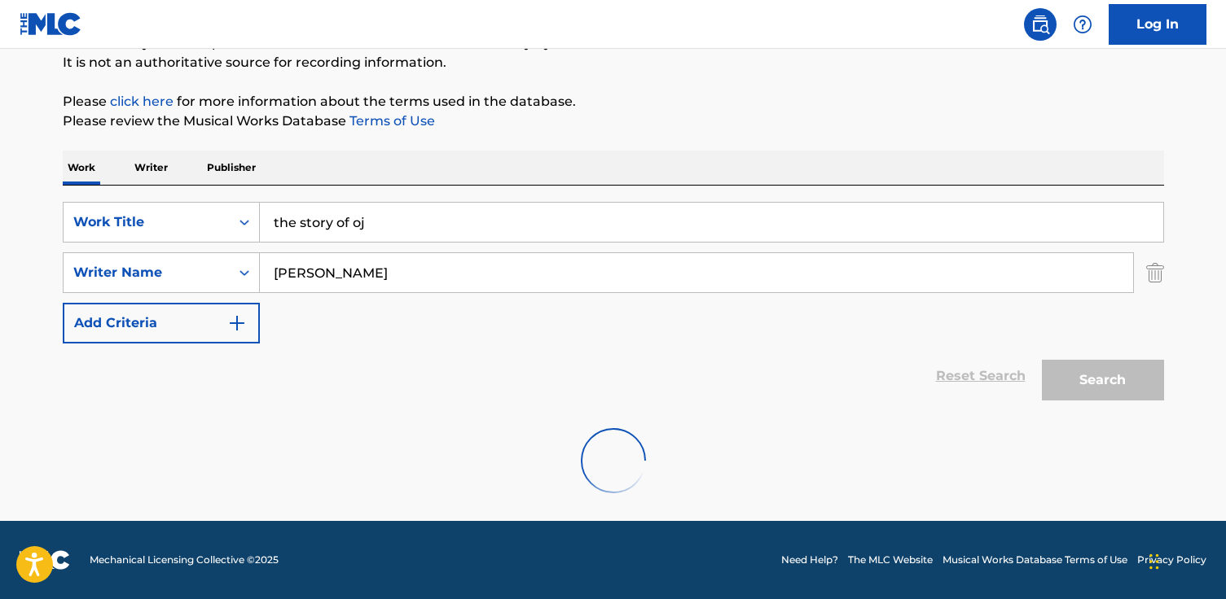
scroll to position [107, 0]
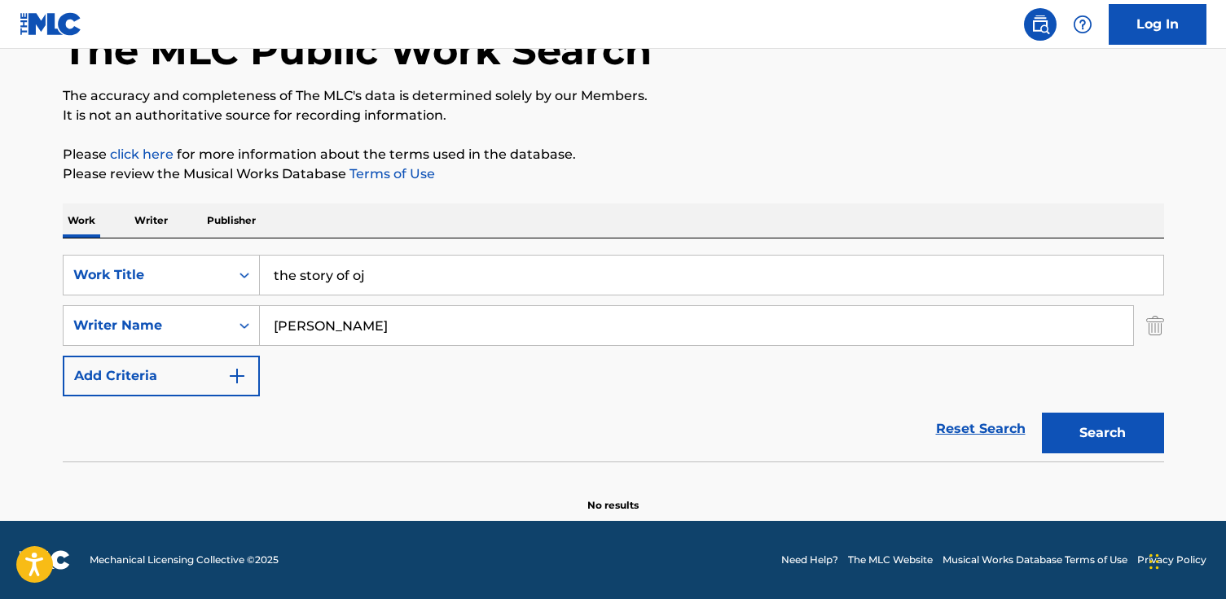
drag, startPoint x: 322, startPoint y: 327, endPoint x: 361, endPoint y: 330, distance: 38.4
click at [361, 330] on input "Shawn Corey Carter" at bounding box center [696, 325] width 873 height 39
type input "Shawn Carter"
click at [1042, 413] on button "Search" at bounding box center [1103, 433] width 122 height 41
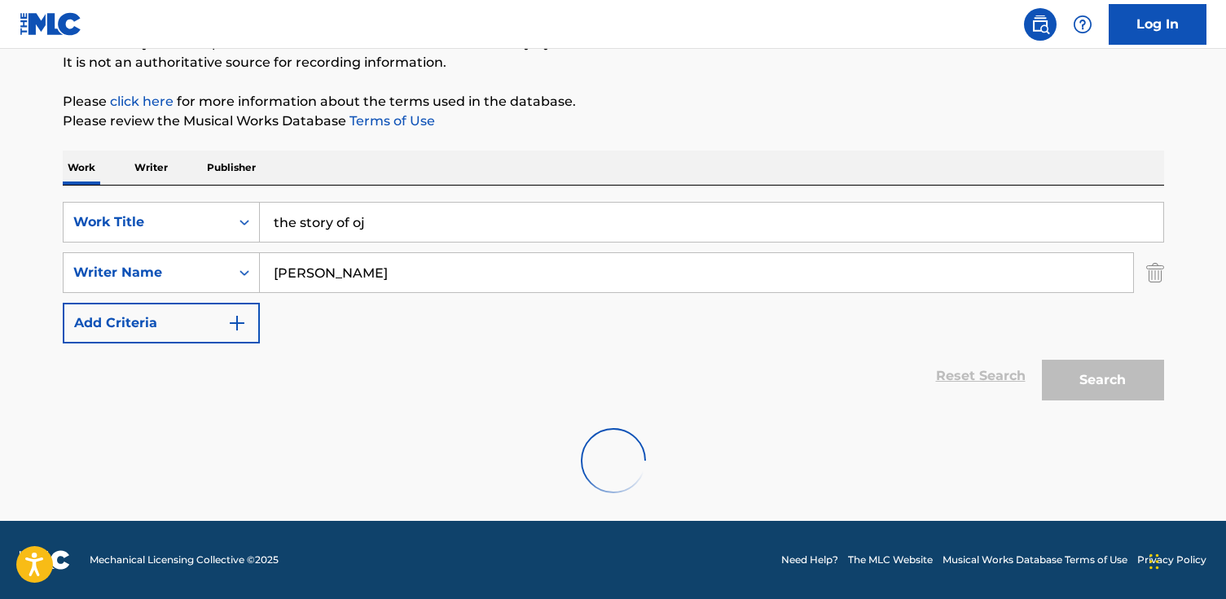
scroll to position [194, 0]
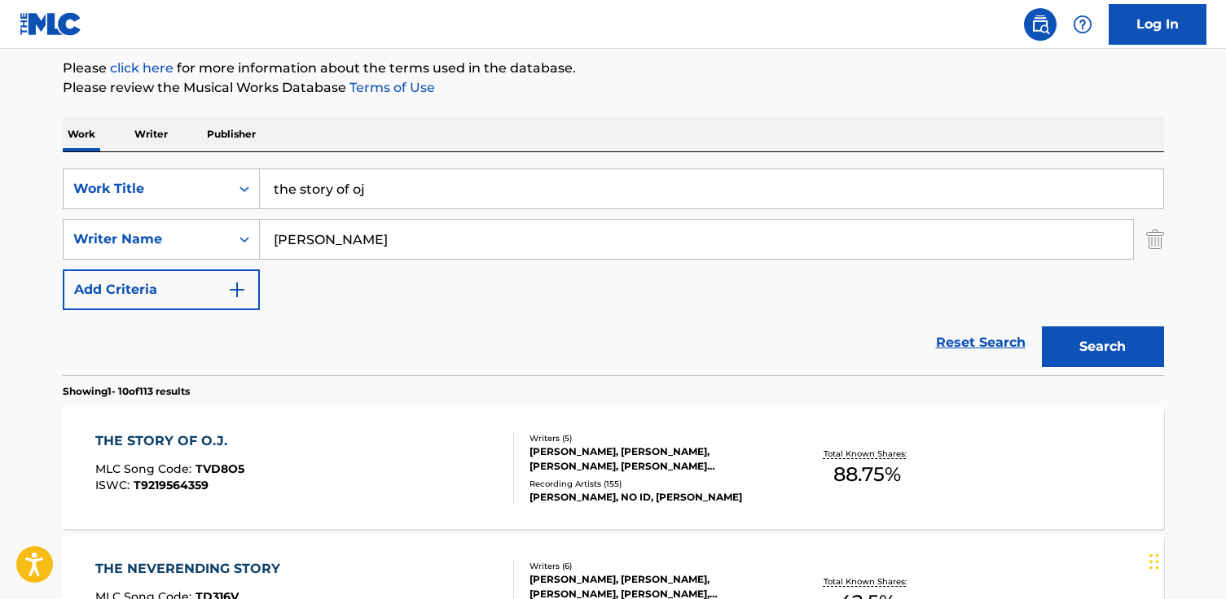
click at [171, 445] on div "THE STORY OF O.J." at bounding box center [169, 442] width 149 height 20
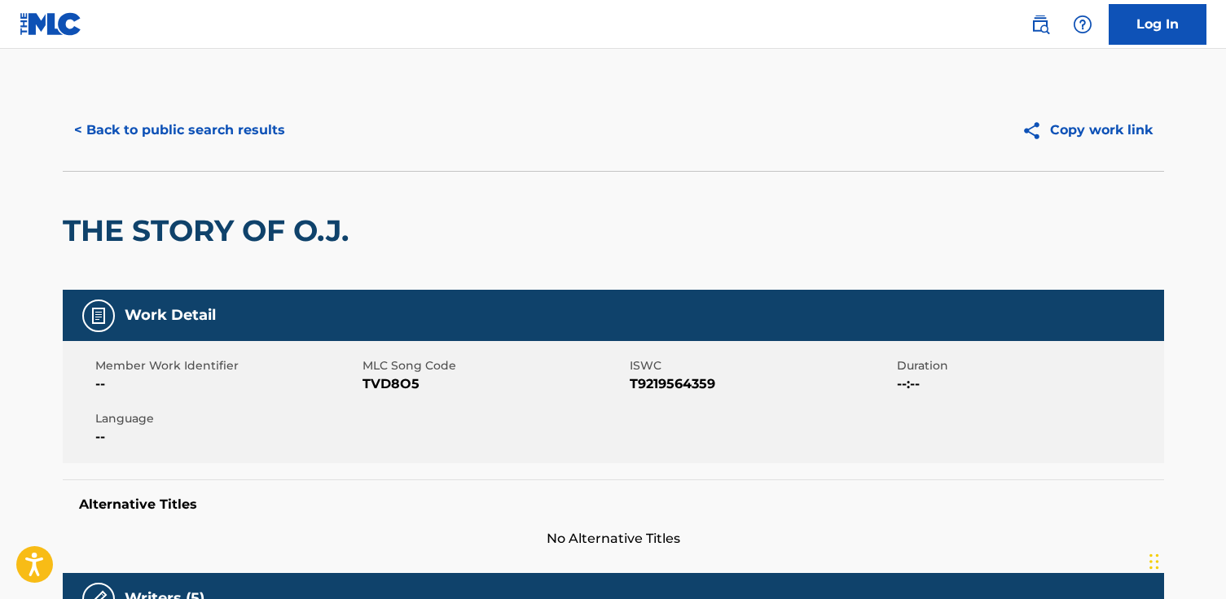
click at [190, 129] on button "< Back to public search results" at bounding box center [180, 130] width 234 height 41
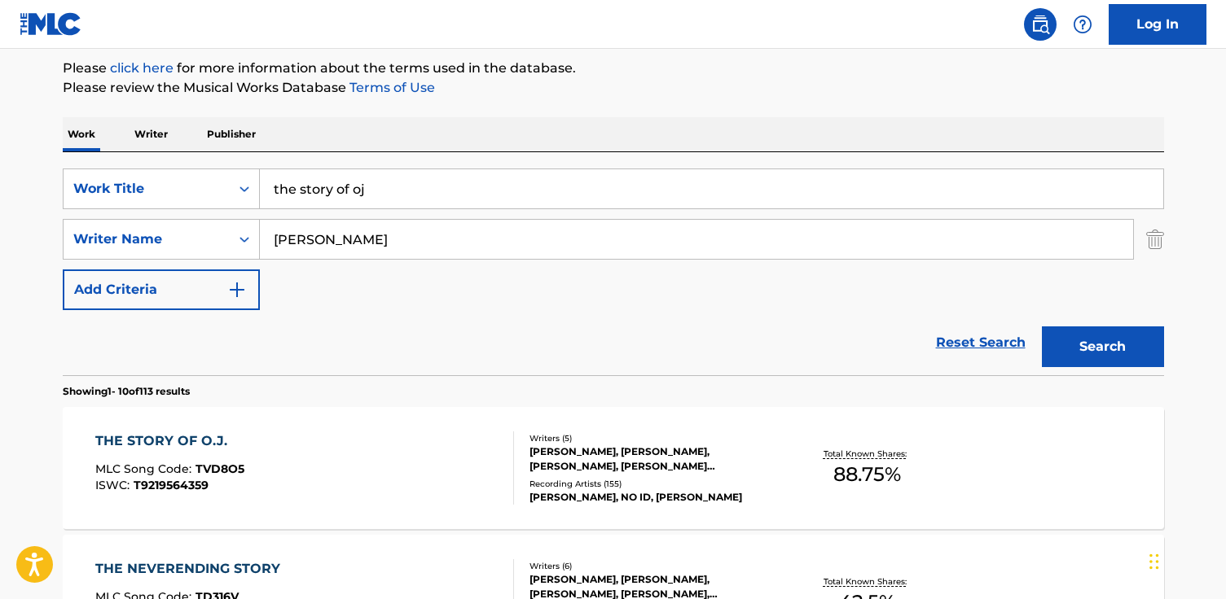
click at [386, 201] on input "the story of oj" at bounding box center [711, 188] width 903 height 39
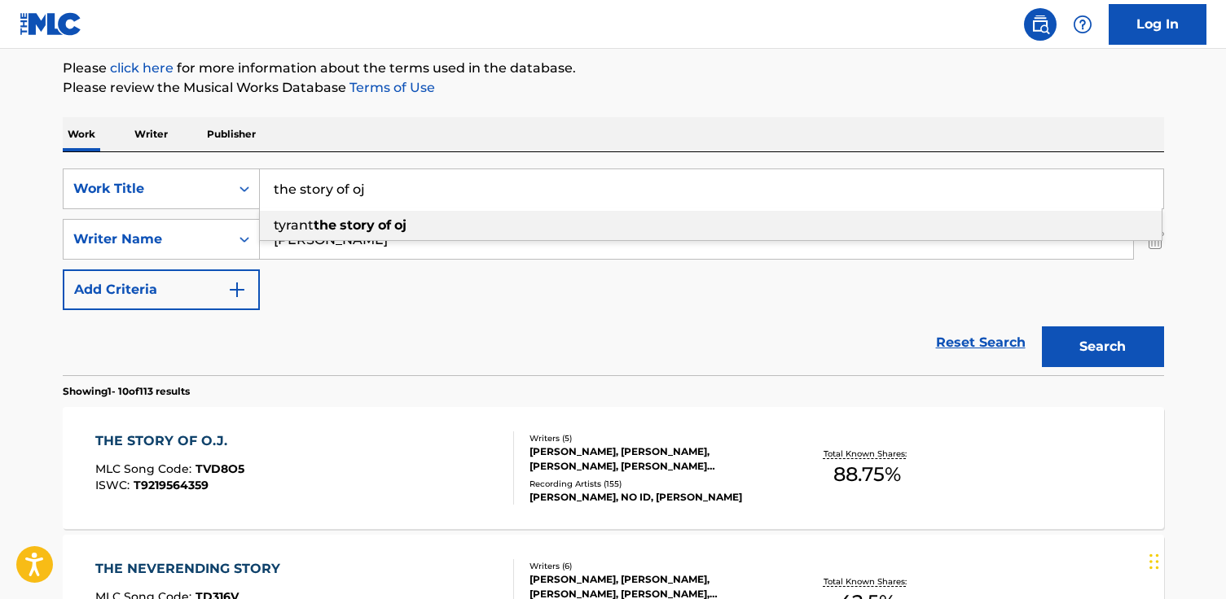
click at [386, 201] on input "the story of oj" at bounding box center [711, 188] width 903 height 39
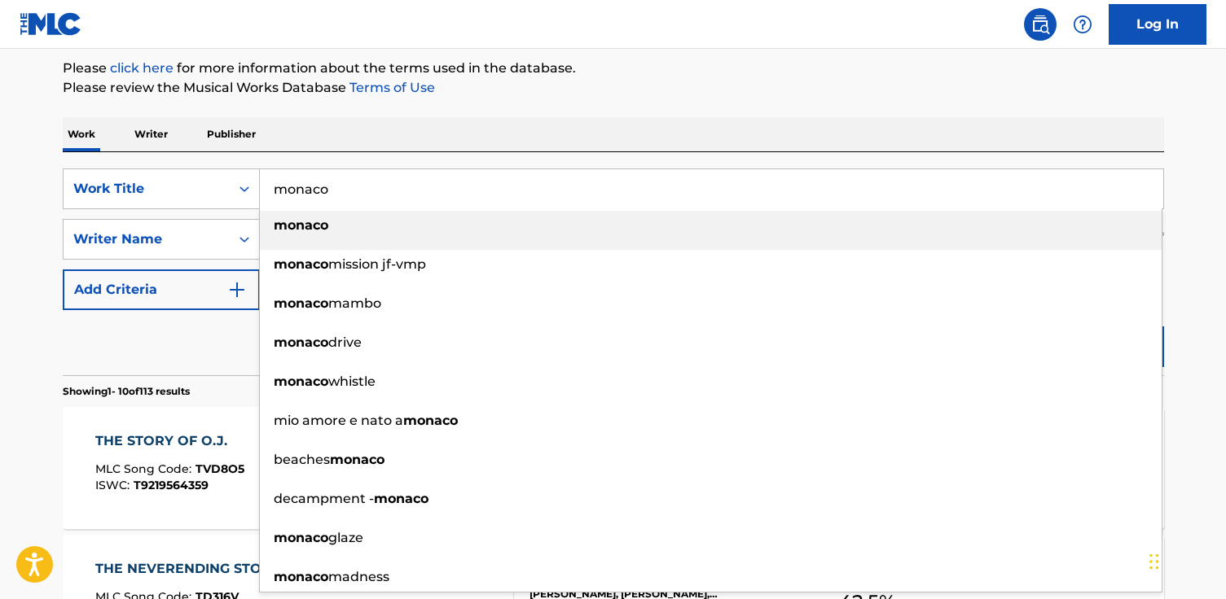
type input "monaco"
click at [382, 231] on div "monaco" at bounding box center [710, 225] width 901 height 29
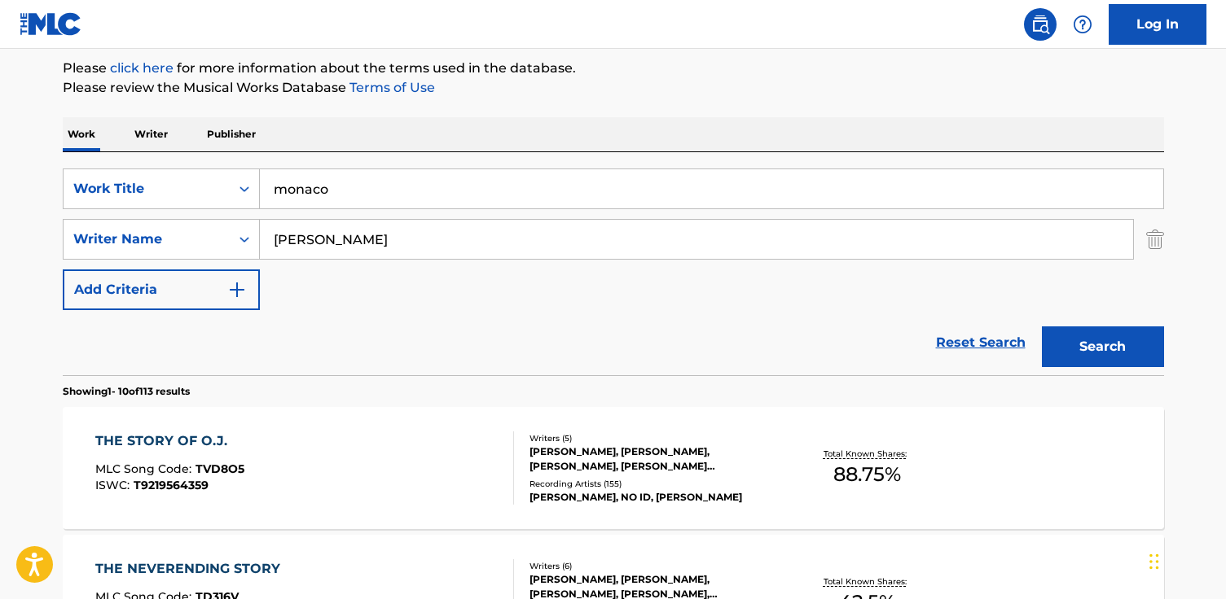
click at [373, 233] on input "Shawn Carter" at bounding box center [696, 239] width 873 height 39
type input "Benito Ocasio"
click at [1042, 327] on button "Search" at bounding box center [1103, 347] width 122 height 41
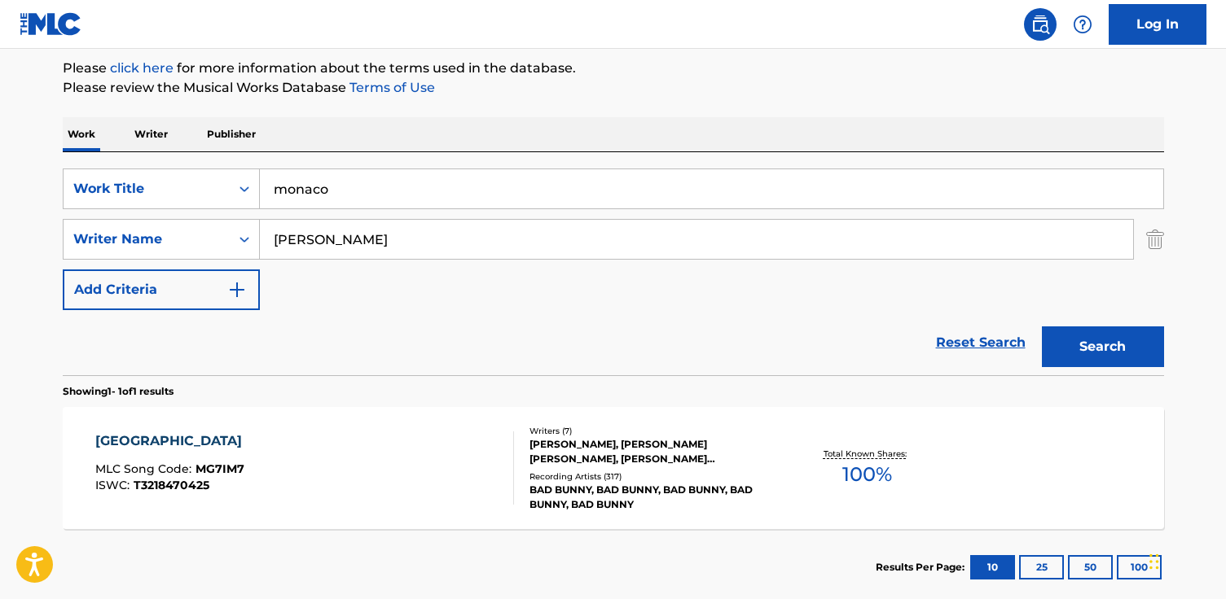
click at [155, 437] on div "MONACO" at bounding box center [172, 442] width 155 height 20
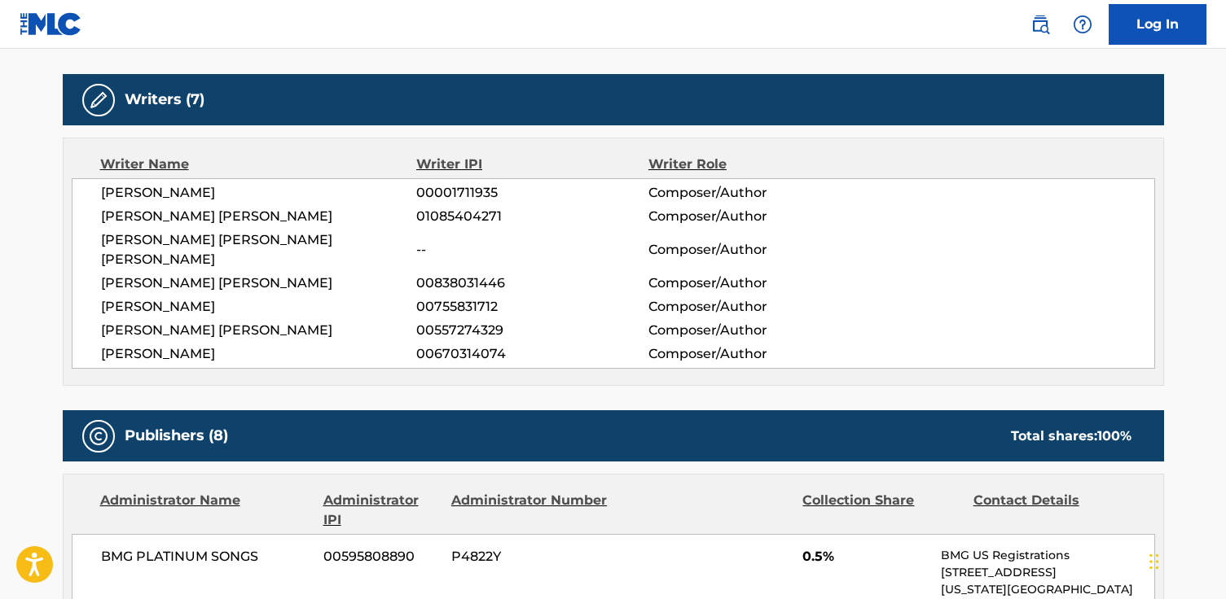
scroll to position [513, 0]
